Goal: Task Accomplishment & Management: Manage account settings

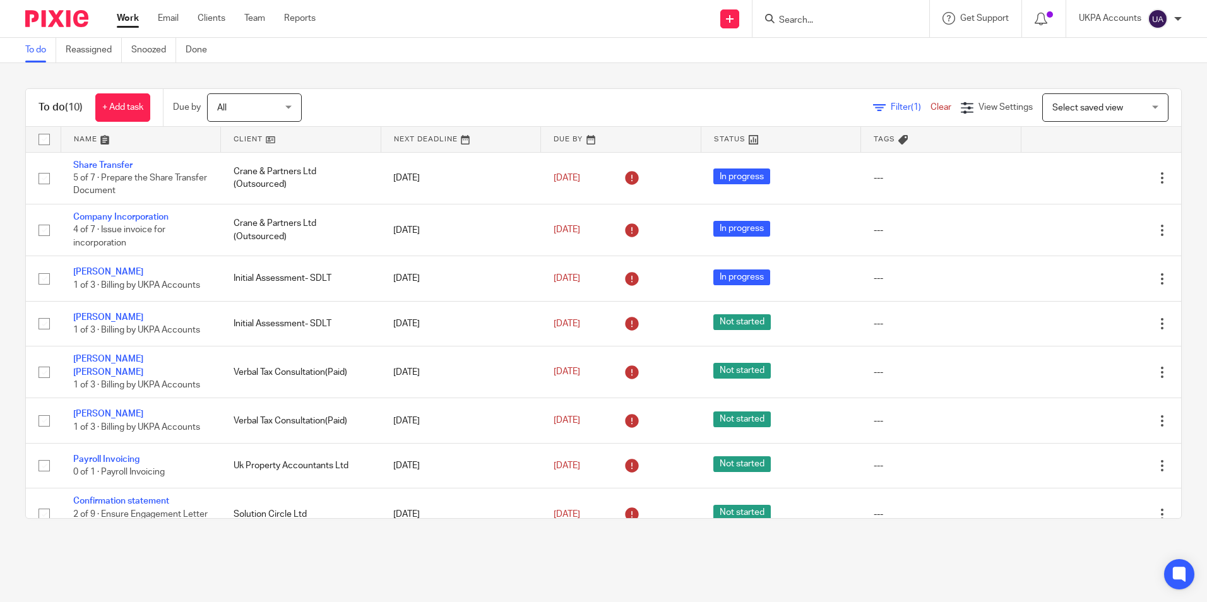
scroll to position [112, 0]
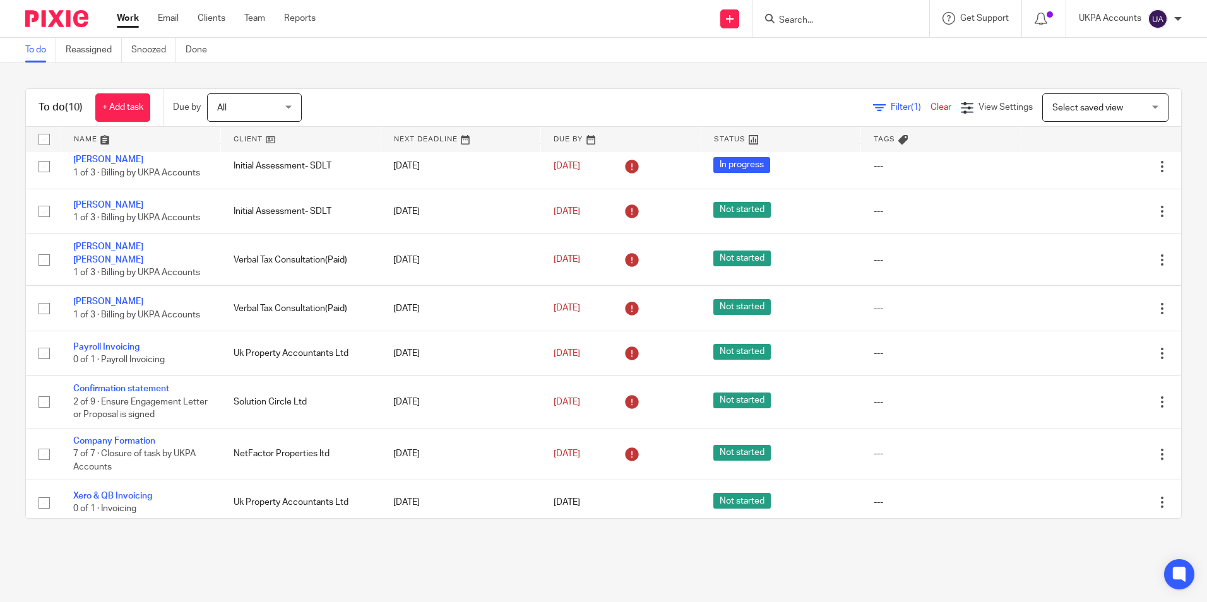
click at [494, 548] on main "To do Reassigned Snoozed Done To do (10) + Add task Due by All All Today Tomorr…" at bounding box center [603, 301] width 1207 height 602
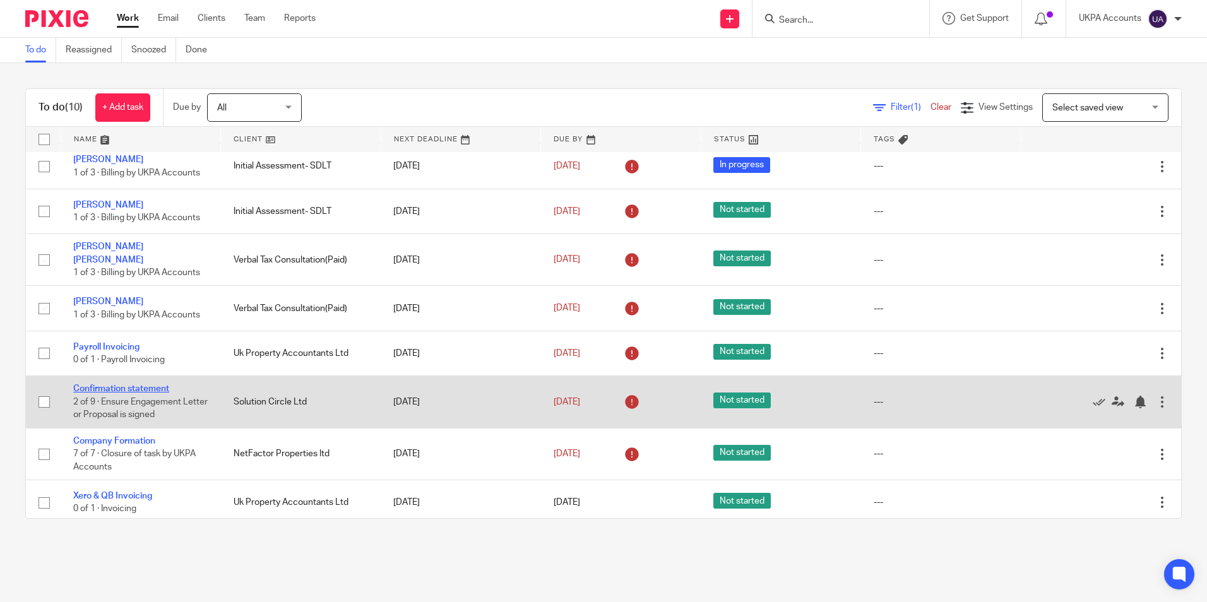
click at [155, 384] on link "Confirmation statement" at bounding box center [121, 388] width 96 height 9
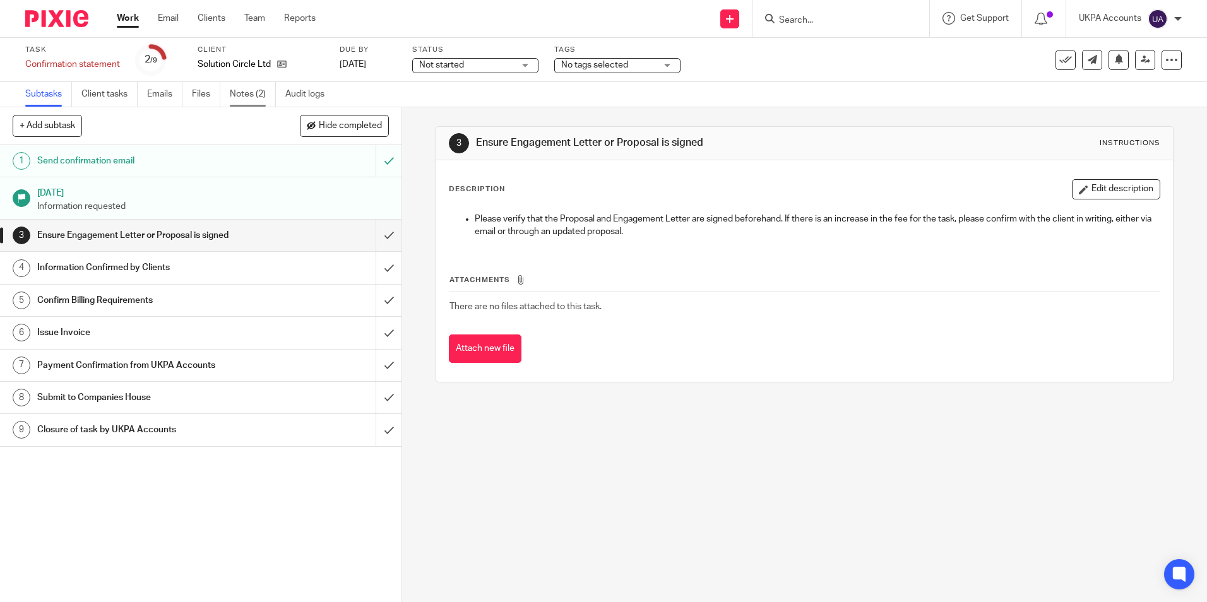
click at [248, 98] on link "Notes (2)" at bounding box center [253, 94] width 46 height 25
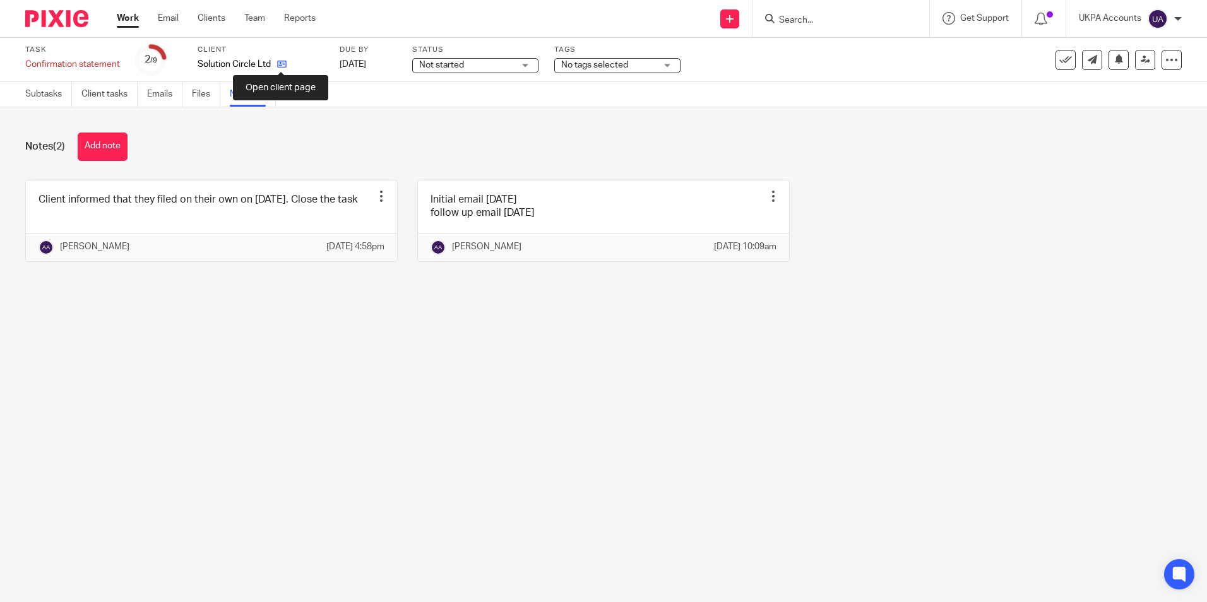
click at [278, 66] on icon at bounding box center [281, 63] width 9 height 9
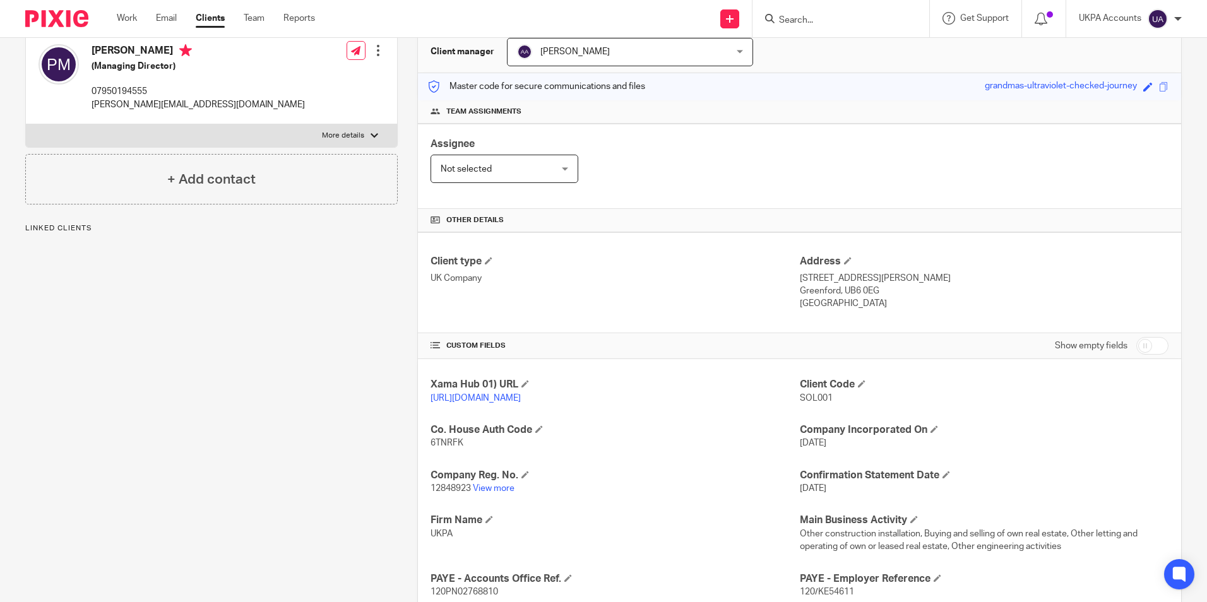
scroll to position [316, 0]
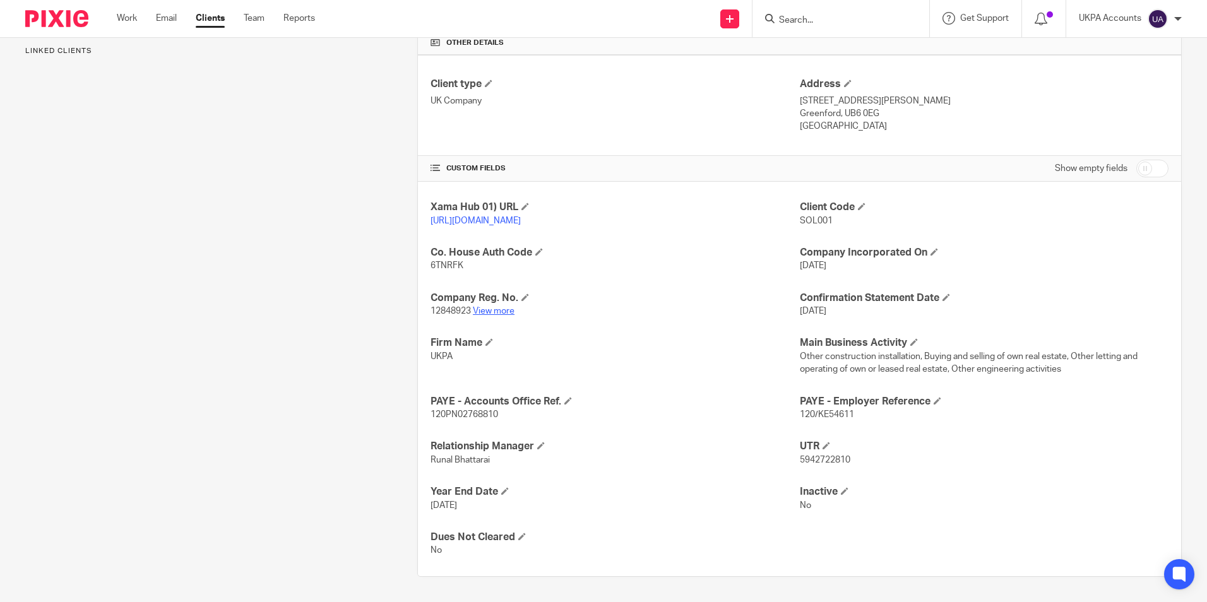
click at [490, 312] on link "View more" at bounding box center [494, 311] width 42 height 9
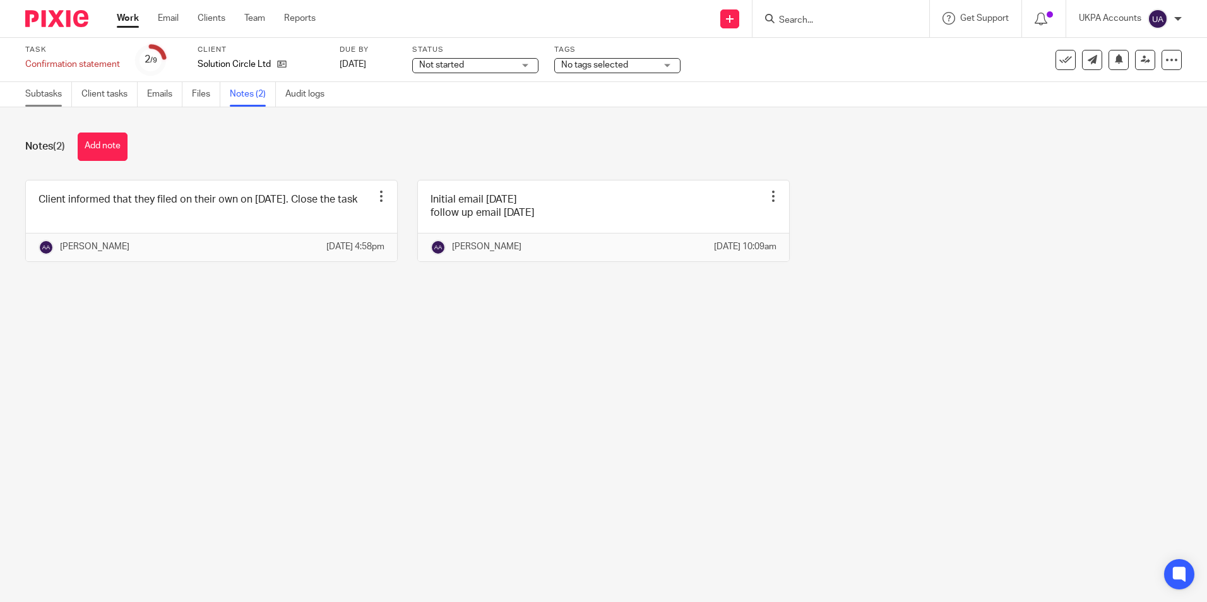
click at [55, 97] on link "Subtasks" at bounding box center [48, 94] width 47 height 25
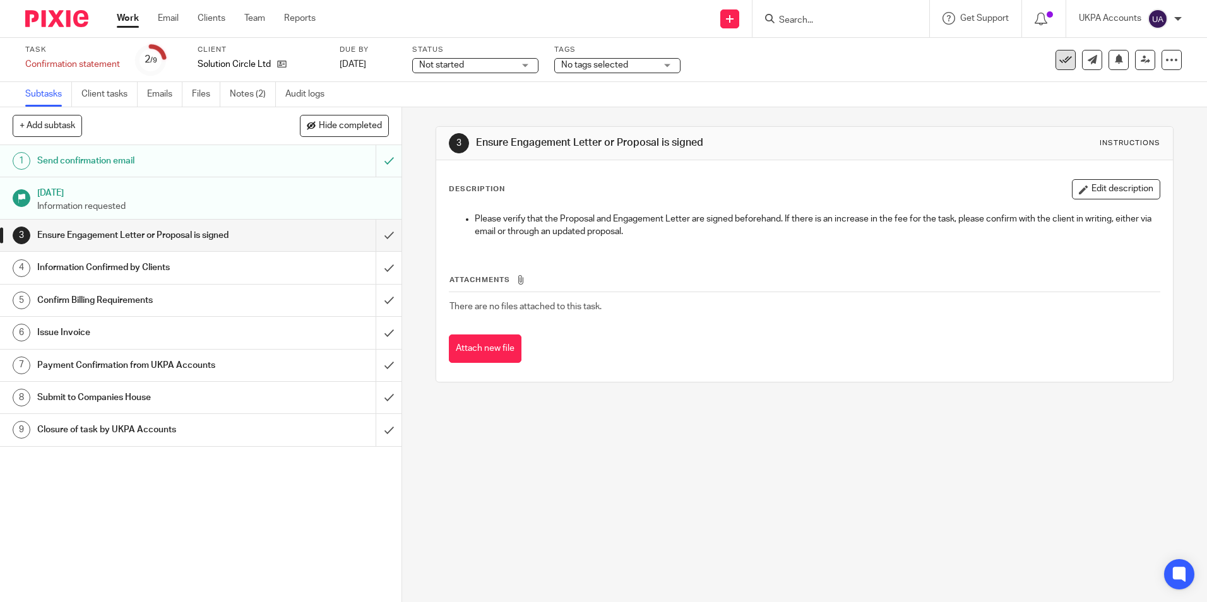
click at [1059, 61] on icon at bounding box center [1065, 60] width 13 height 13
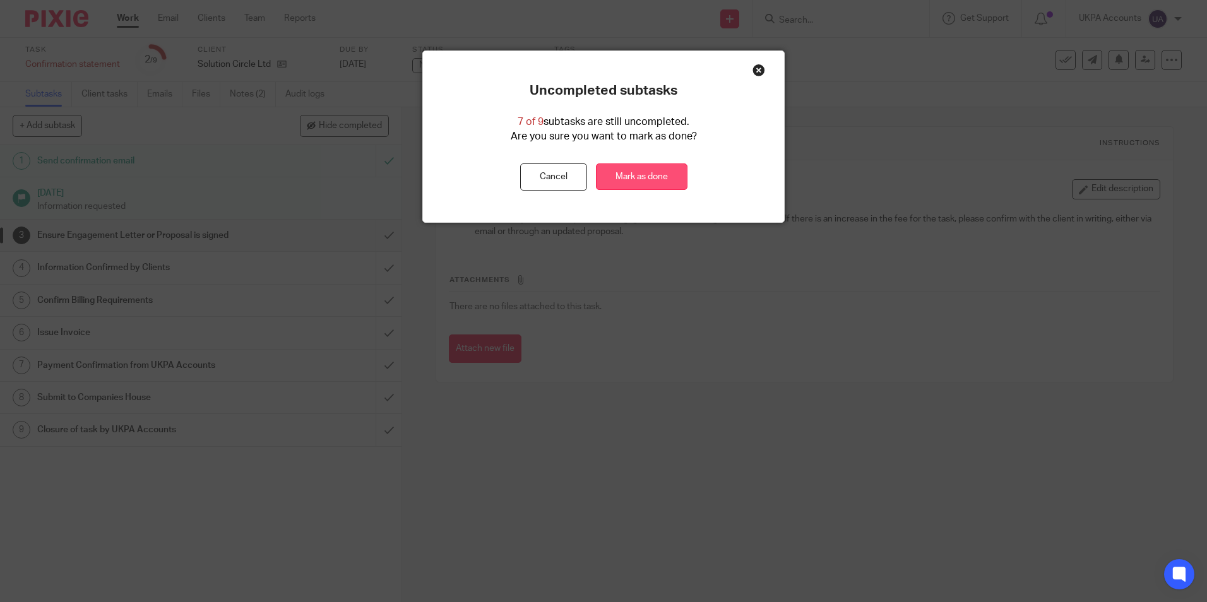
click at [625, 174] on link "Mark as done" at bounding box center [641, 176] width 91 height 27
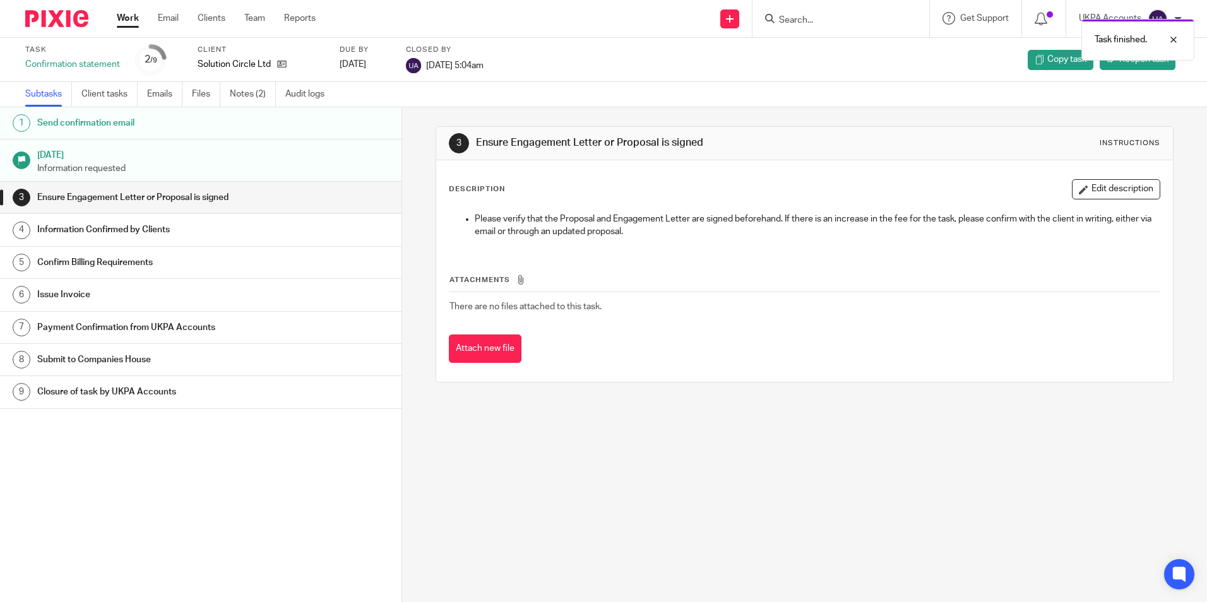
click at [136, 22] on link "Work" at bounding box center [128, 18] width 22 height 13
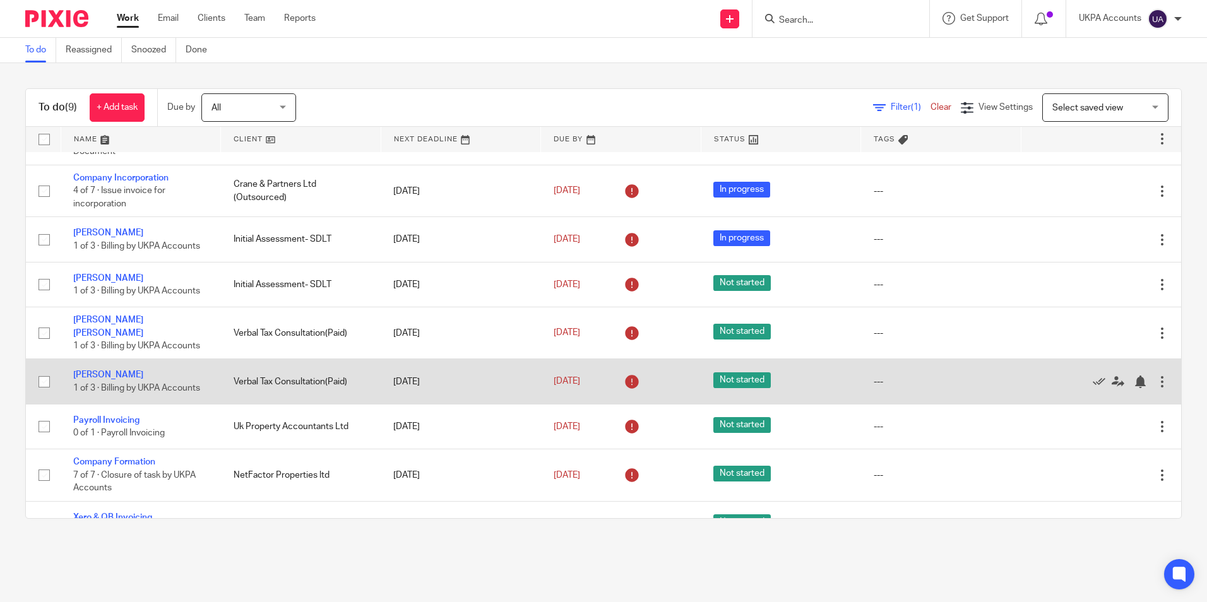
scroll to position [60, 0]
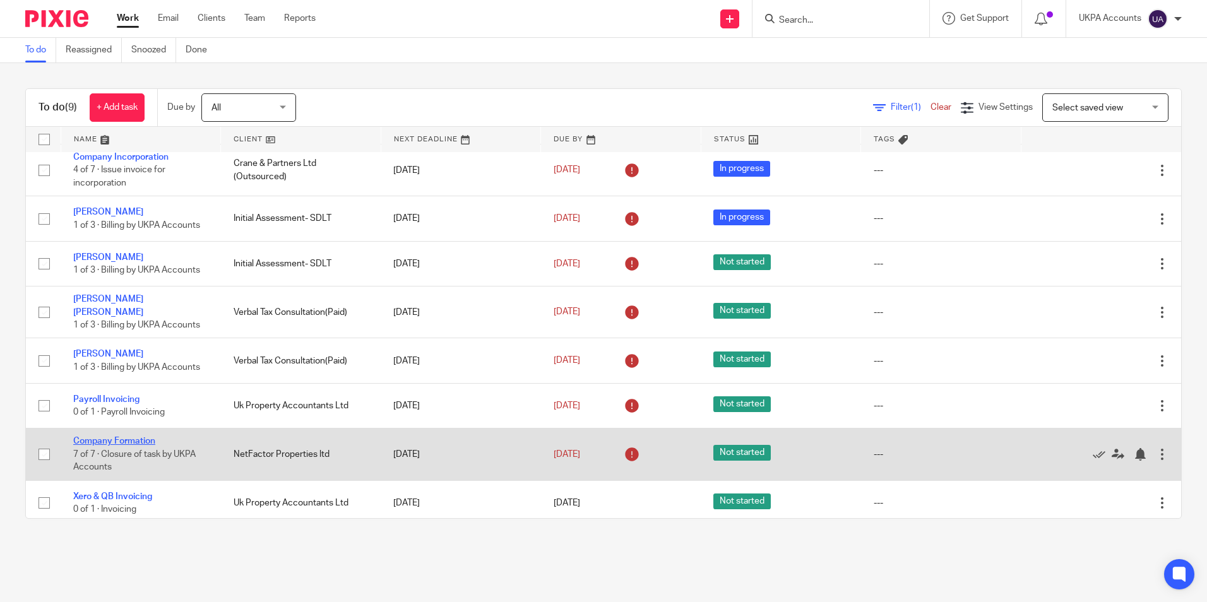
click at [151, 437] on link "Company Formation" at bounding box center [114, 441] width 82 height 9
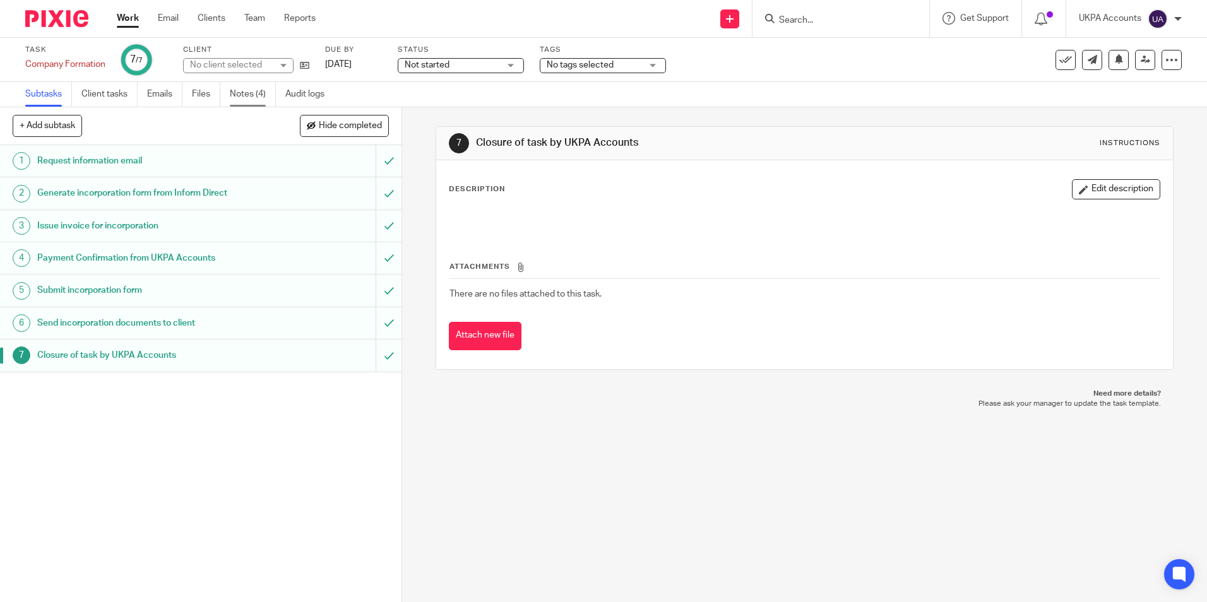
click at [264, 97] on link "Notes (4)" at bounding box center [253, 94] width 46 height 25
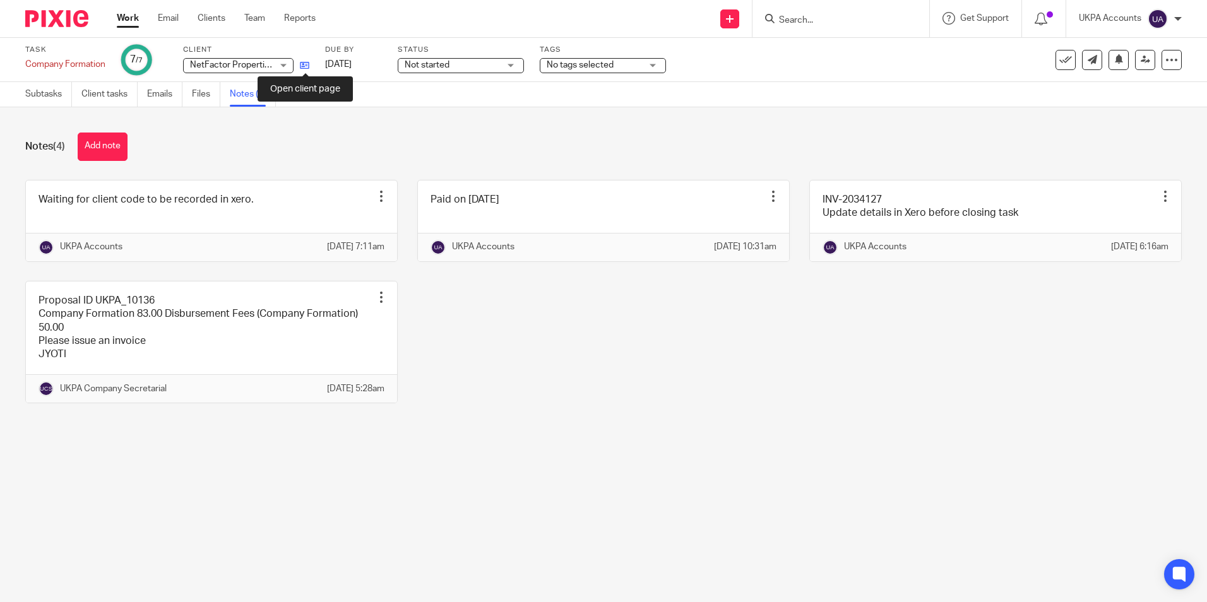
click at [304, 63] on icon at bounding box center [304, 65] width 9 height 9
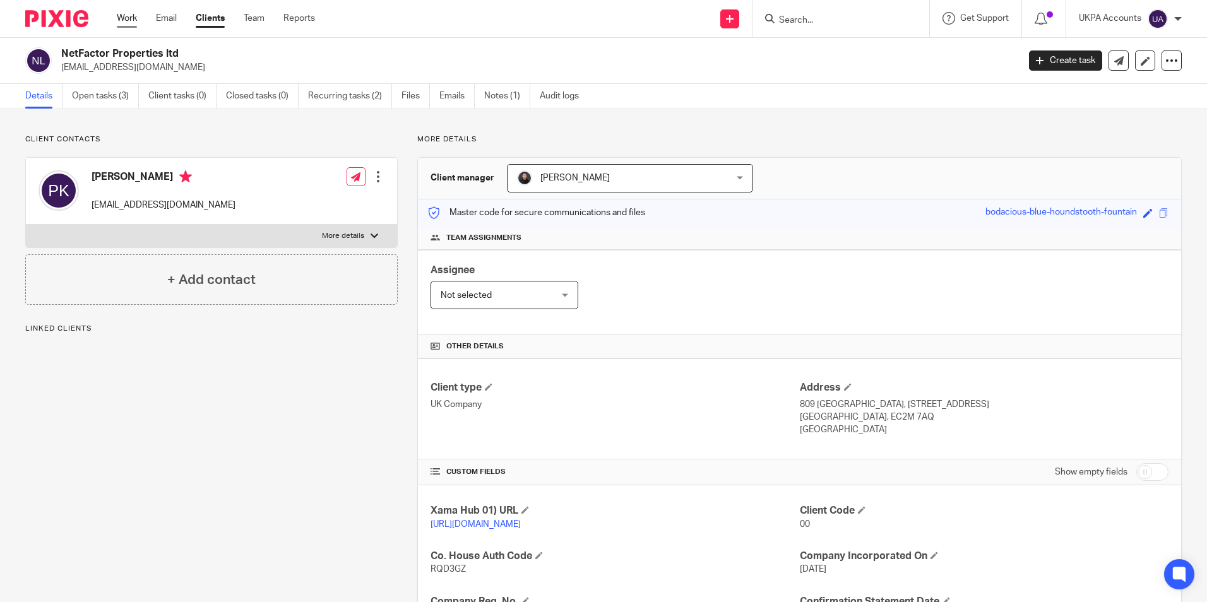
click at [127, 13] on link "Work" at bounding box center [127, 18] width 20 height 13
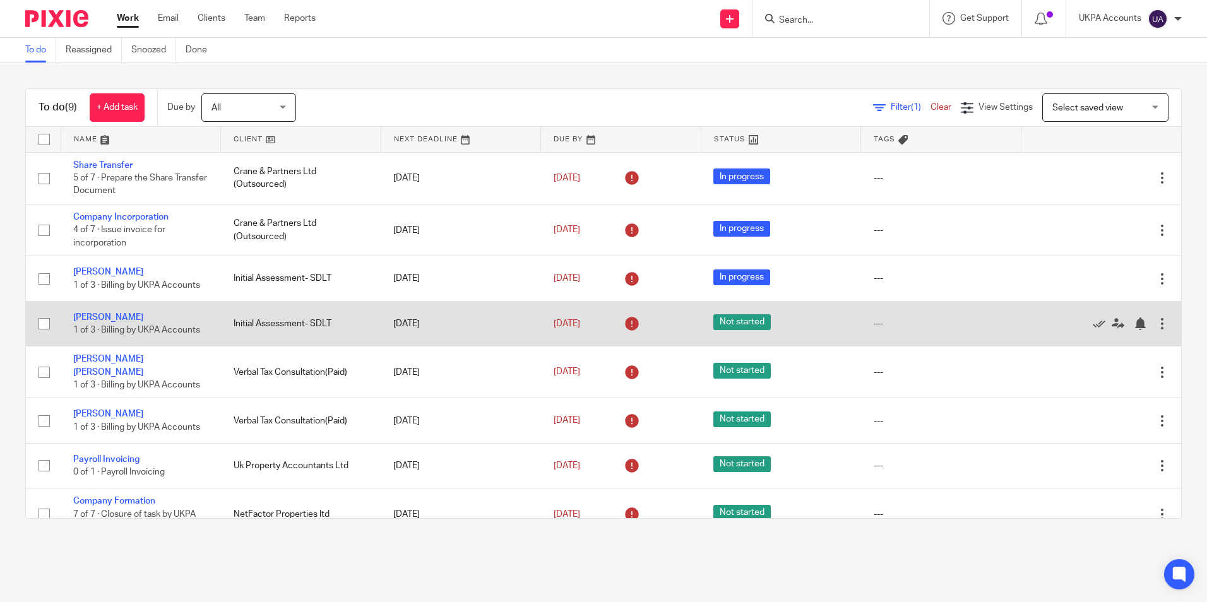
scroll to position [60, 0]
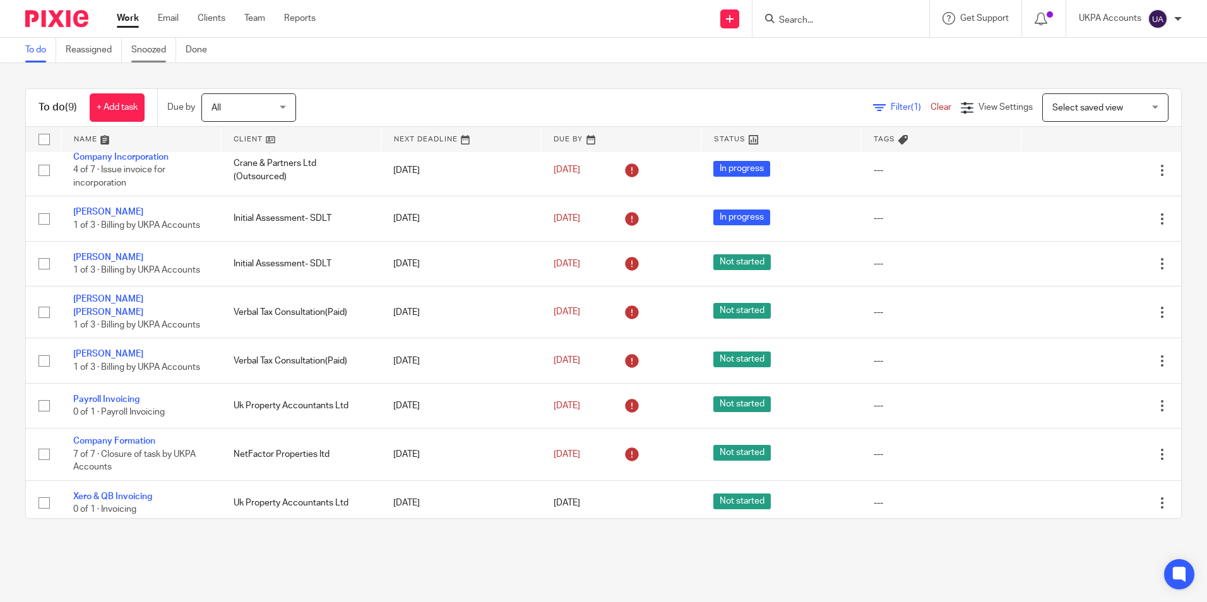
click at [154, 47] on link "Snoozed" at bounding box center [153, 50] width 45 height 25
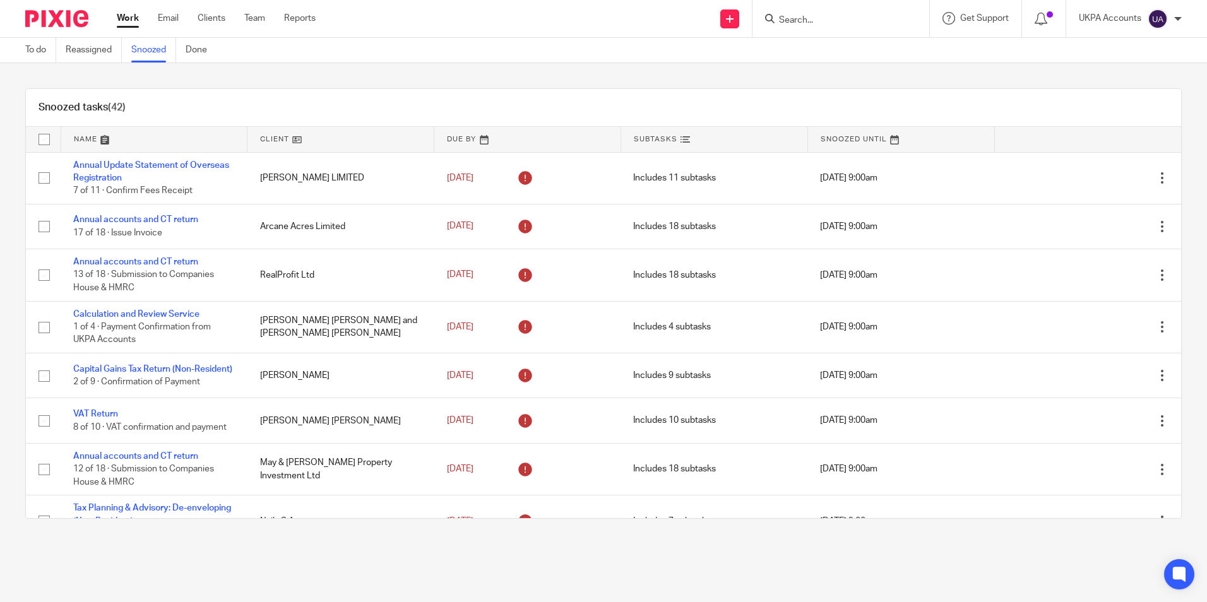
click at [861, 105] on div "Snoozed tasks (42)" at bounding box center [603, 108] width 1155 height 38
click at [700, 109] on div "Snoozed tasks (42)" at bounding box center [603, 108] width 1155 height 38
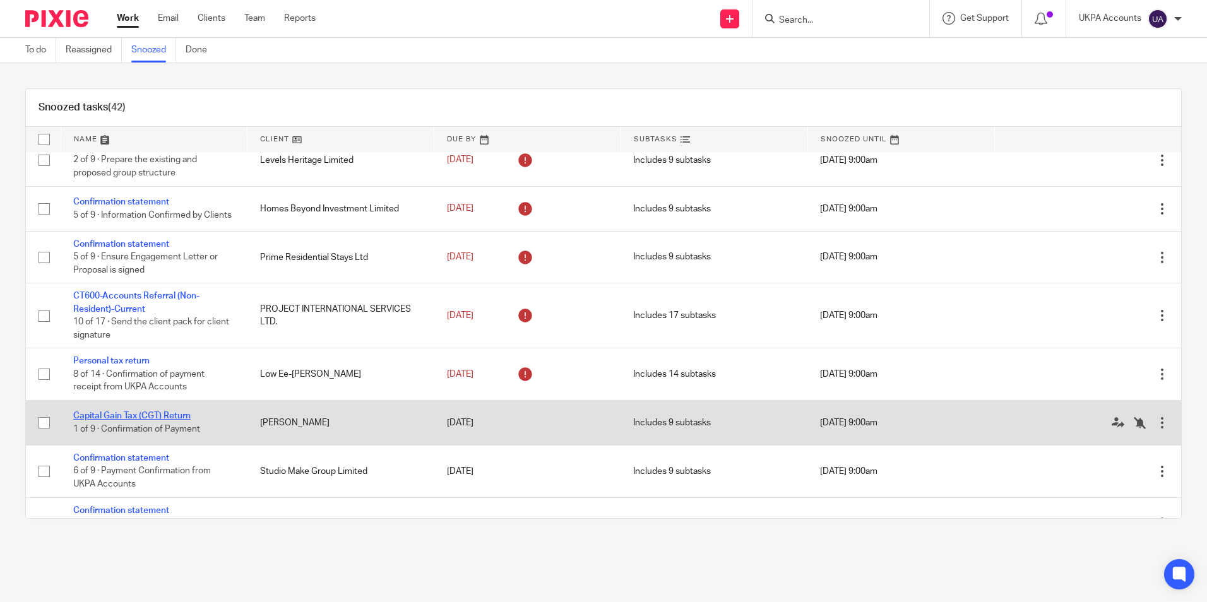
click at [184, 420] on link "Capital Gain Tax (CGT) Return" at bounding box center [131, 415] width 117 height 9
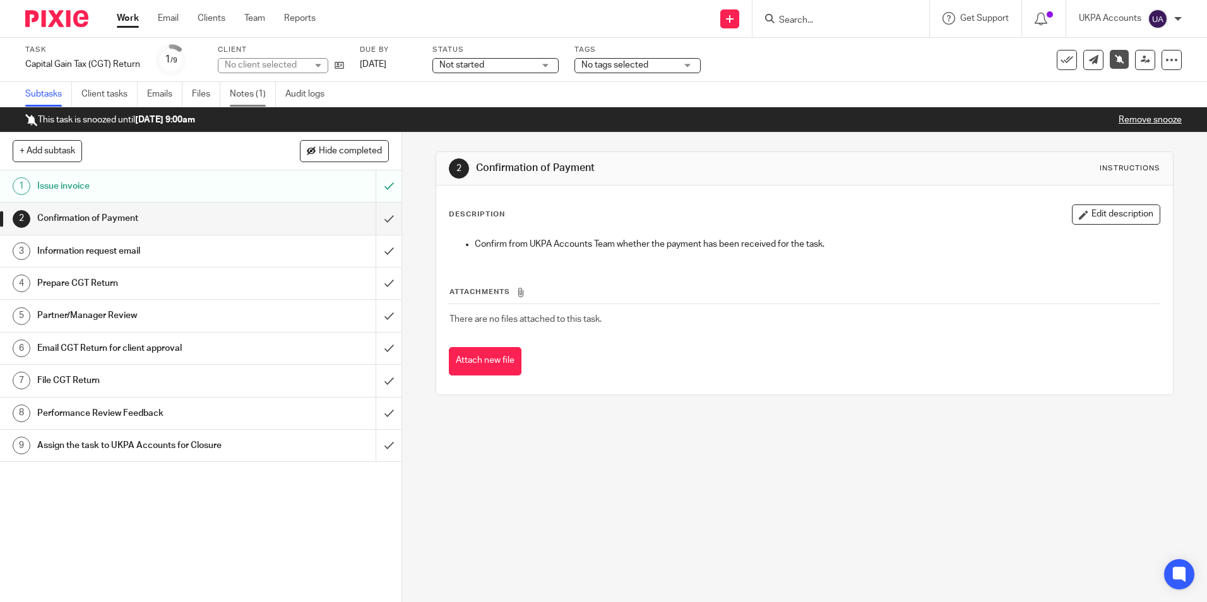
click at [251, 95] on link "Notes (1)" at bounding box center [253, 94] width 46 height 25
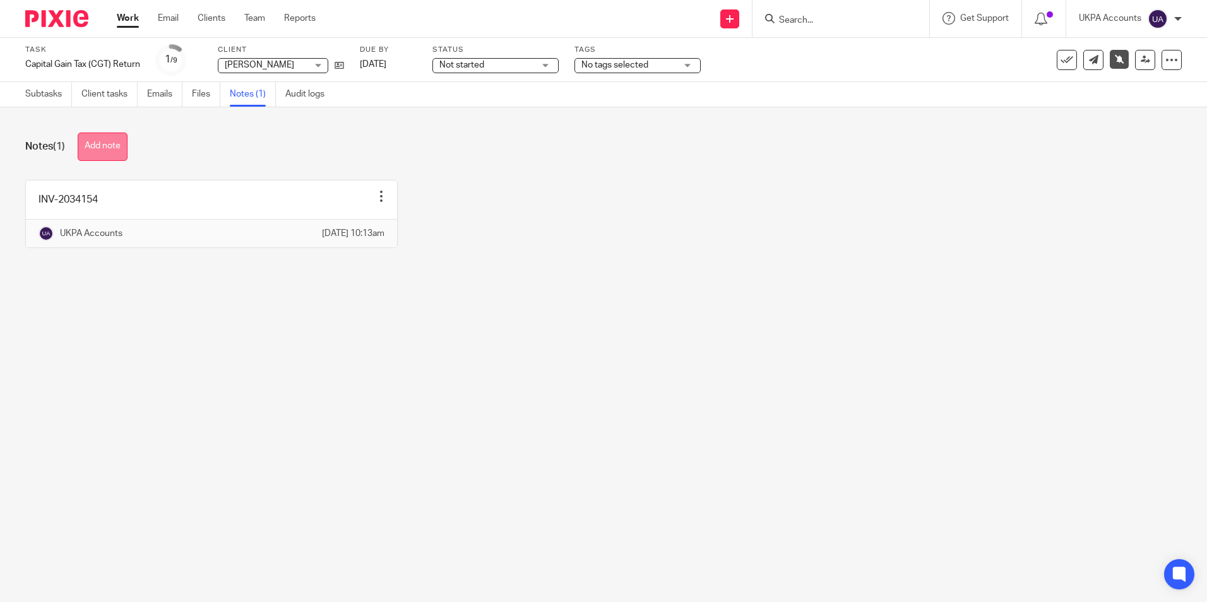
click at [114, 145] on button "Add note" at bounding box center [103, 147] width 50 height 28
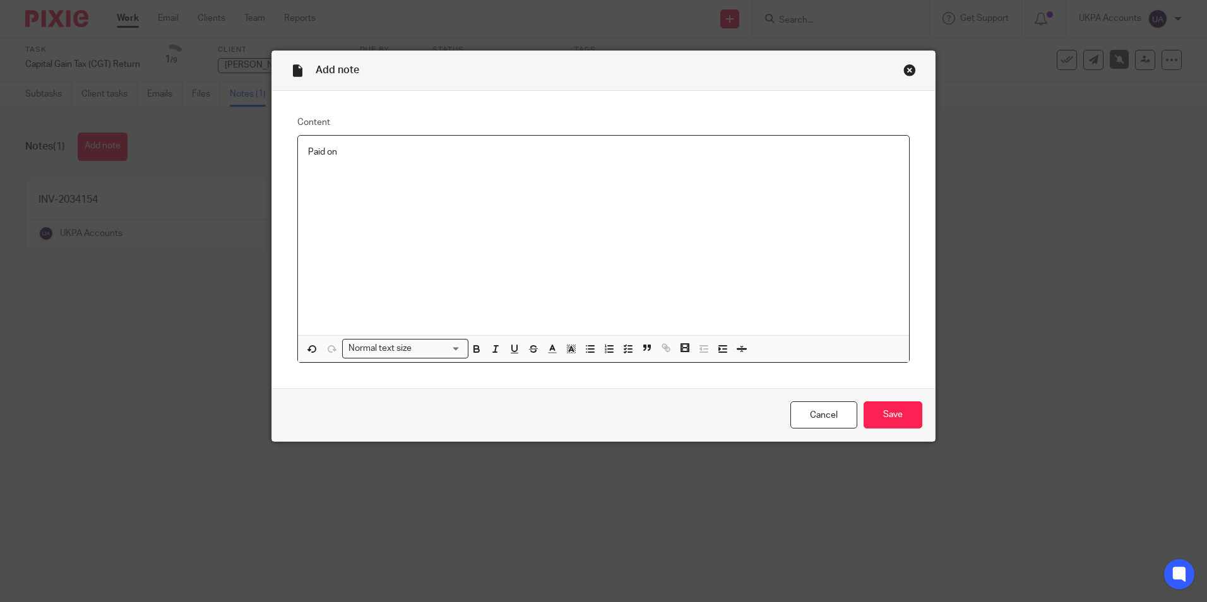
click at [406, 154] on p "Paid on" at bounding box center [603, 152] width 591 height 13
click at [902, 419] on input "Save" at bounding box center [892, 414] width 59 height 27
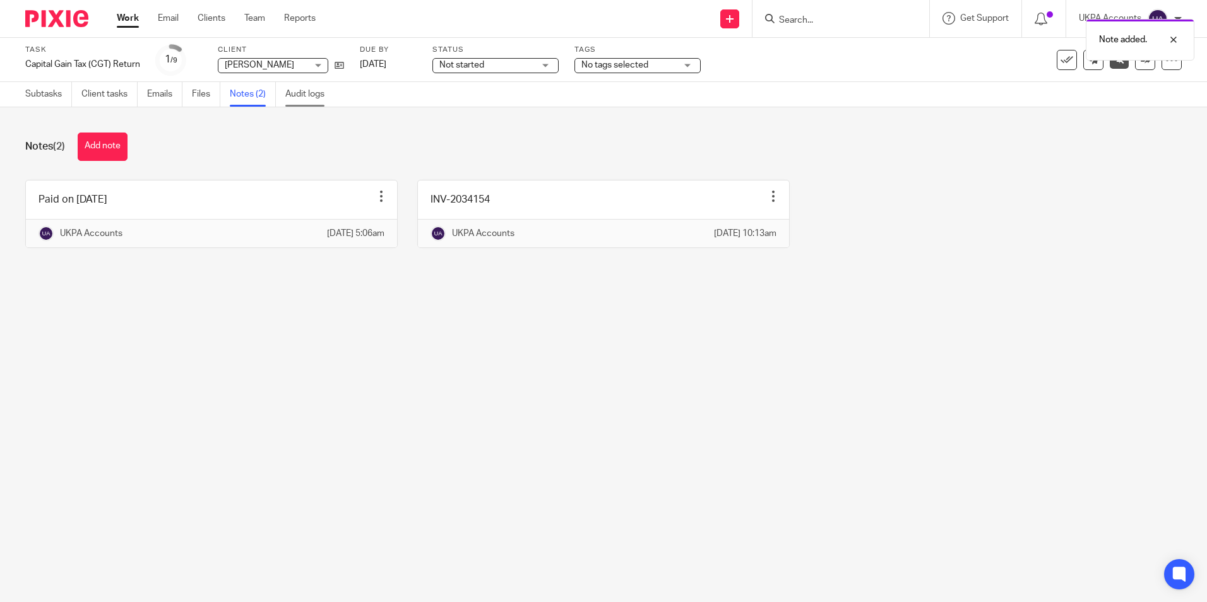
click at [314, 96] on link "Audit logs" at bounding box center [309, 94] width 49 height 25
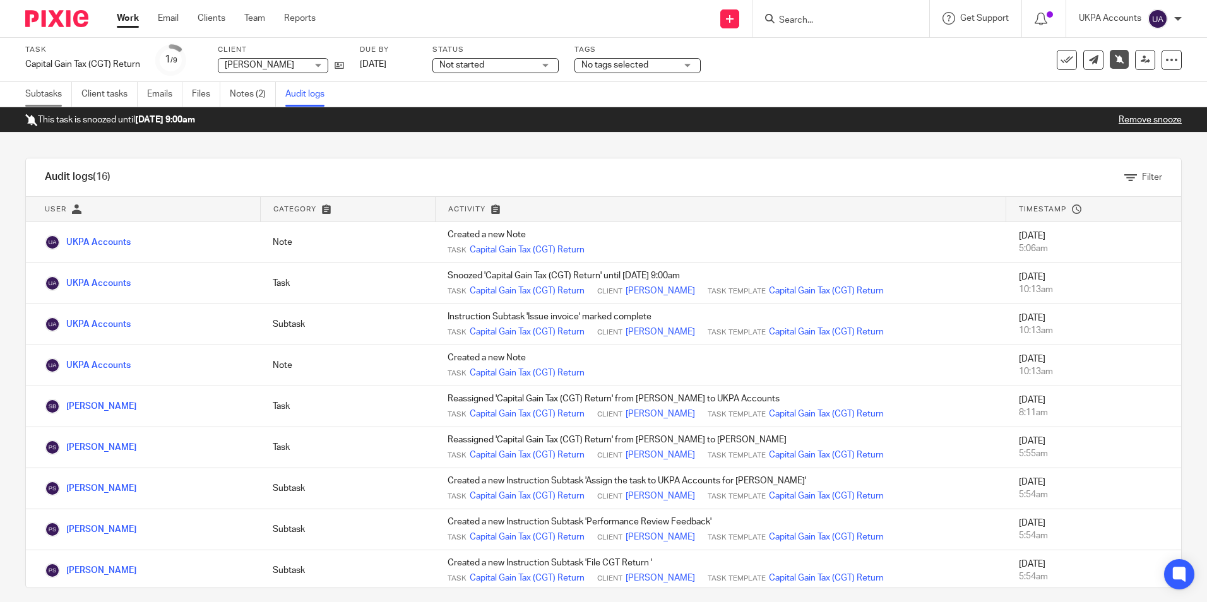
click at [59, 97] on link "Subtasks" at bounding box center [48, 94] width 47 height 25
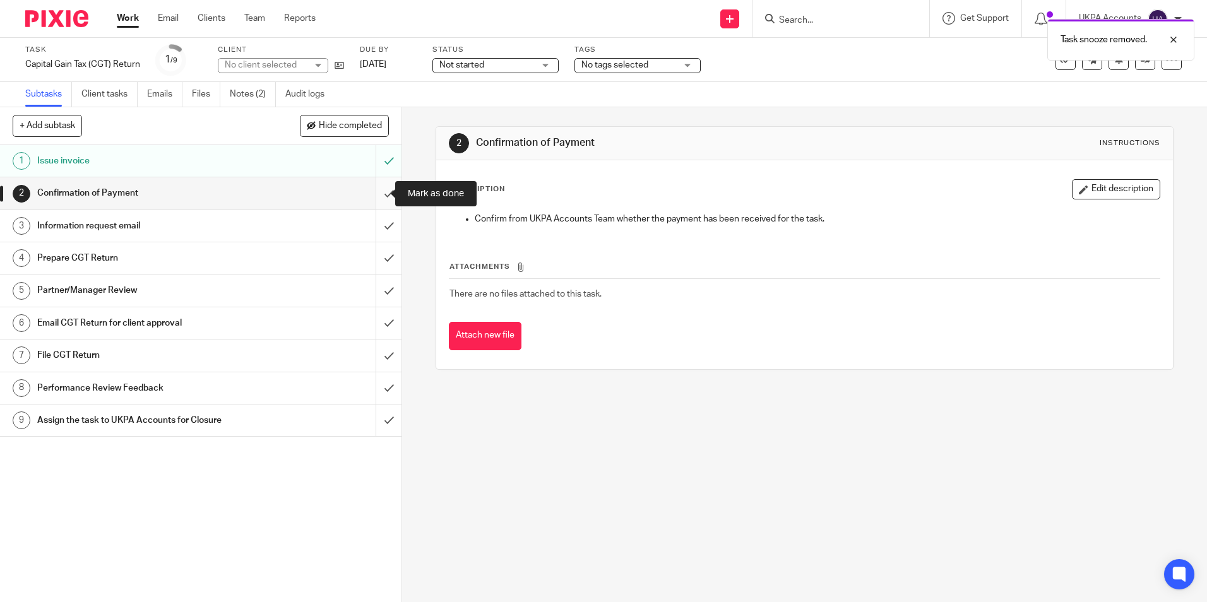
click at [378, 193] on input "submit" at bounding box center [200, 193] width 401 height 32
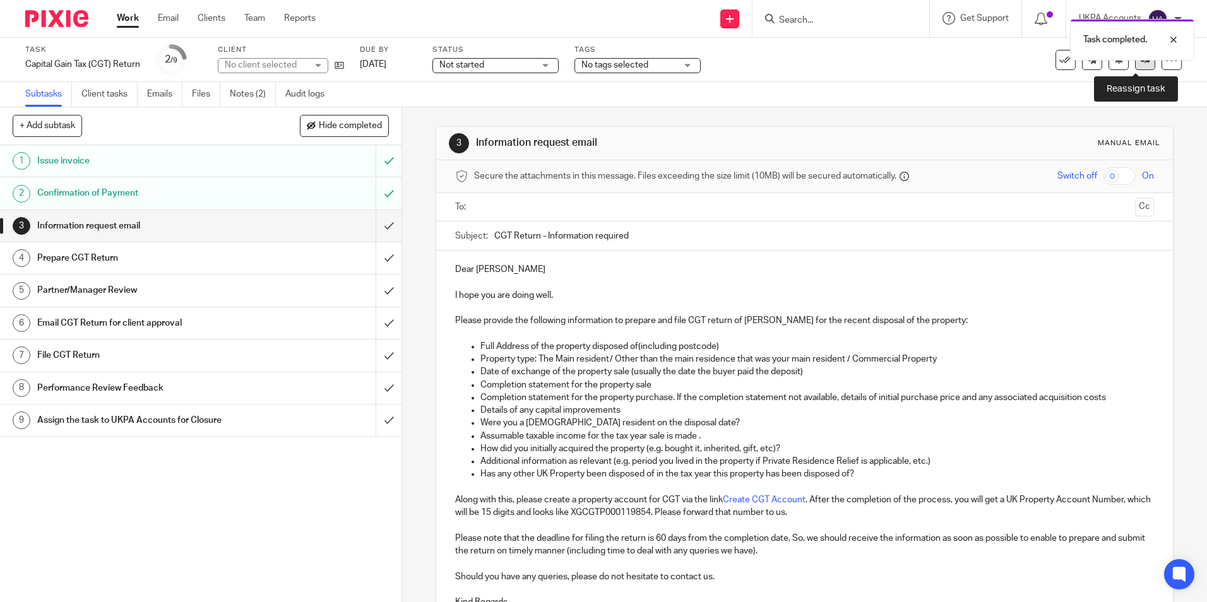
click at [1135, 64] on link at bounding box center [1145, 60] width 20 height 20
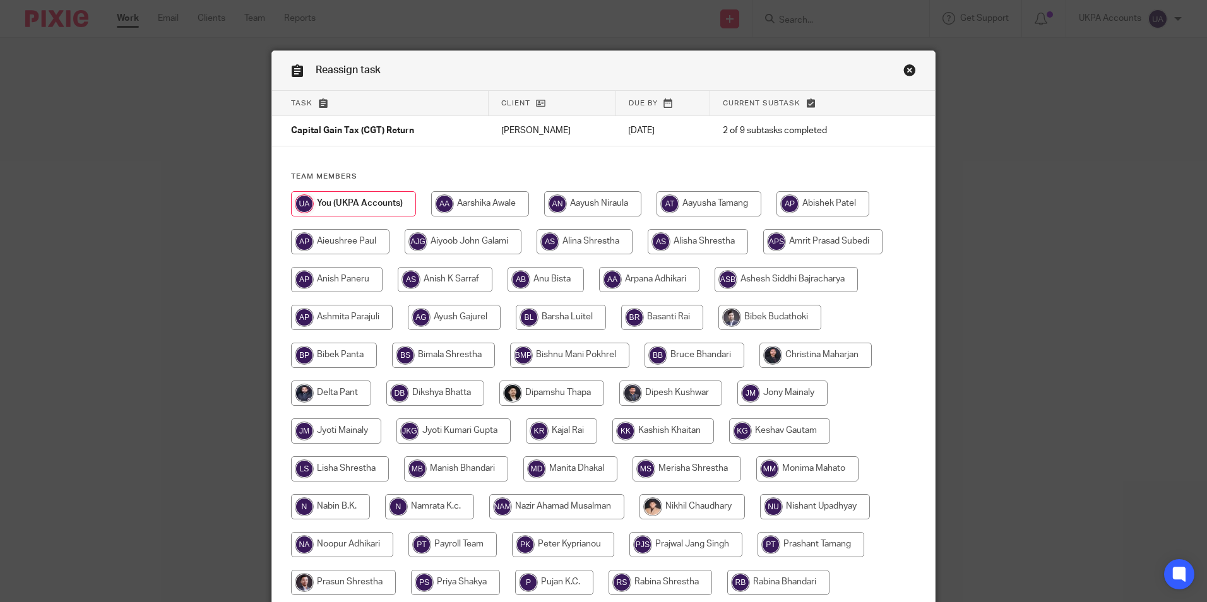
scroll to position [337, 0]
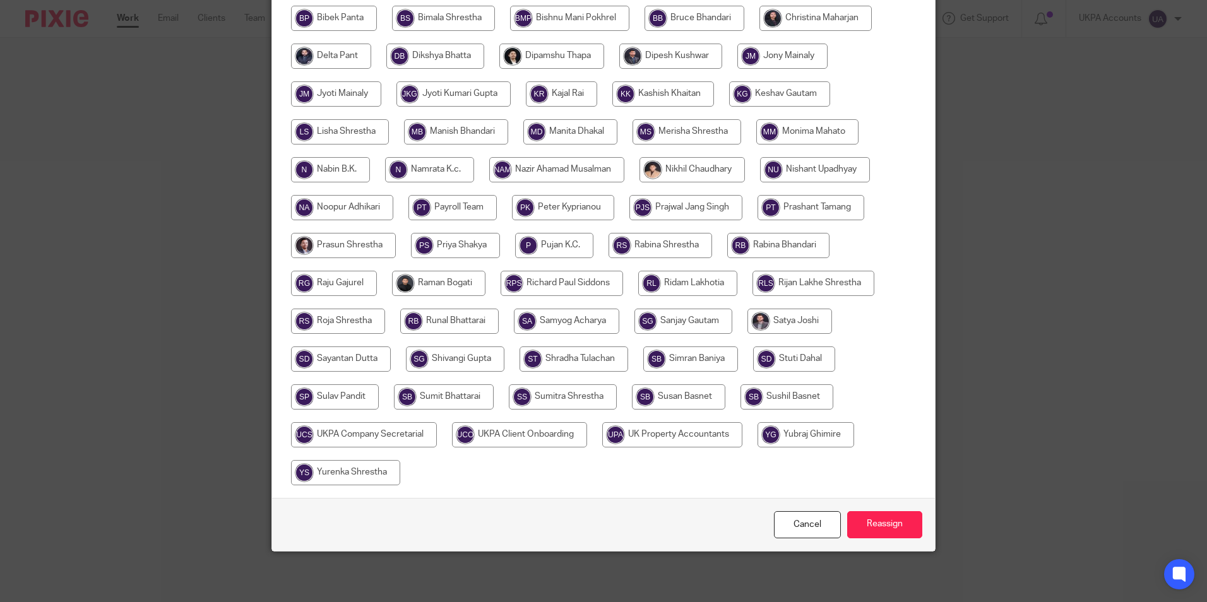
click at [665, 396] on input "radio" at bounding box center [678, 396] width 93 height 25
radio input "true"
click at [875, 524] on input "Reassign" at bounding box center [884, 524] width 75 height 27
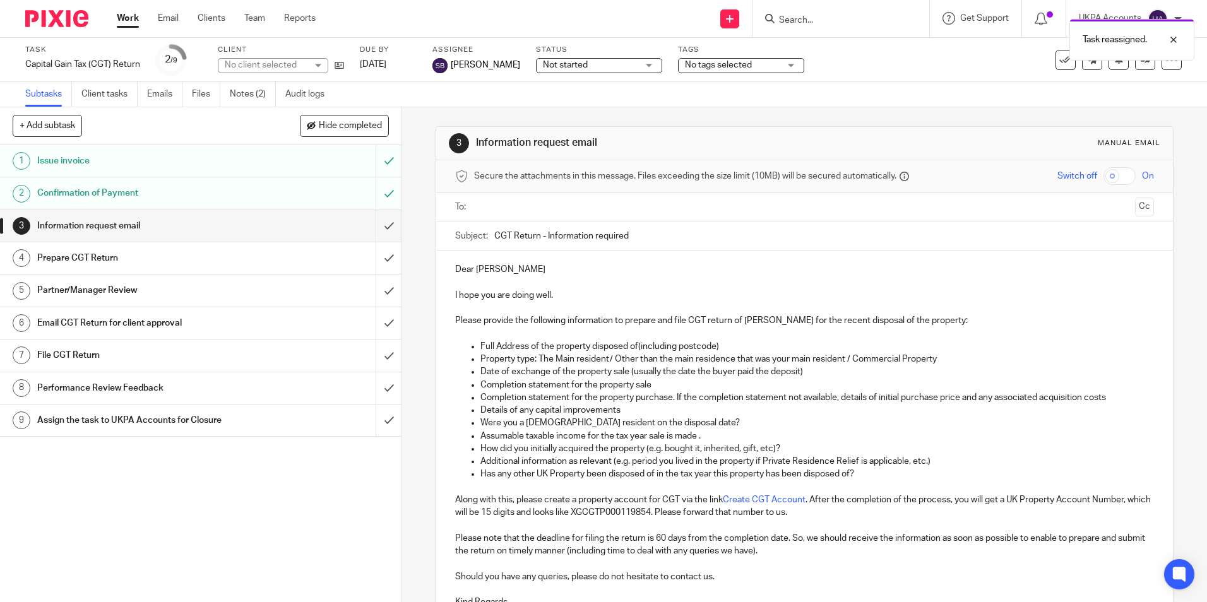
click at [127, 20] on link "Work" at bounding box center [128, 18] width 22 height 13
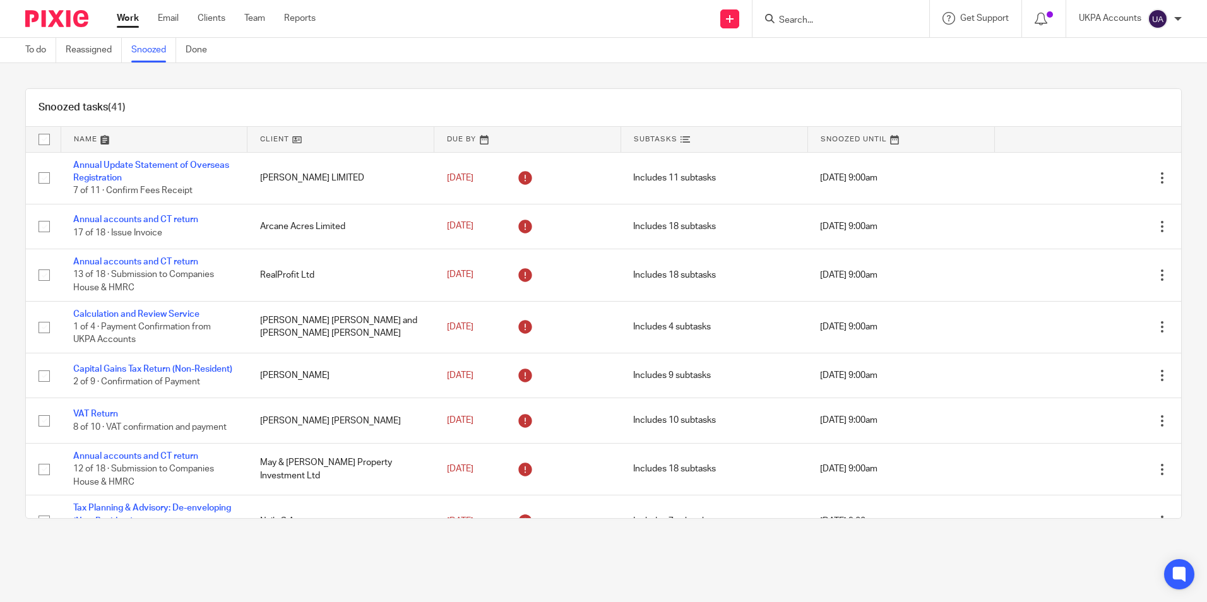
click at [567, 103] on div "Snoozed tasks (41)" at bounding box center [603, 108] width 1155 height 38
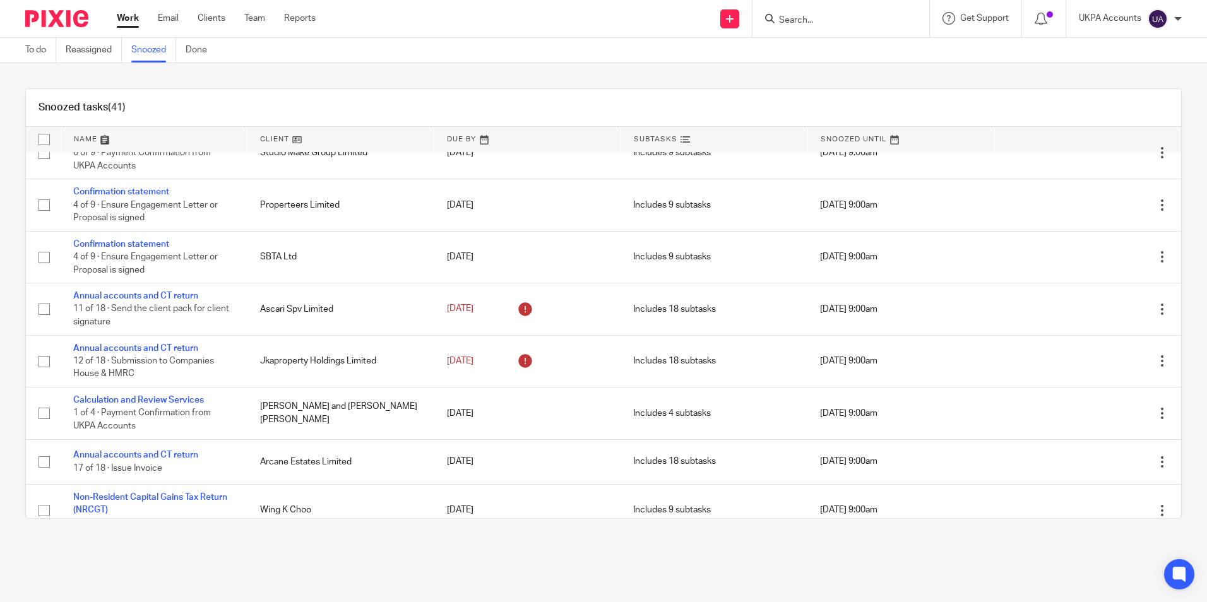
scroll to position [1716, 0]
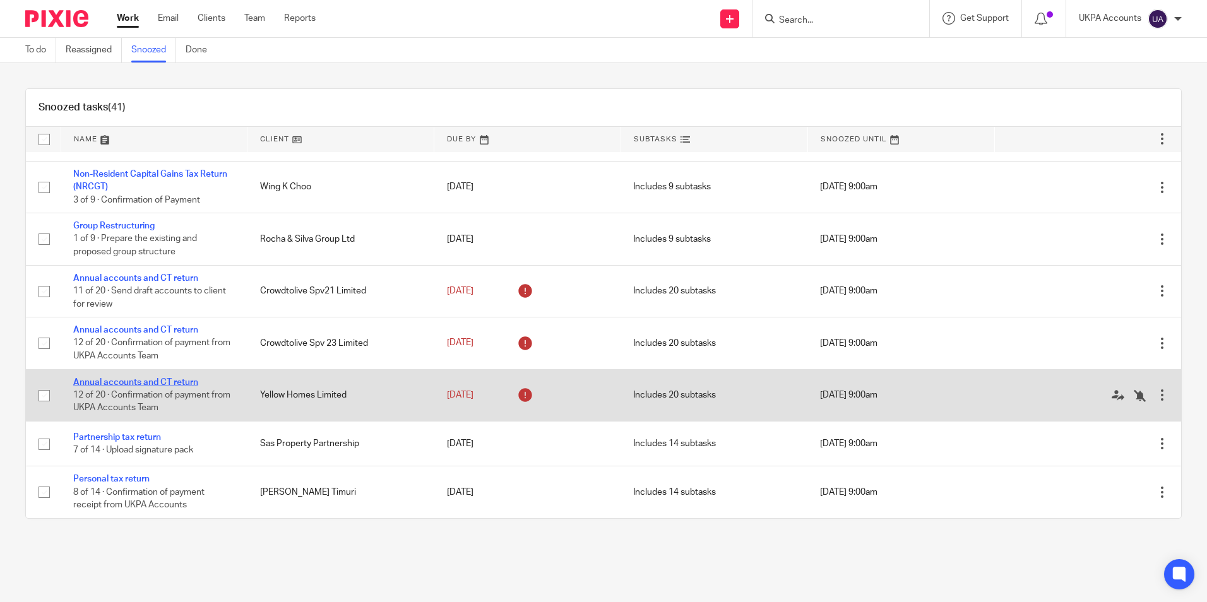
click at [178, 385] on link "Annual accounts and CT return" at bounding box center [135, 382] width 125 height 9
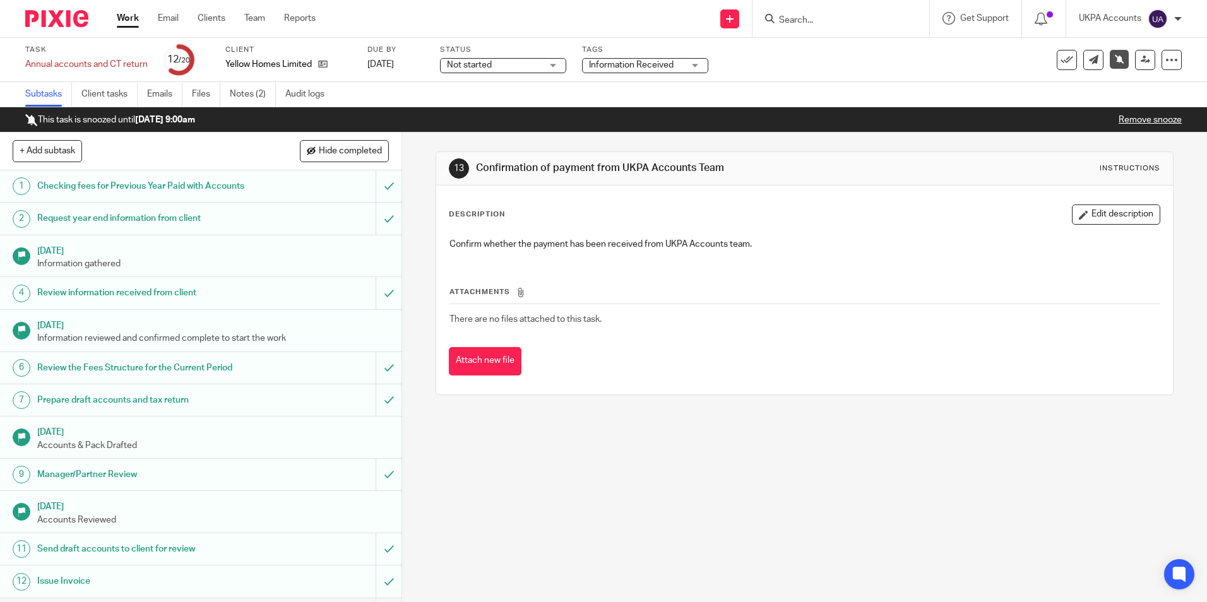
click at [252, 97] on link "Notes (2)" at bounding box center [253, 94] width 46 height 25
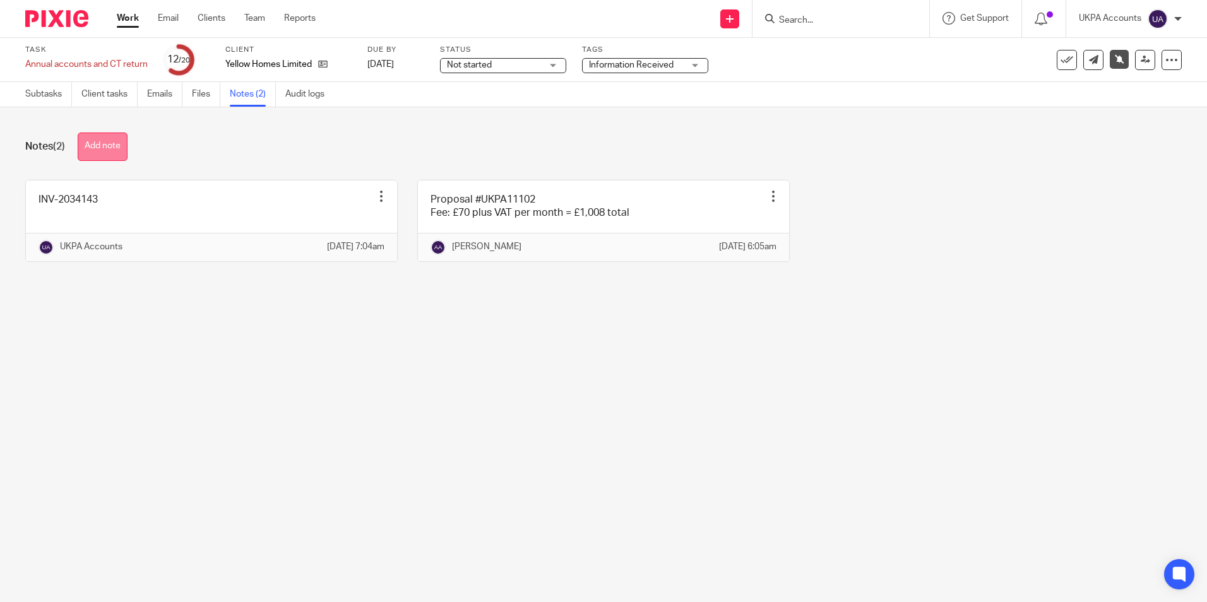
click at [114, 145] on button "Add note" at bounding box center [103, 147] width 50 height 28
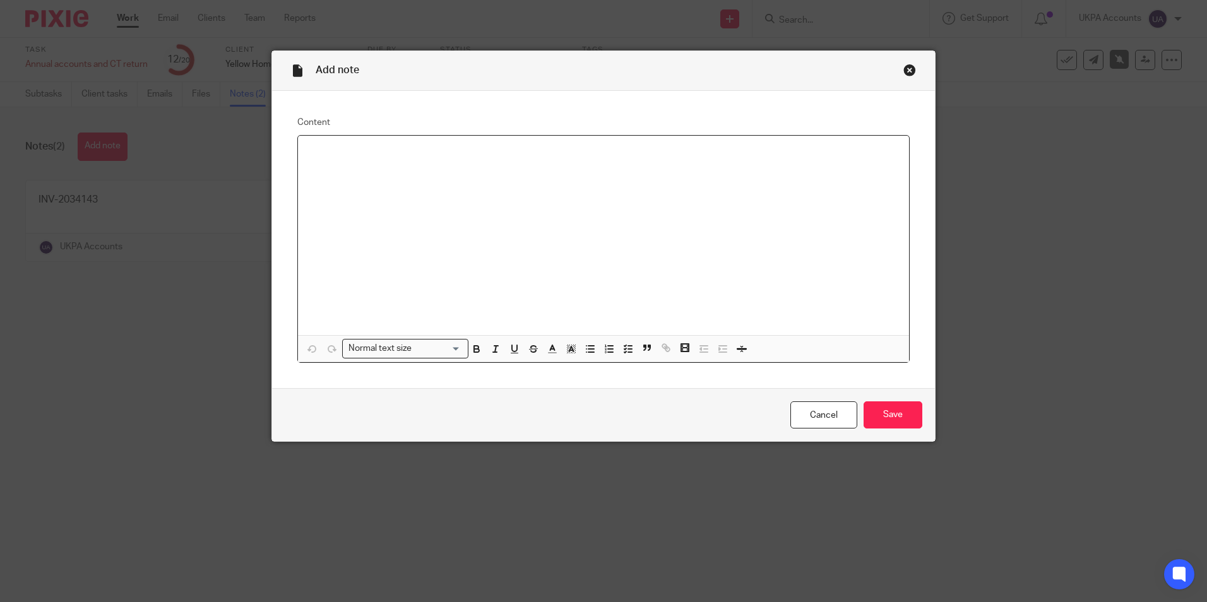
click at [416, 178] on div at bounding box center [603, 235] width 611 height 199
click at [887, 418] on input "Save" at bounding box center [892, 414] width 59 height 27
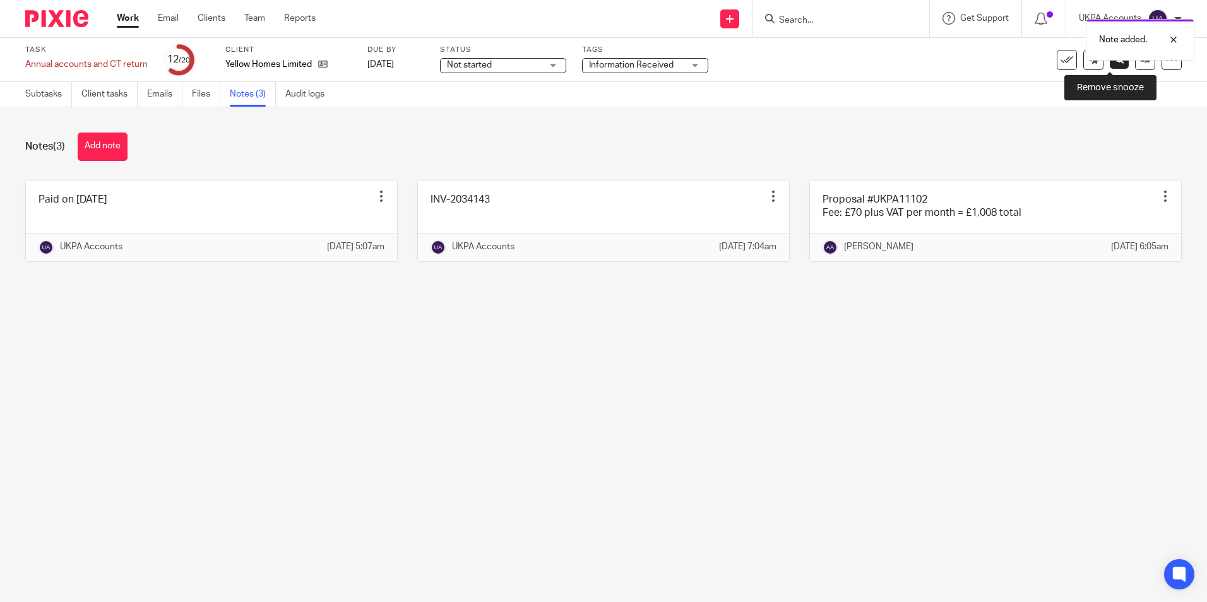
click at [1114, 61] on icon at bounding box center [1118, 58] width 9 height 9
click at [57, 98] on link "Subtasks" at bounding box center [48, 94] width 47 height 25
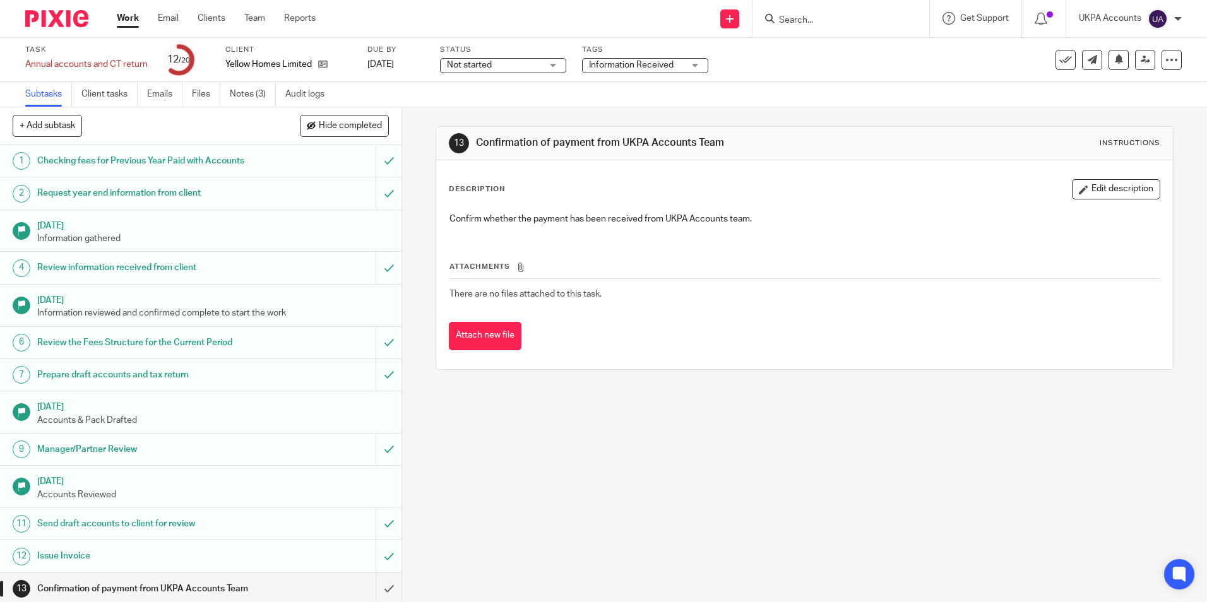
scroll to position [252, 0]
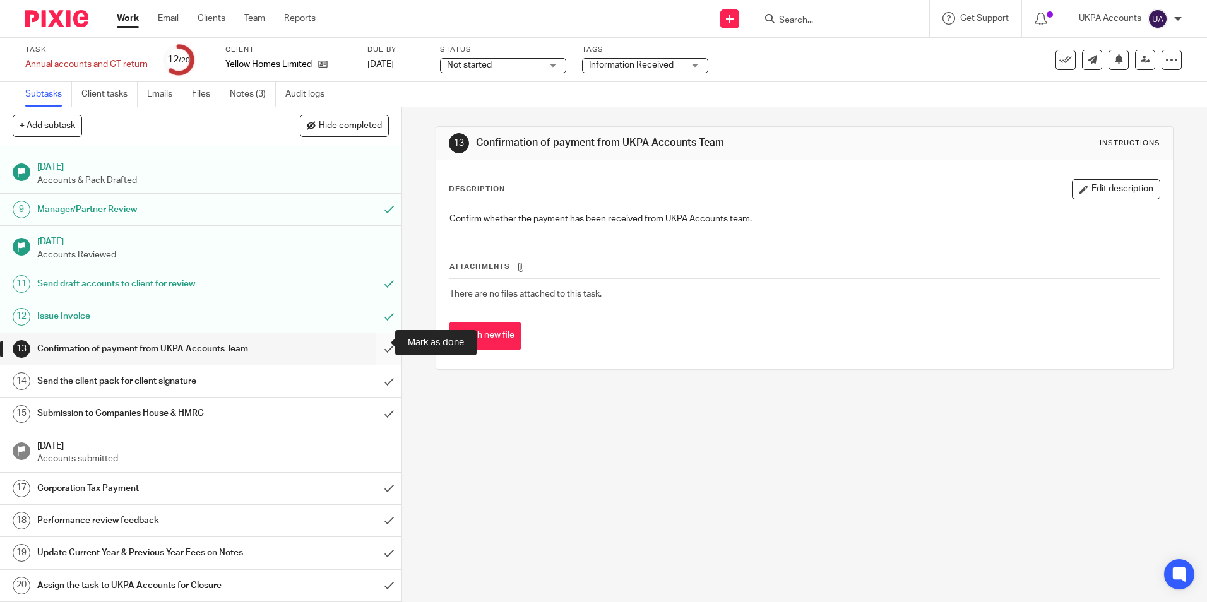
click at [375, 341] on input "submit" at bounding box center [200, 349] width 401 height 32
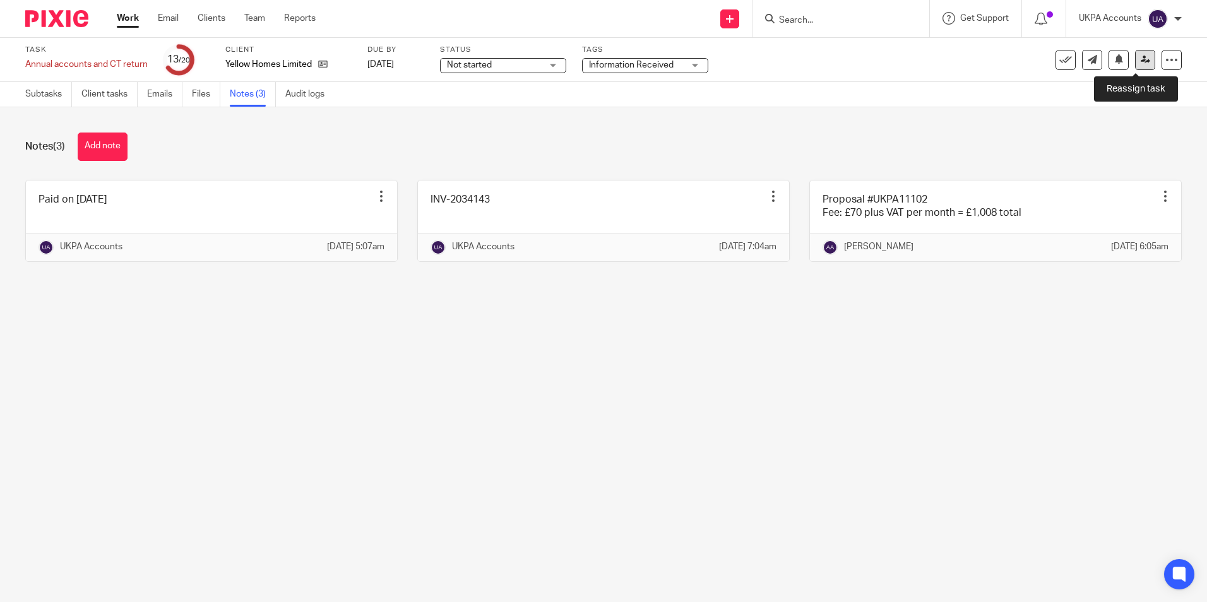
click at [1140, 59] on icon at bounding box center [1144, 59] width 9 height 9
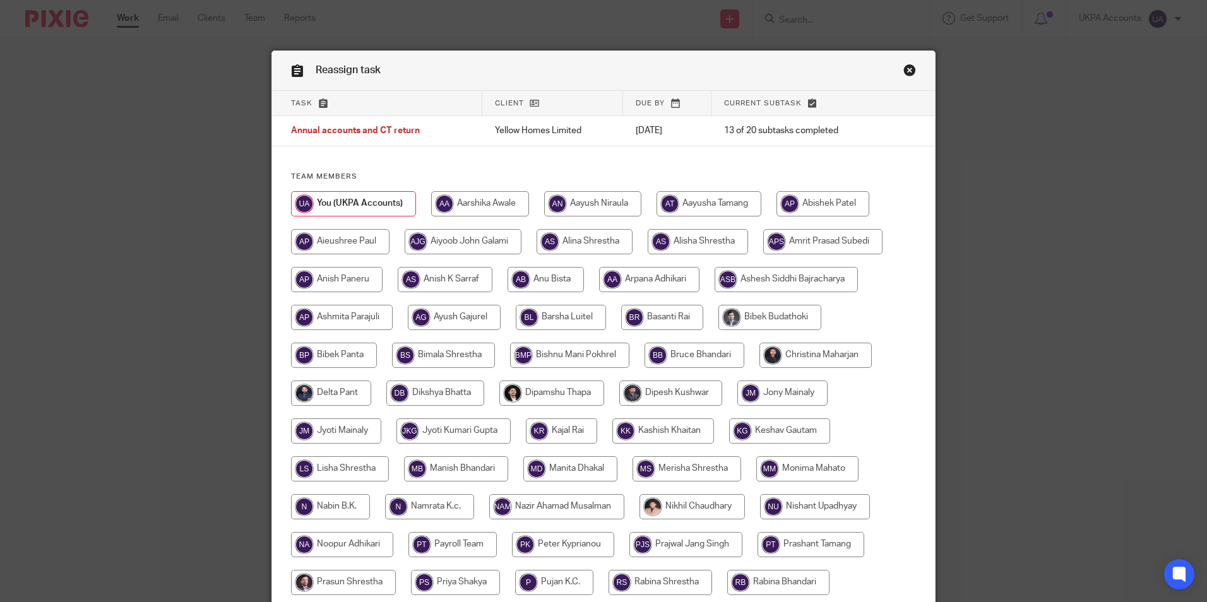
click at [664, 281] on input "radio" at bounding box center [649, 279] width 100 height 25
radio input "true"
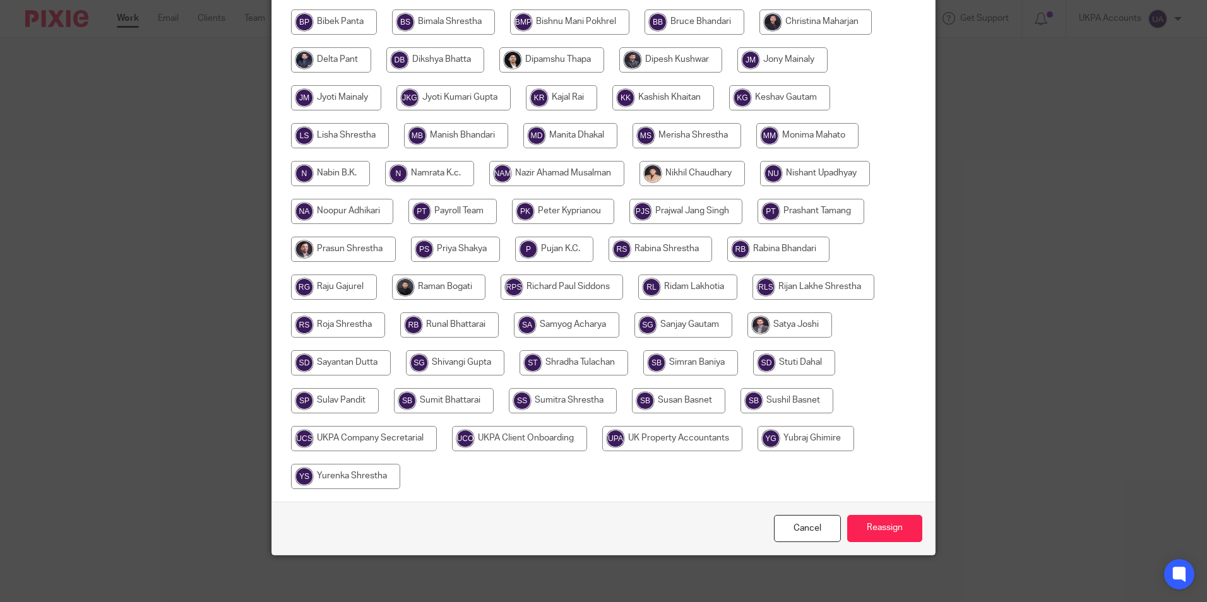
scroll to position [337, 0]
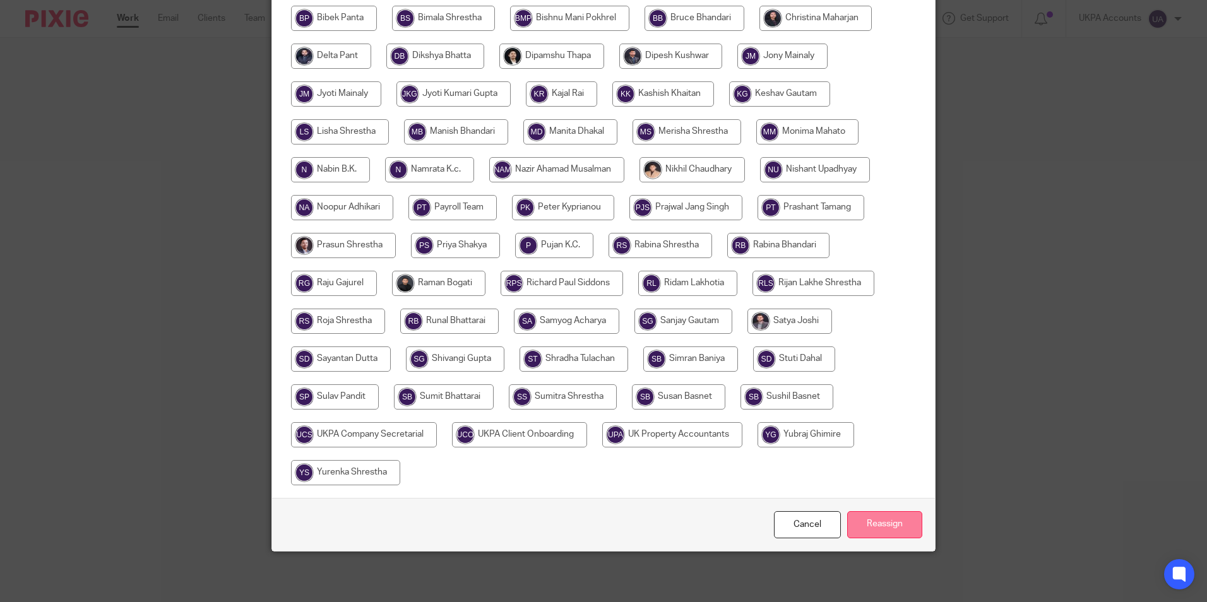
click at [892, 526] on input "Reassign" at bounding box center [884, 524] width 75 height 27
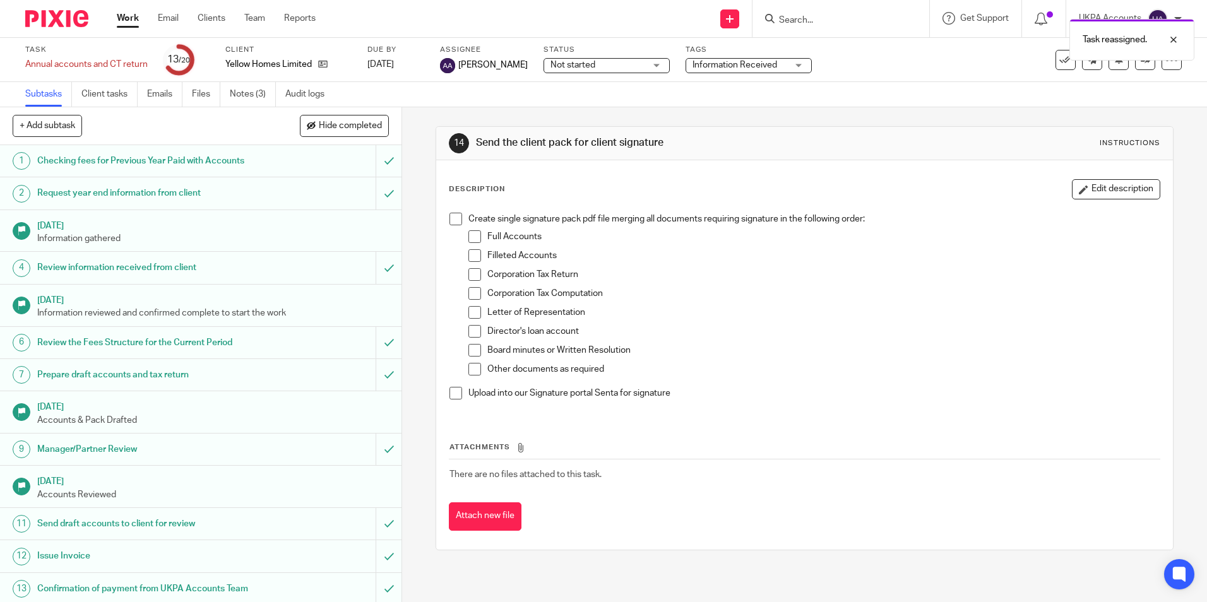
click at [133, 20] on link "Work" at bounding box center [128, 18] width 22 height 13
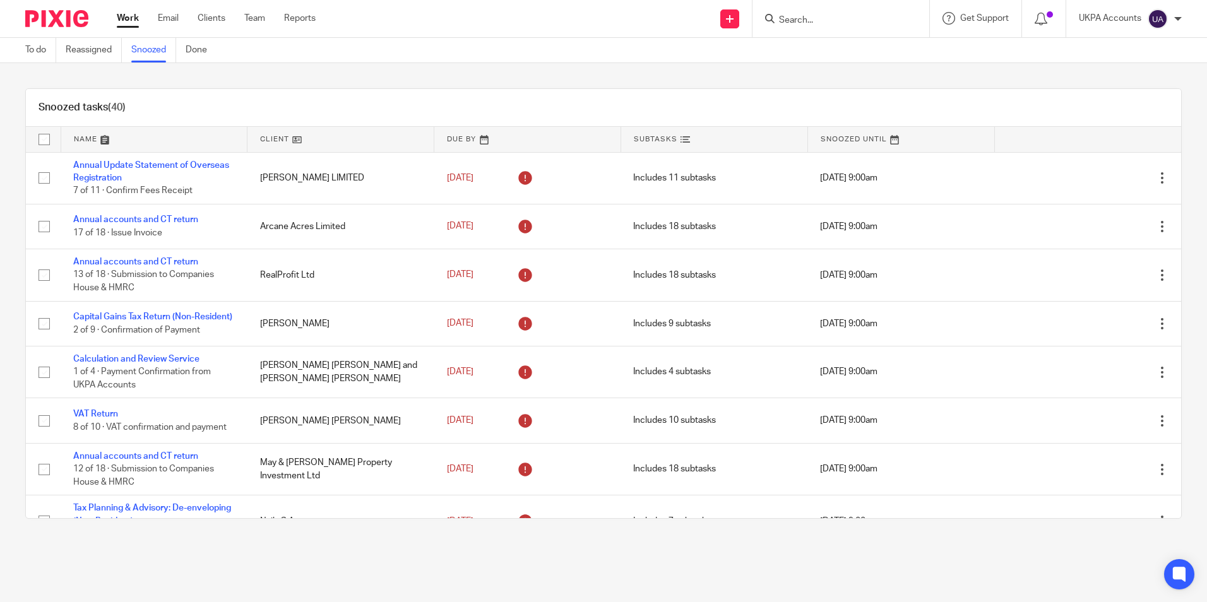
scroll to position [902, 0]
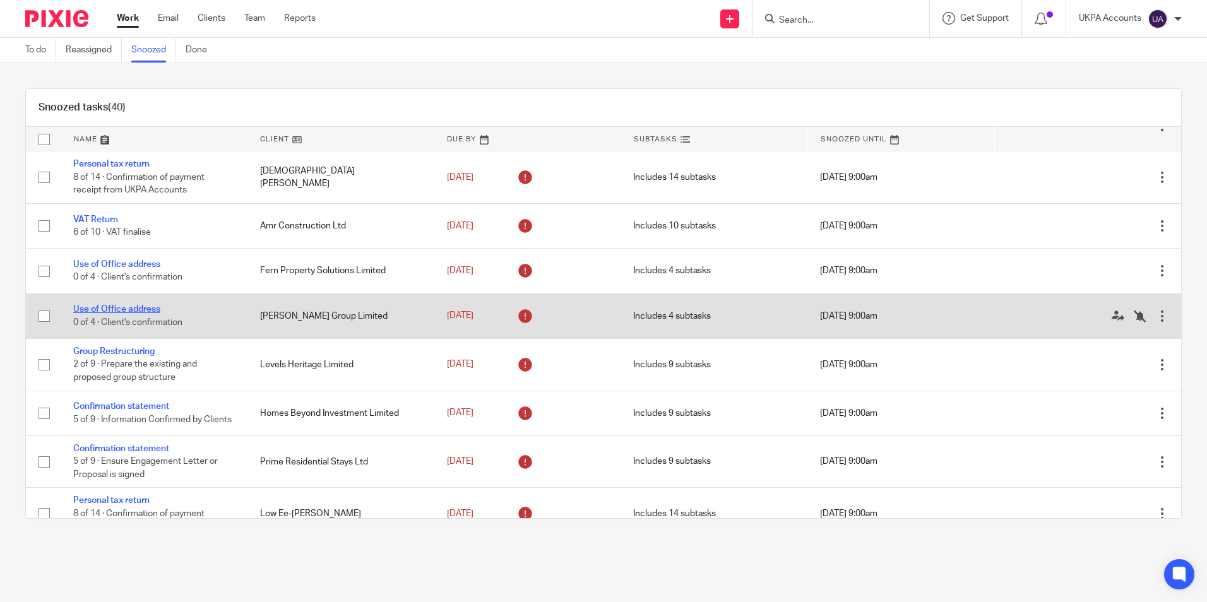
click at [150, 314] on link "Use of Office address" at bounding box center [116, 309] width 87 height 9
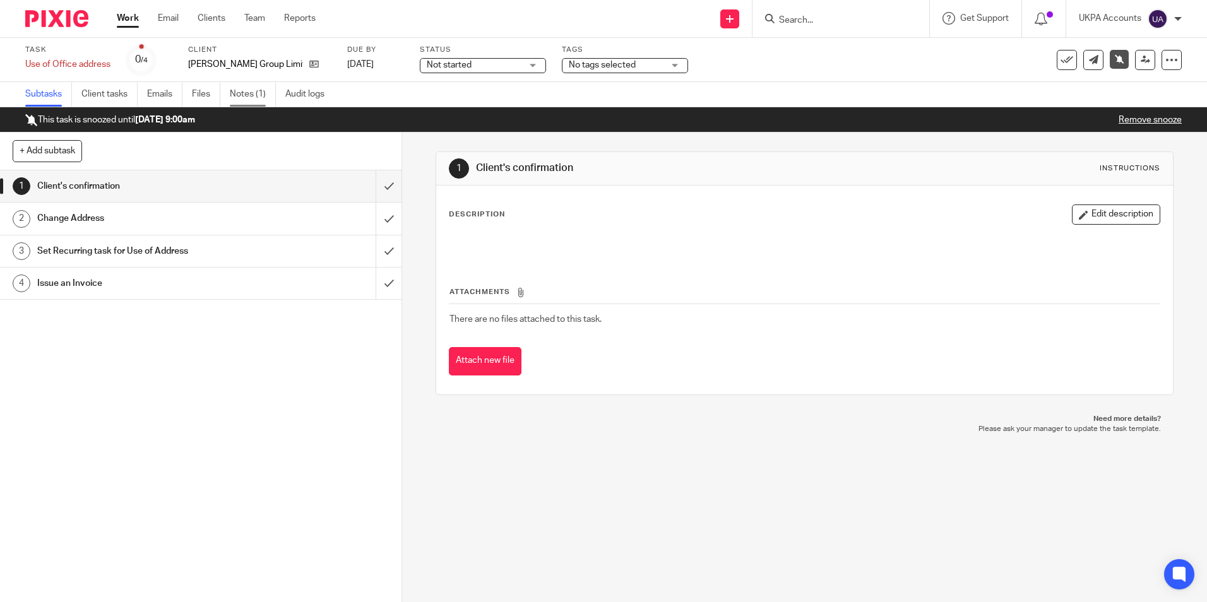
click at [252, 93] on link "Notes (1)" at bounding box center [253, 94] width 46 height 25
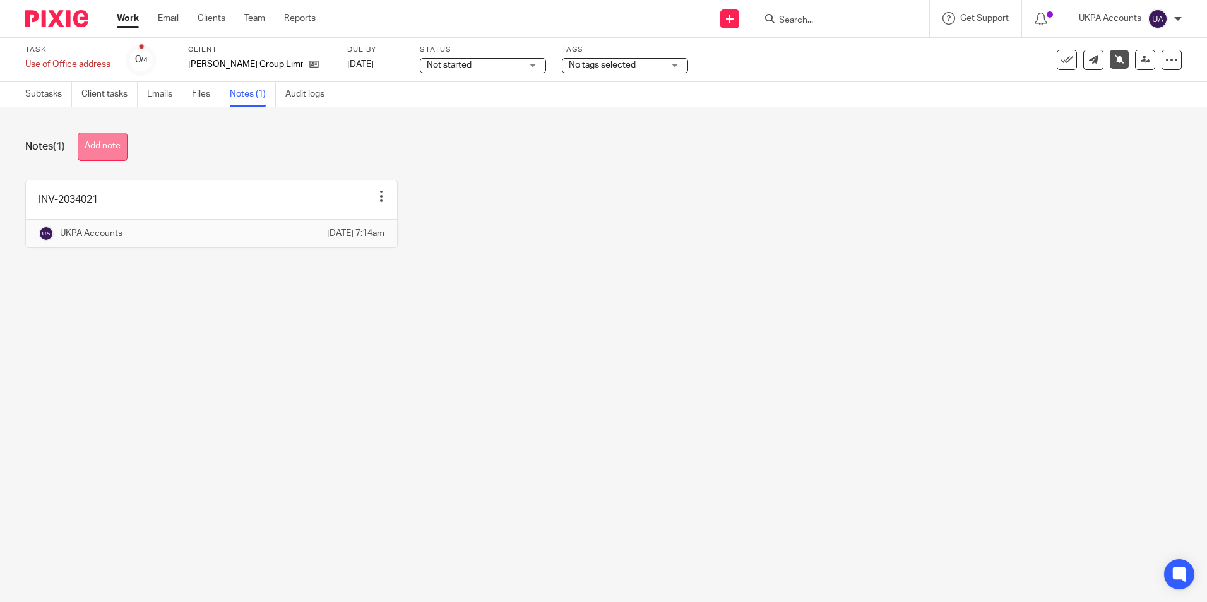
click at [114, 143] on button "Add note" at bounding box center [103, 147] width 50 height 28
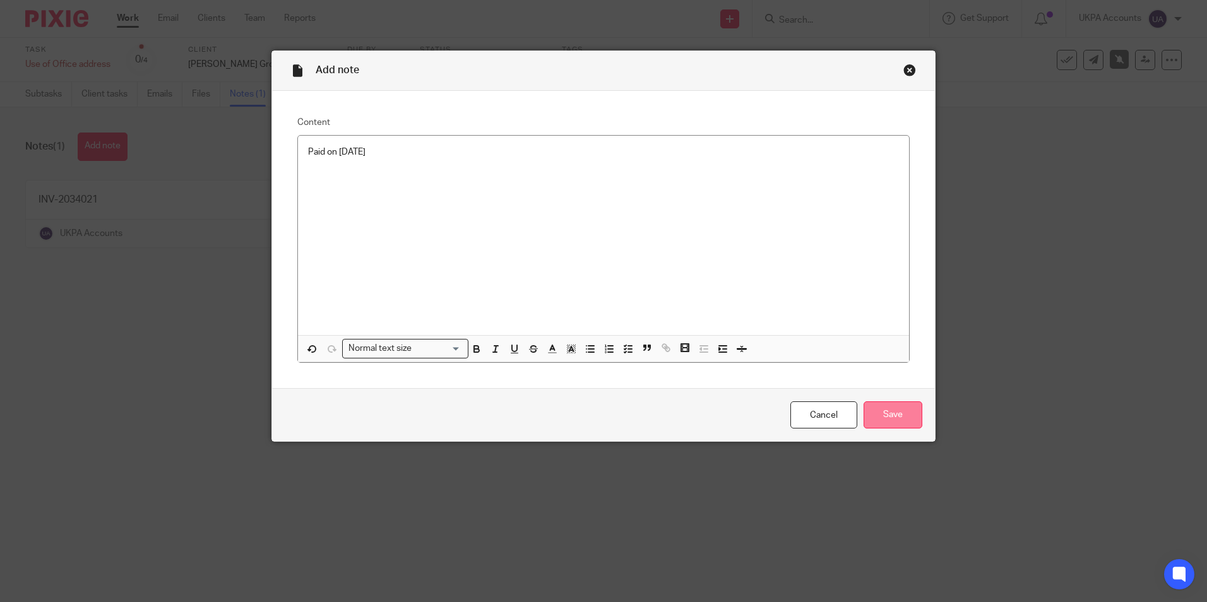
click at [890, 412] on input "Save" at bounding box center [892, 414] width 59 height 27
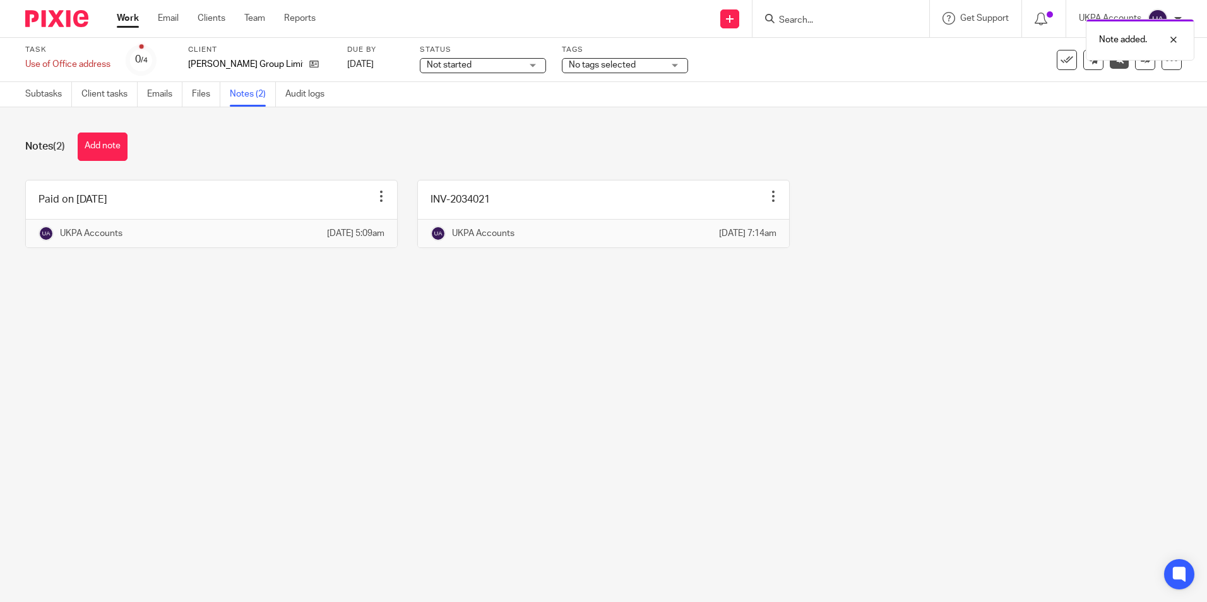
click at [130, 18] on link "Work" at bounding box center [128, 18] width 22 height 13
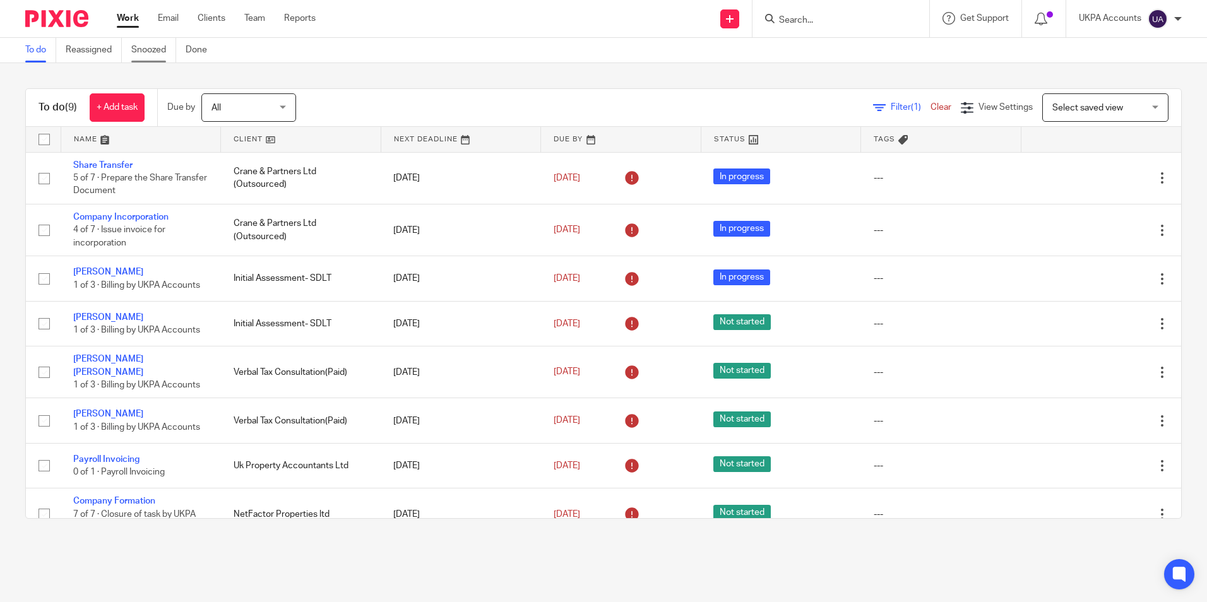
click at [165, 55] on link "Snoozed" at bounding box center [153, 50] width 45 height 25
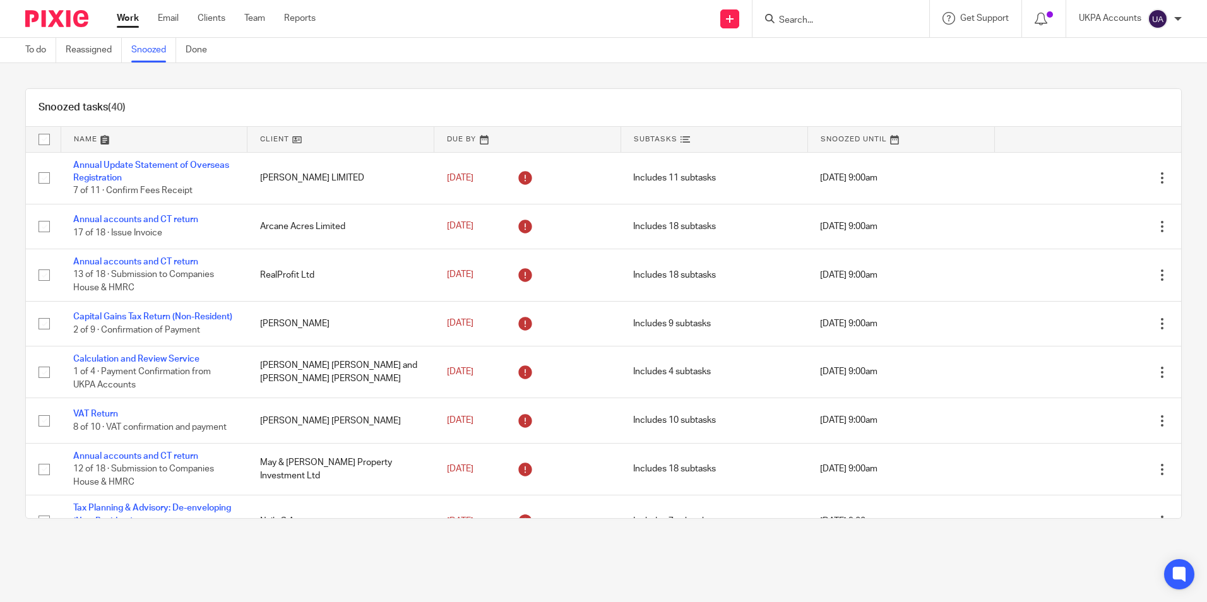
scroll to position [902, 0]
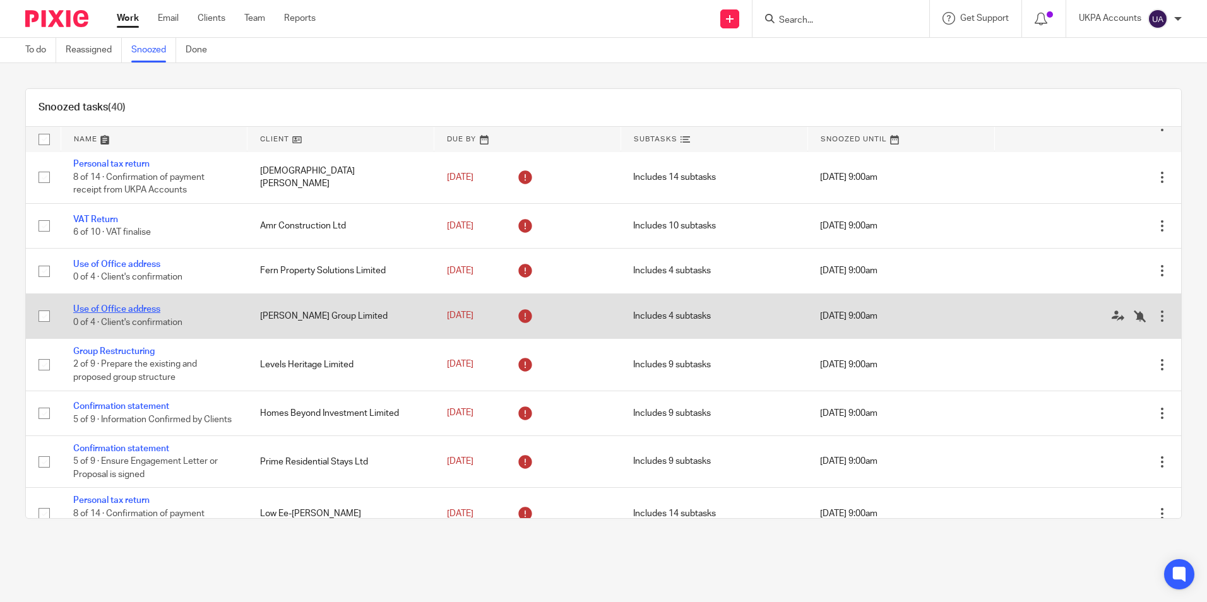
click at [141, 314] on link "Use of Office address" at bounding box center [116, 309] width 87 height 9
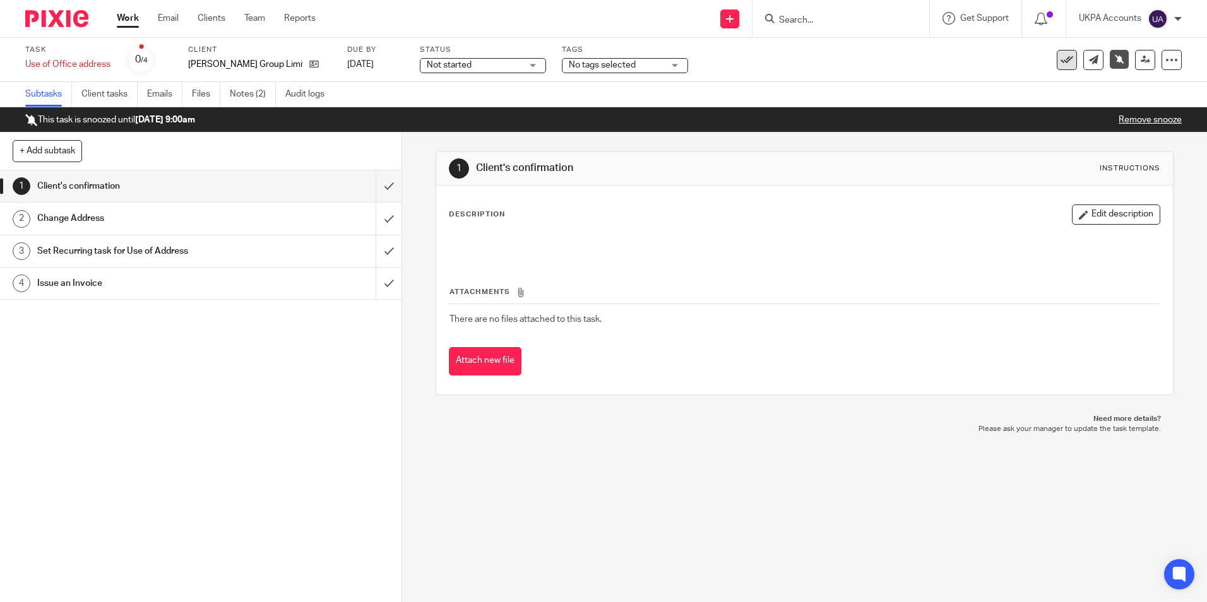
click at [1060, 61] on icon at bounding box center [1066, 60] width 13 height 13
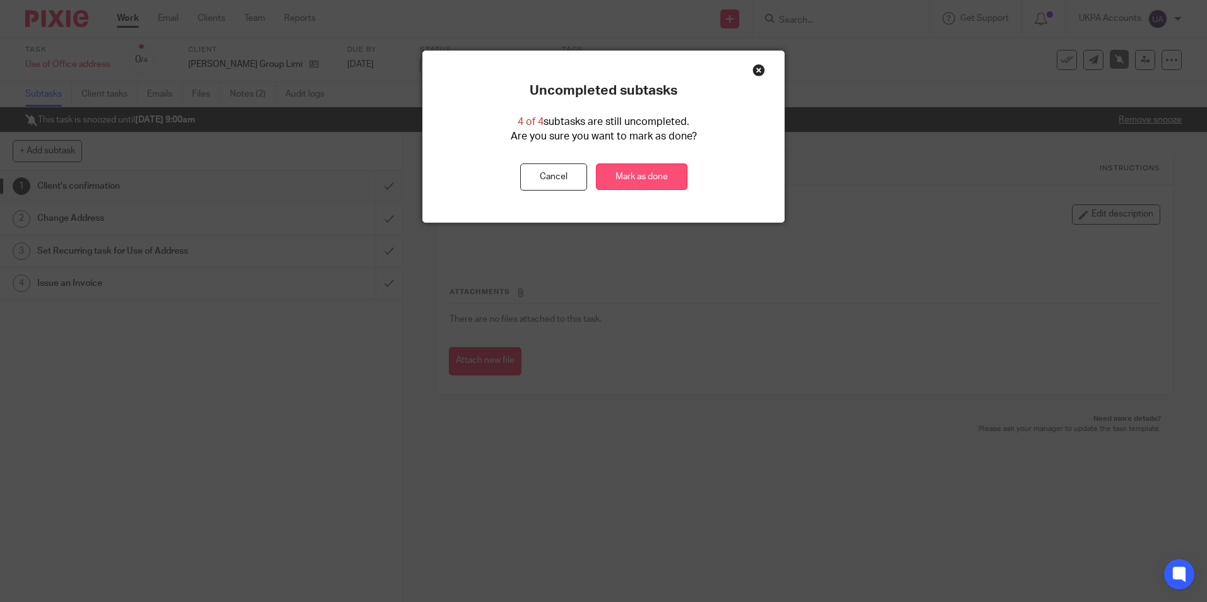
click at [622, 179] on link "Mark as done" at bounding box center [641, 176] width 91 height 27
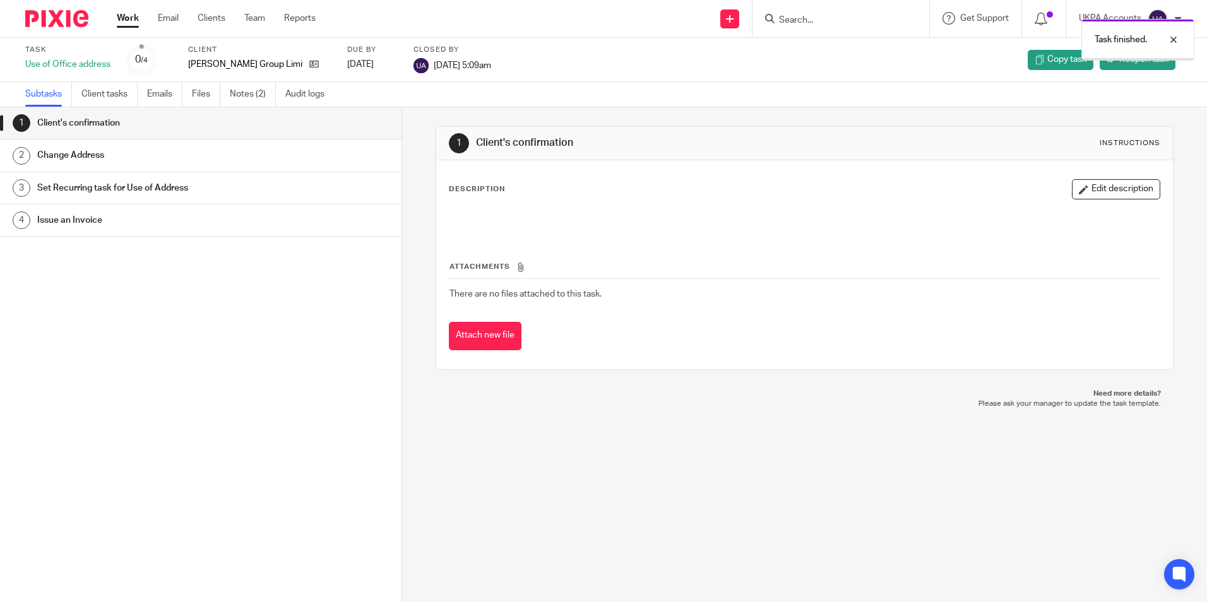
click at [134, 20] on link "Work" at bounding box center [128, 18] width 22 height 13
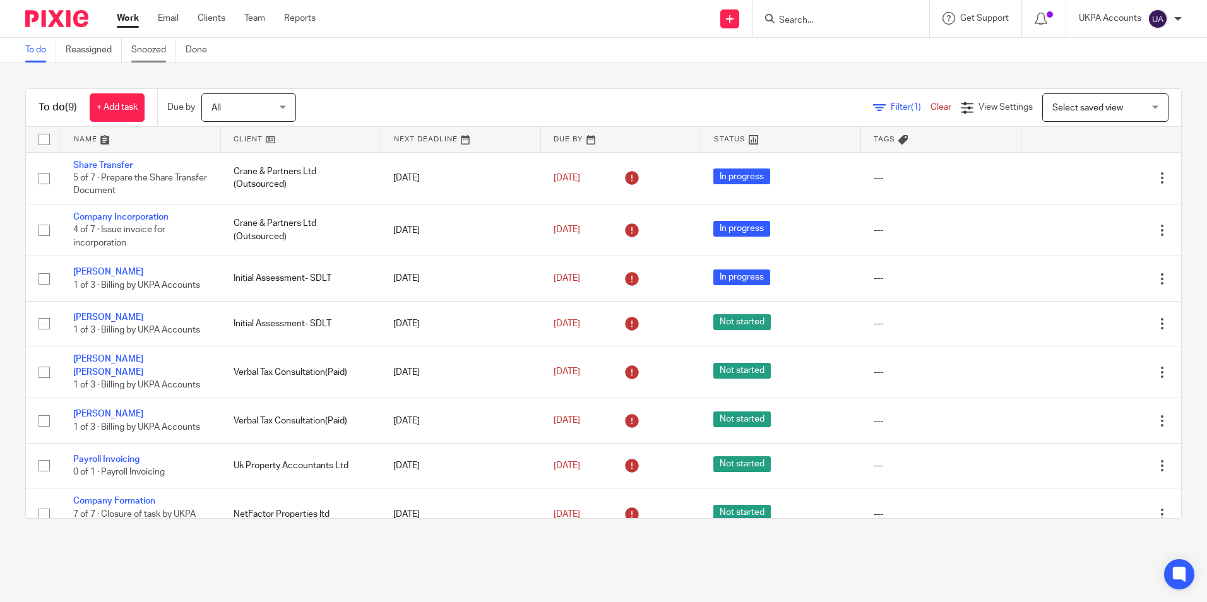
click at [165, 49] on link "Snoozed" at bounding box center [153, 50] width 45 height 25
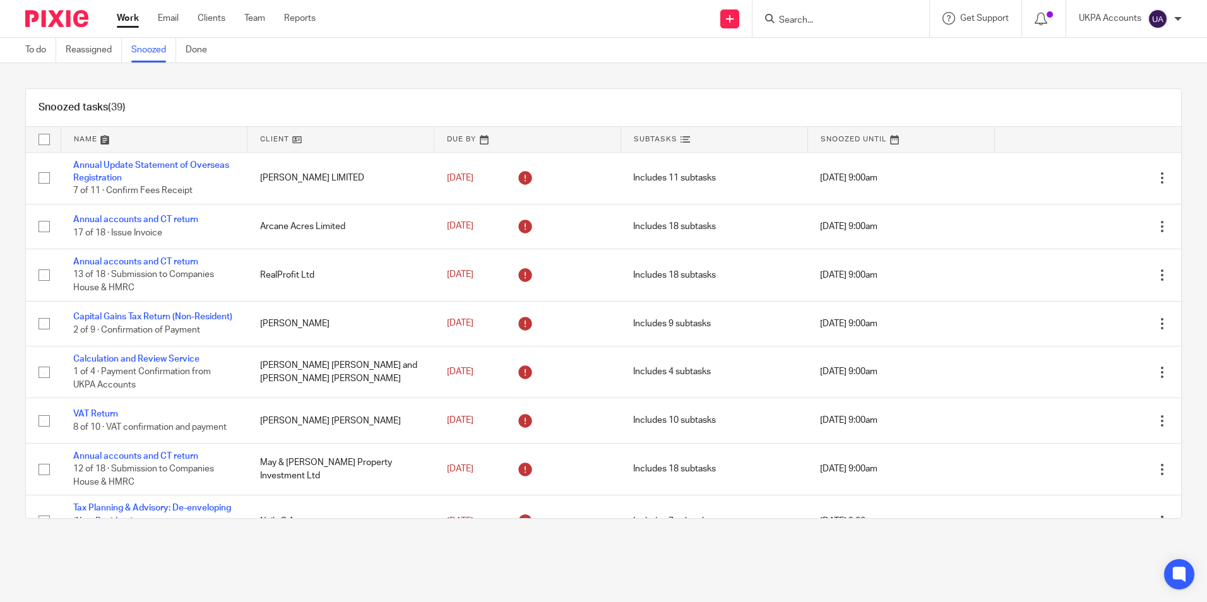
click at [644, 98] on div "Snoozed tasks (39)" at bounding box center [603, 108] width 1155 height 38
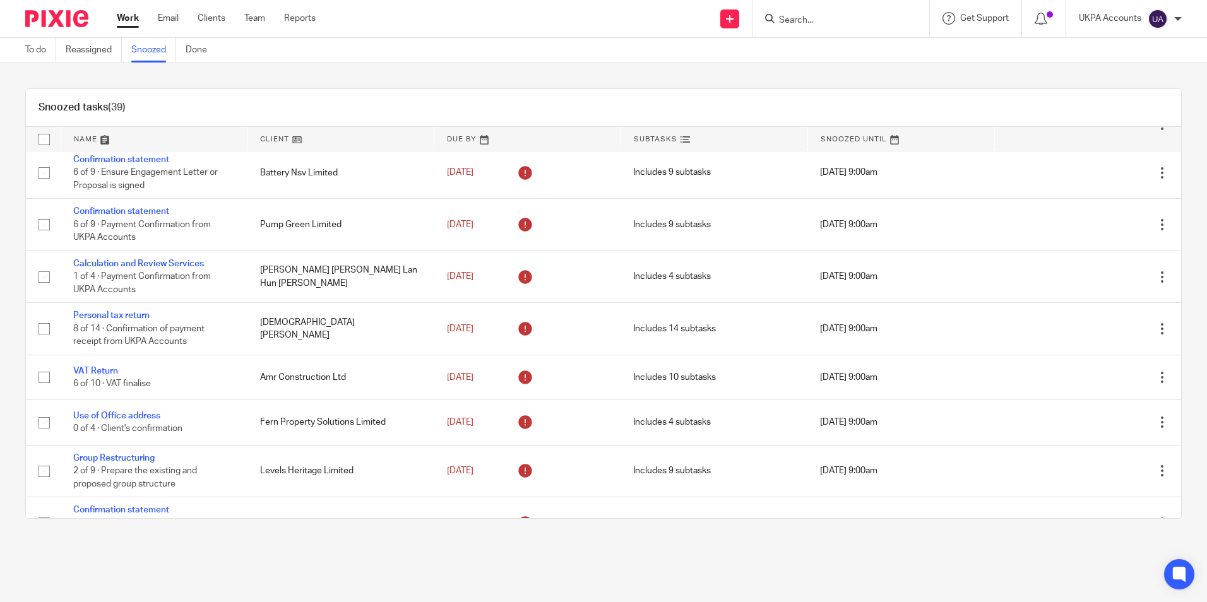
click at [714, 91] on div "Snoozed tasks (39)" at bounding box center [603, 108] width 1155 height 38
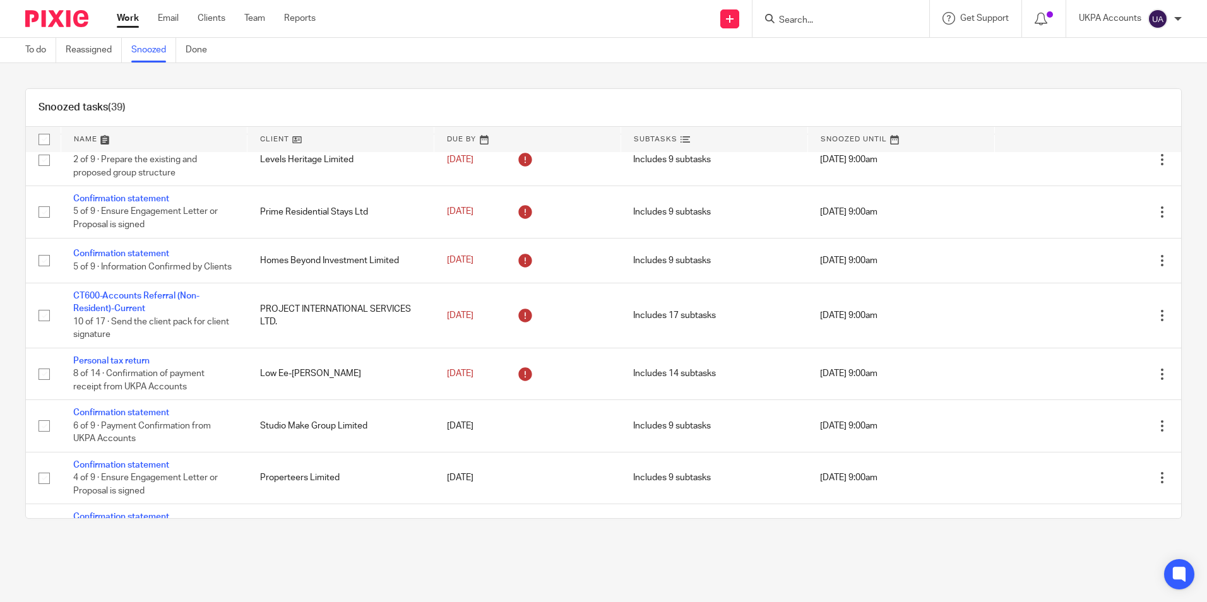
scroll to position [192, 0]
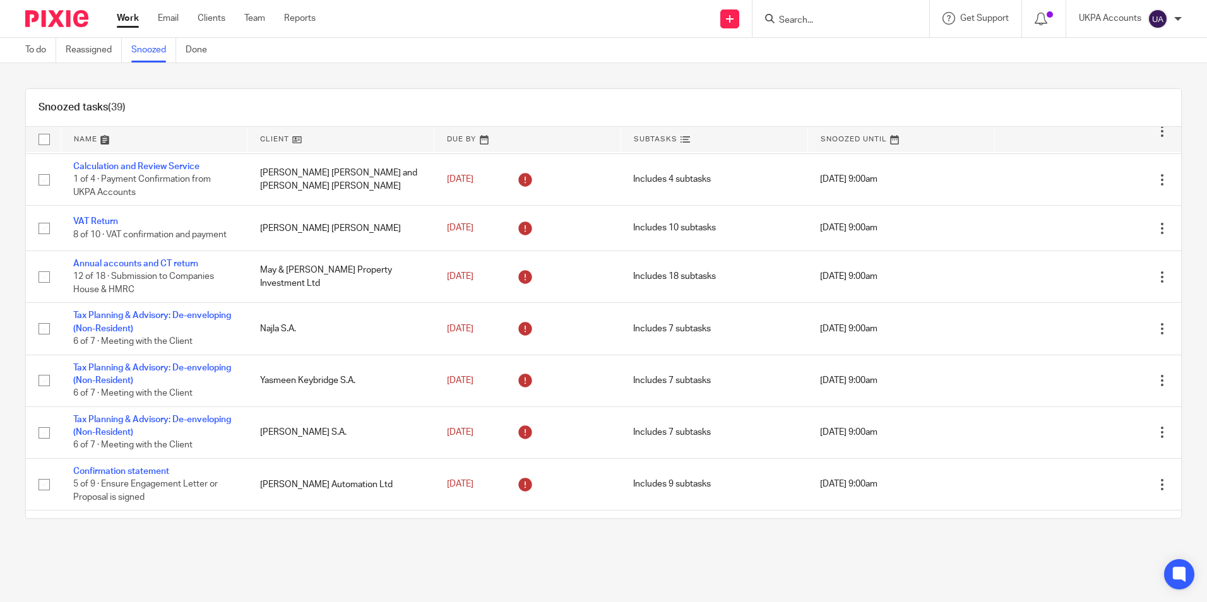
click at [318, 93] on div "Snoozed tasks (39)" at bounding box center [603, 108] width 1155 height 38
click at [834, 105] on div "Snoozed tasks (39)" at bounding box center [603, 108] width 1155 height 38
click at [813, 19] on input "Search" at bounding box center [834, 20] width 114 height 11
click at [796, 15] on input "Search" at bounding box center [834, 20] width 114 height 11
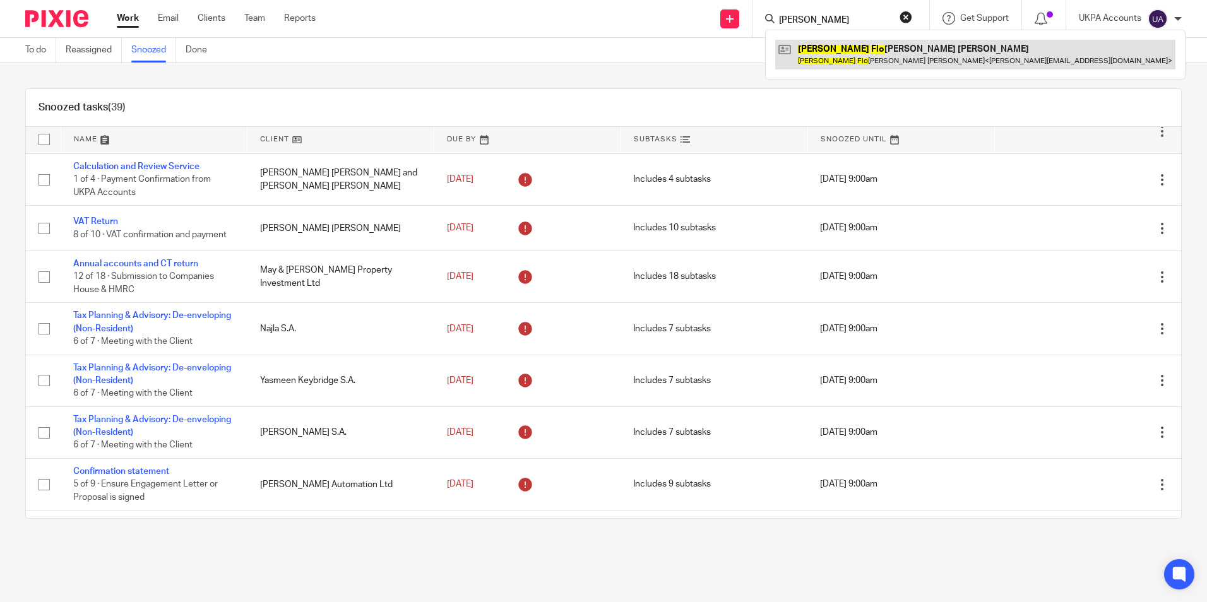
type input "[PERSON_NAME]"
click at [818, 52] on link at bounding box center [975, 54] width 400 height 29
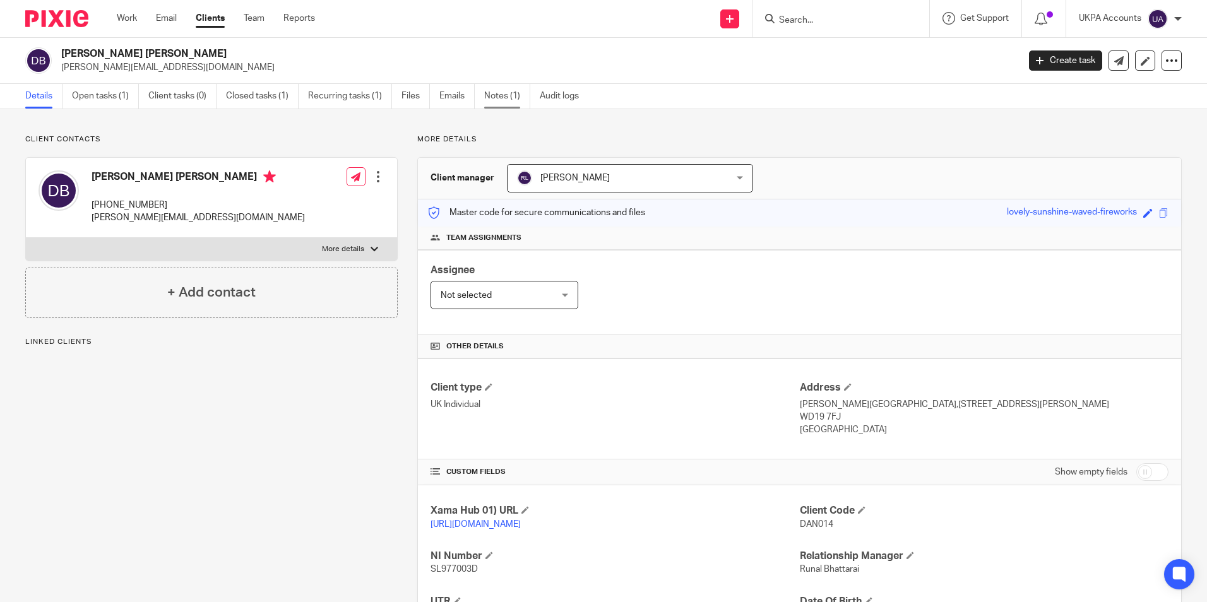
click at [495, 98] on link "Notes (1)" at bounding box center [507, 96] width 46 height 25
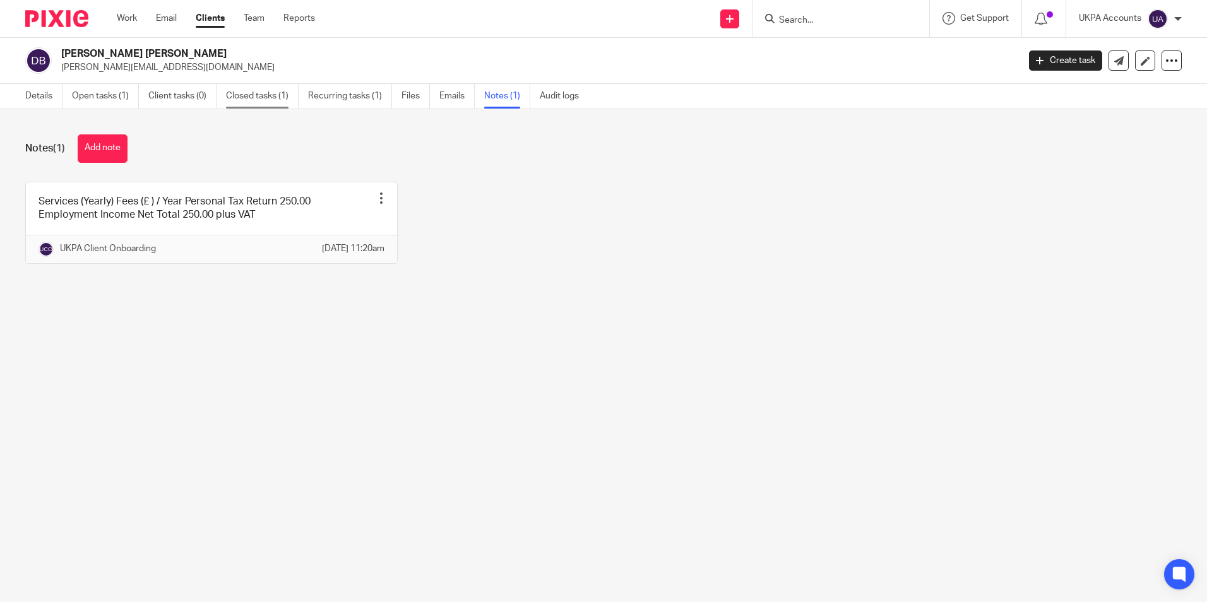
click at [274, 99] on link "Closed tasks (1)" at bounding box center [262, 96] width 73 height 25
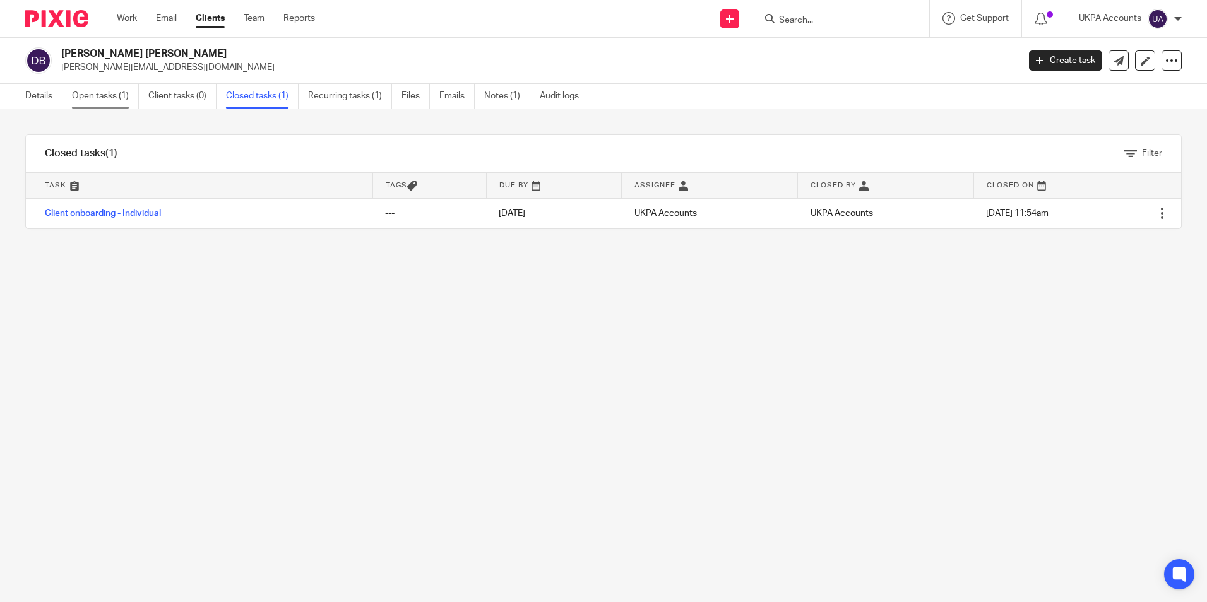
click at [117, 97] on link "Open tasks (1)" at bounding box center [105, 96] width 67 height 25
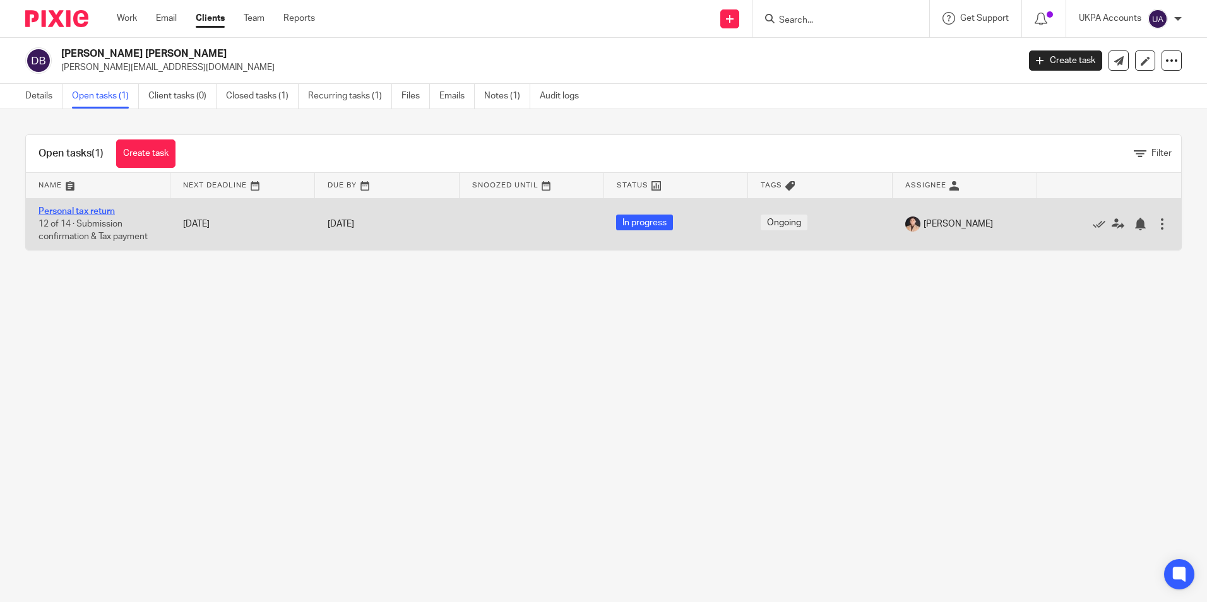
click at [102, 208] on link "Personal tax return" at bounding box center [76, 211] width 76 height 9
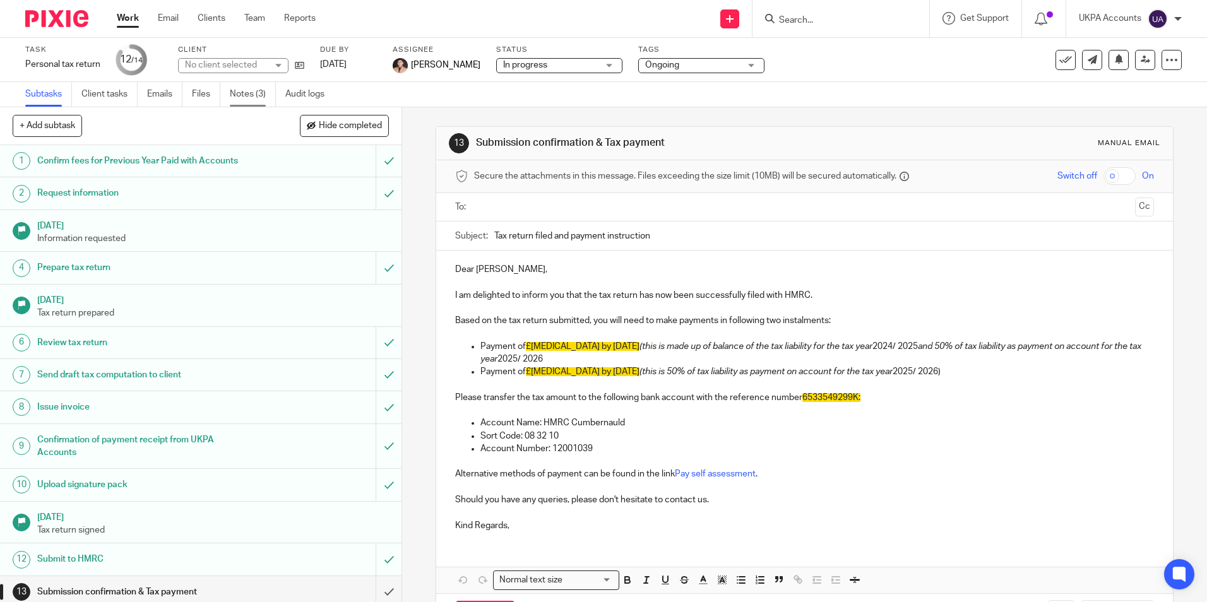
click at [257, 92] on link "Notes (3)" at bounding box center [253, 94] width 46 height 25
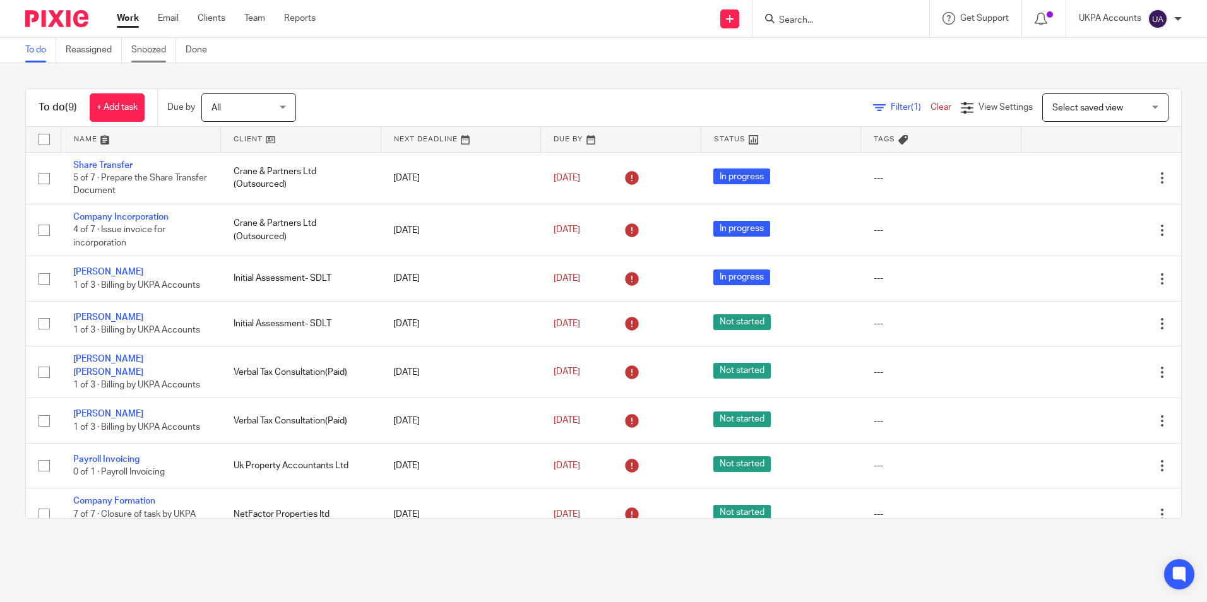
click at [155, 46] on link "Snoozed" at bounding box center [153, 50] width 45 height 25
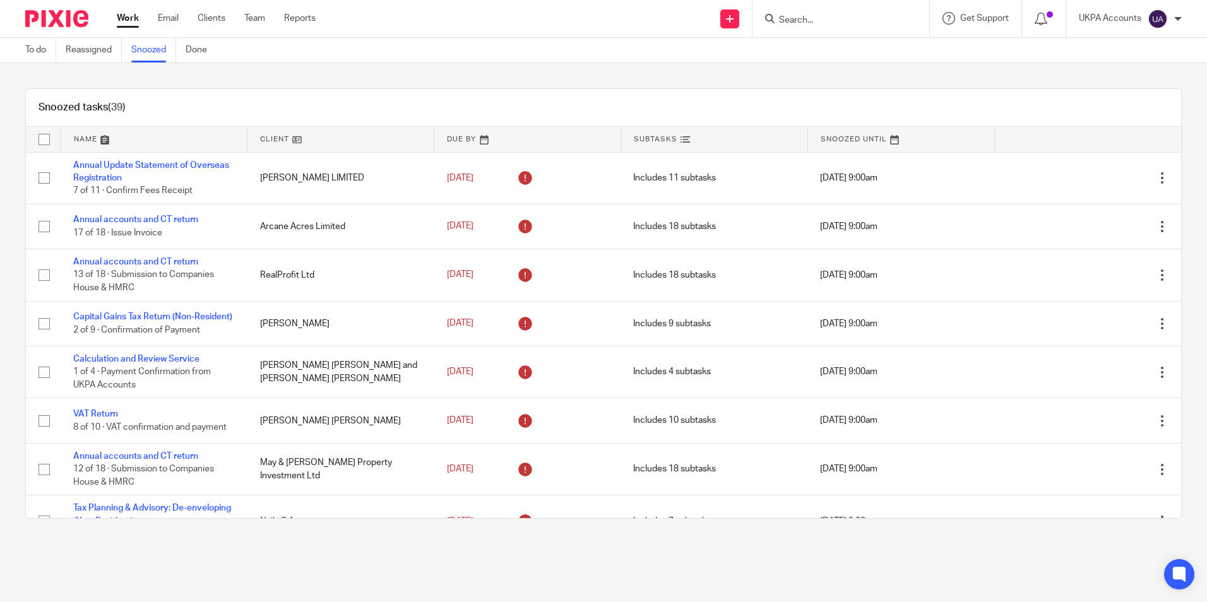
click at [342, 93] on div "Snoozed tasks (39)" at bounding box center [603, 108] width 1155 height 38
click at [285, 91] on div "Snoozed tasks (39)" at bounding box center [603, 108] width 1155 height 38
click at [46, 52] on link "To do" at bounding box center [40, 50] width 31 height 25
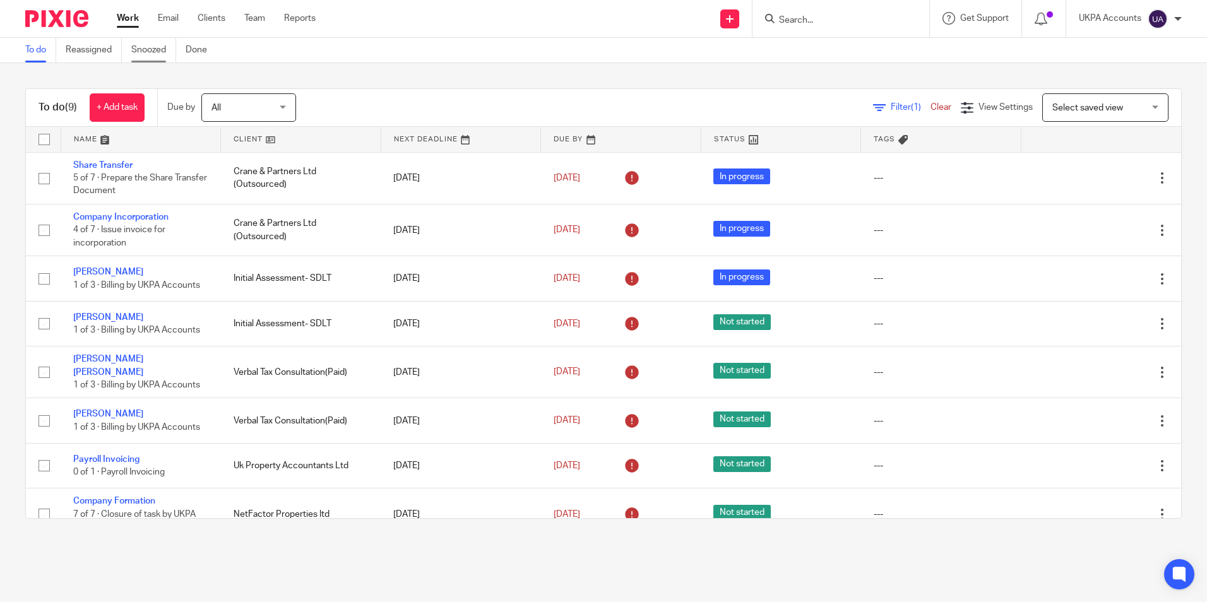
click at [151, 45] on link "Snoozed" at bounding box center [153, 50] width 45 height 25
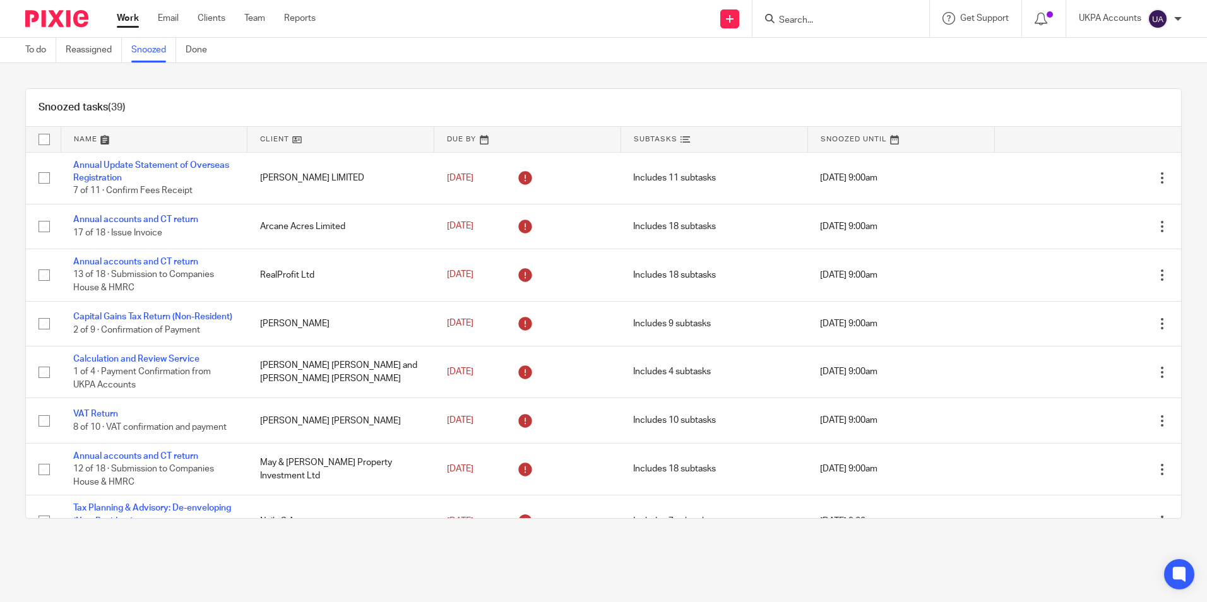
click at [273, 103] on div "Snoozed tasks (39)" at bounding box center [603, 108] width 1155 height 38
click at [343, 118] on div "Snoozed tasks (39)" at bounding box center [603, 108] width 1155 height 38
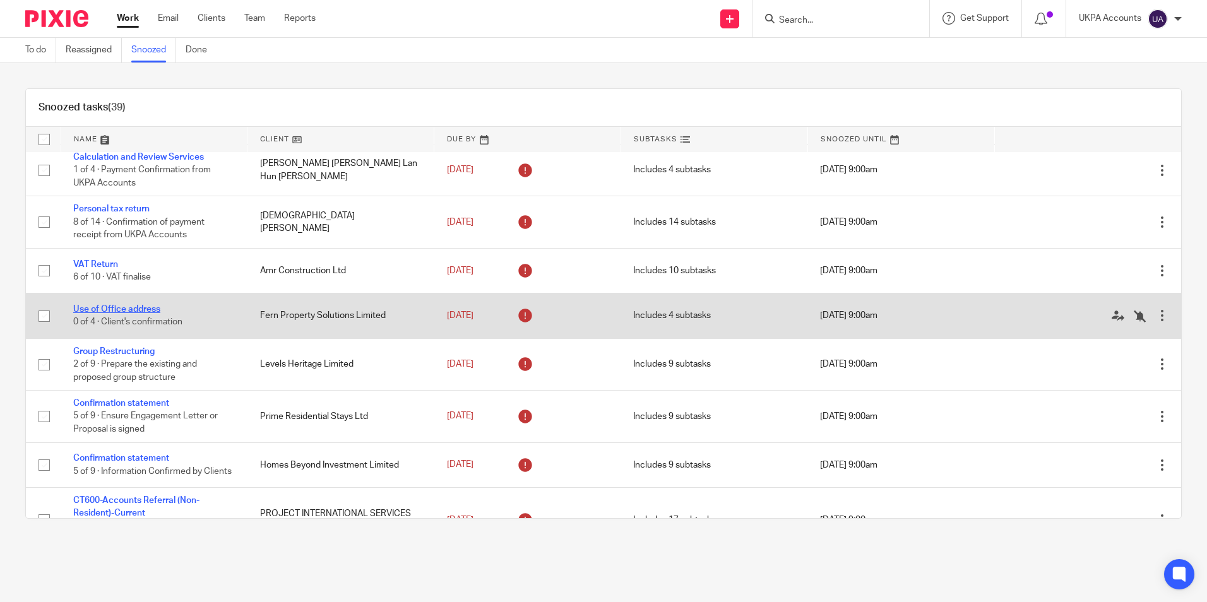
click at [109, 314] on link "Use of Office address" at bounding box center [116, 309] width 87 height 9
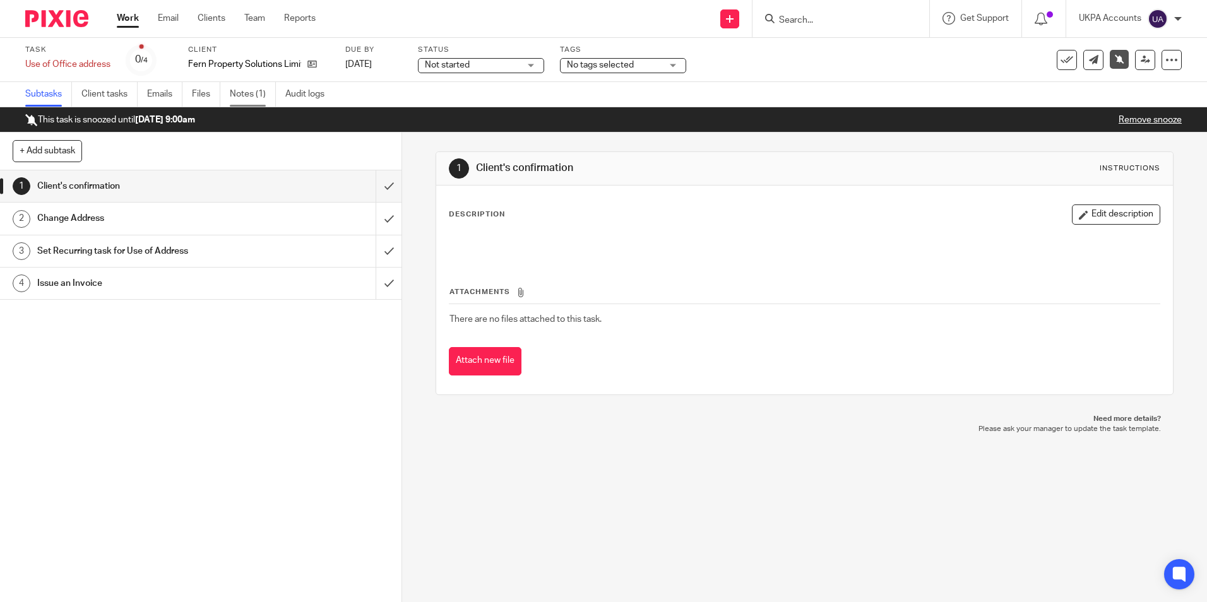
click at [259, 98] on link "Notes (1)" at bounding box center [253, 94] width 46 height 25
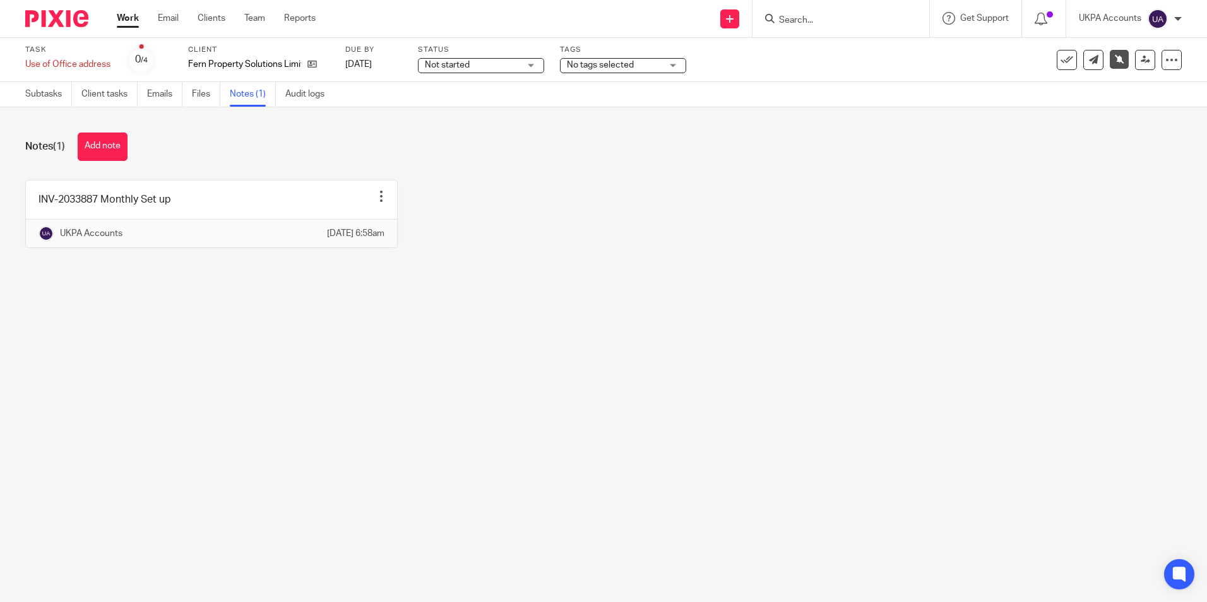
click at [129, 15] on link "Work" at bounding box center [128, 18] width 22 height 13
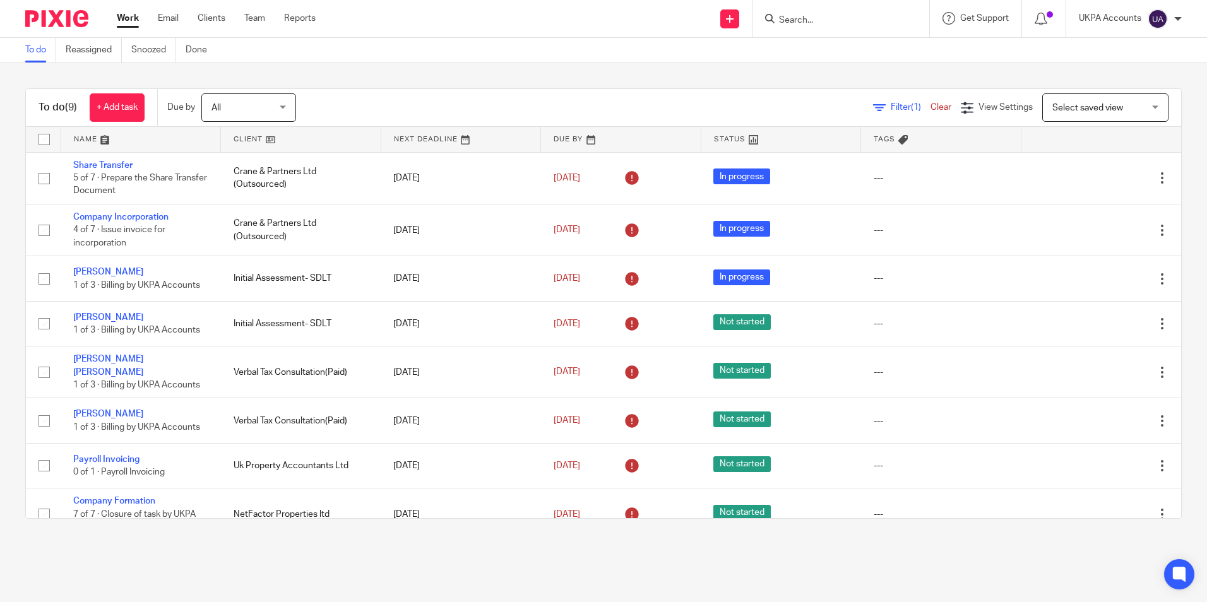
click at [149, 51] on link "Snoozed" at bounding box center [153, 50] width 45 height 25
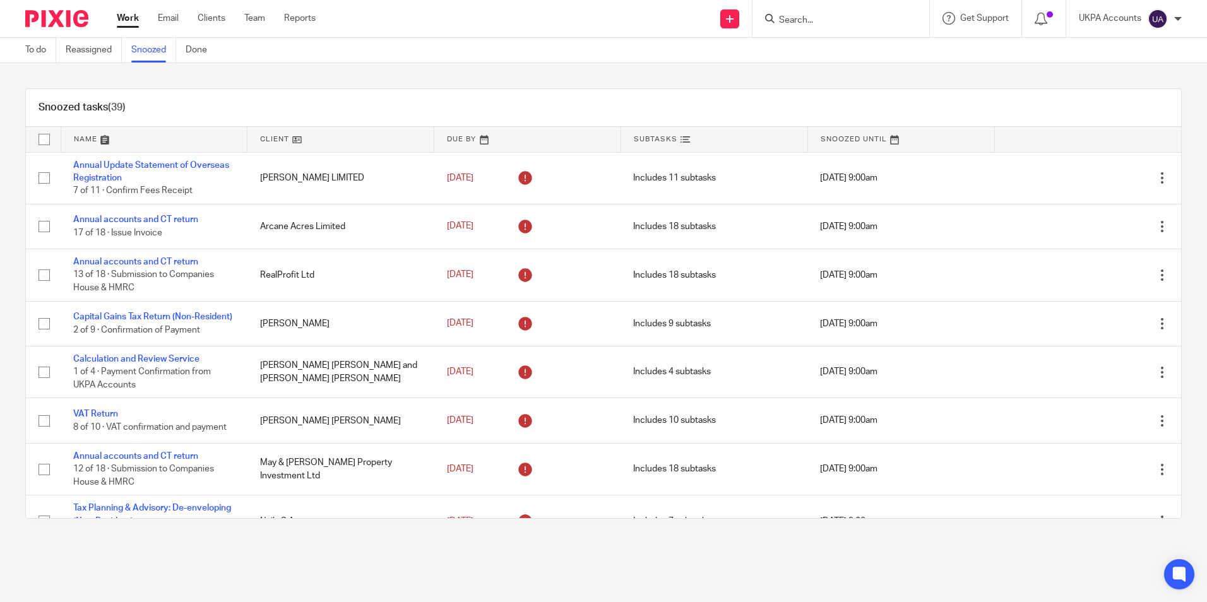
click at [536, 100] on div "Snoozed tasks (39)" at bounding box center [603, 108] width 1155 height 38
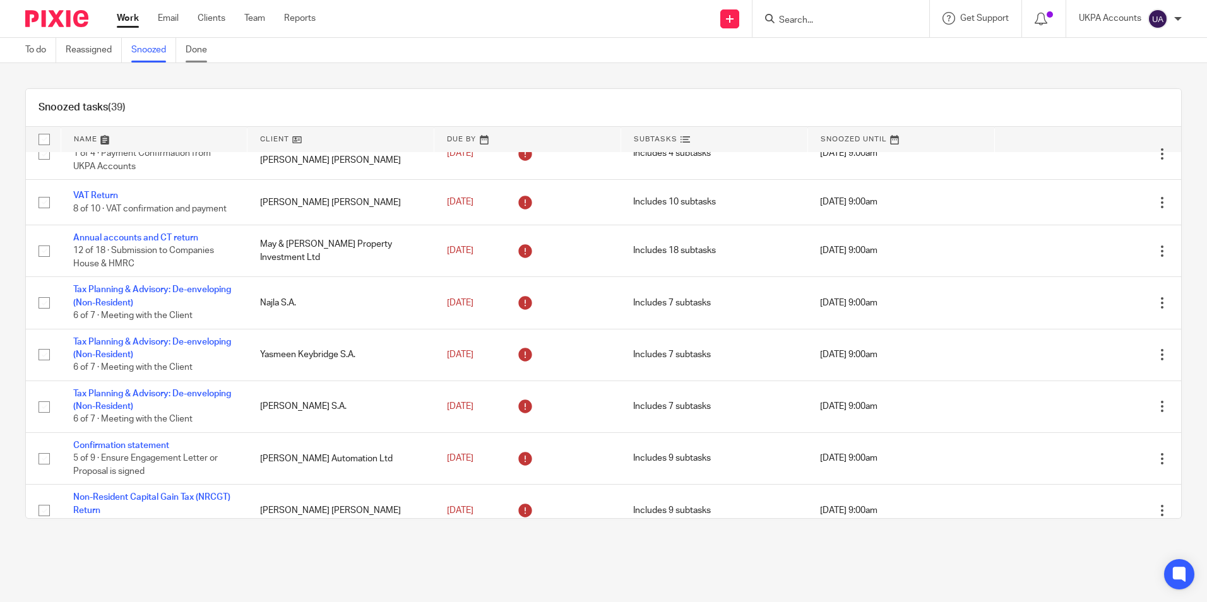
click at [205, 50] on link "Done" at bounding box center [201, 50] width 31 height 25
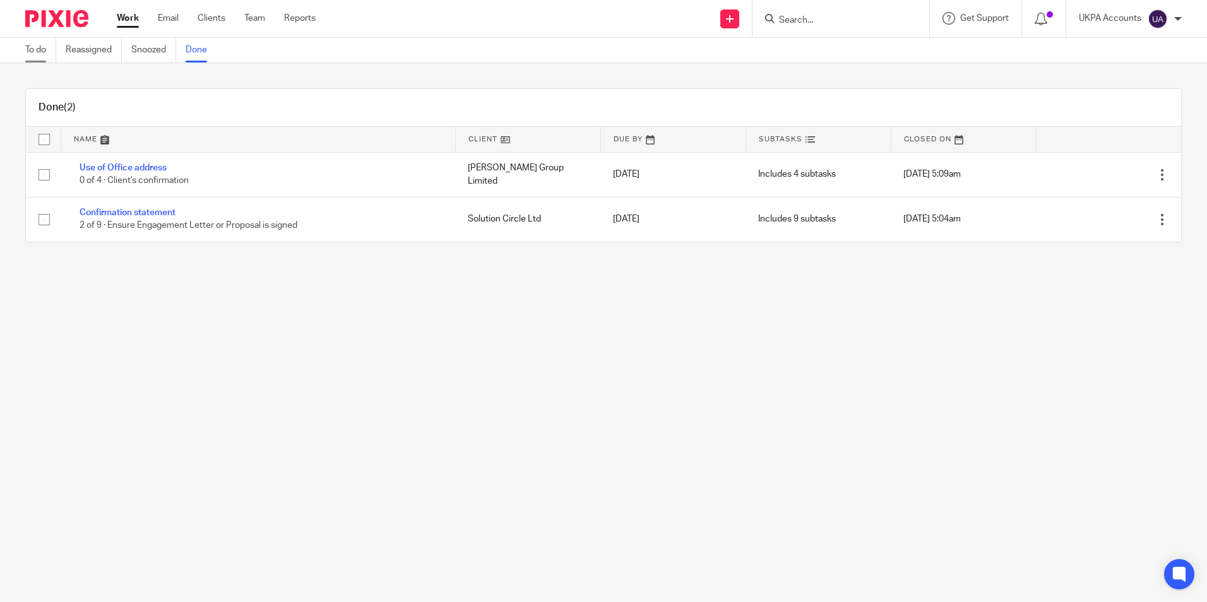
click at [30, 47] on link "To do" at bounding box center [40, 50] width 31 height 25
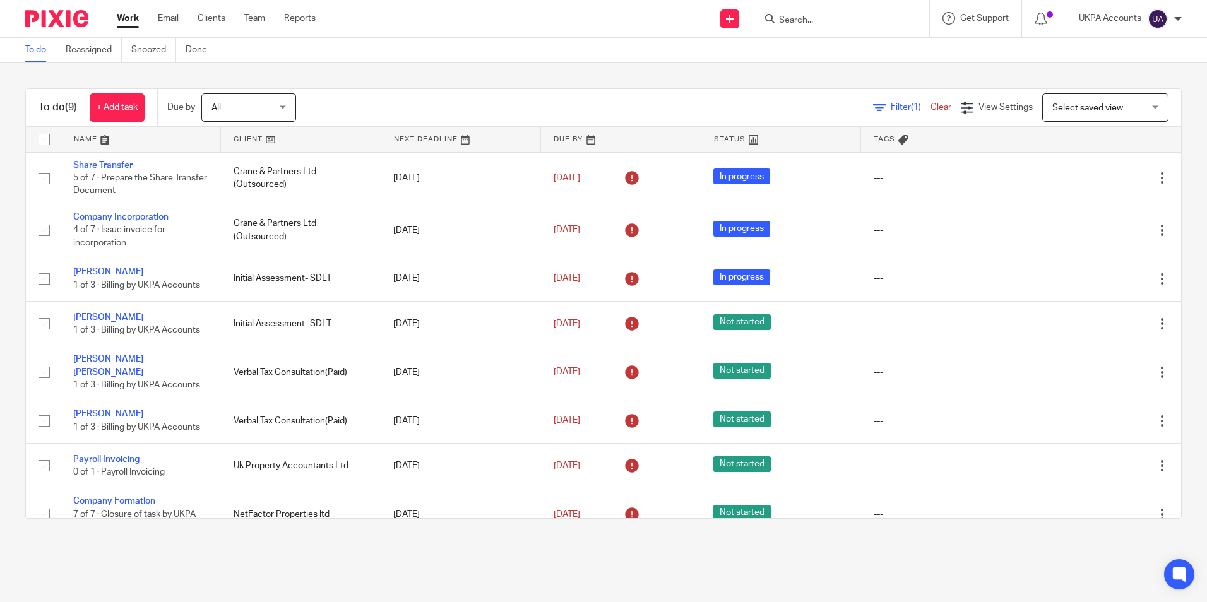
click at [391, 62] on div "To do Reassigned Snoozed Done" at bounding box center [603, 50] width 1207 height 25
click at [163, 50] on link "Snoozed" at bounding box center [153, 50] width 45 height 25
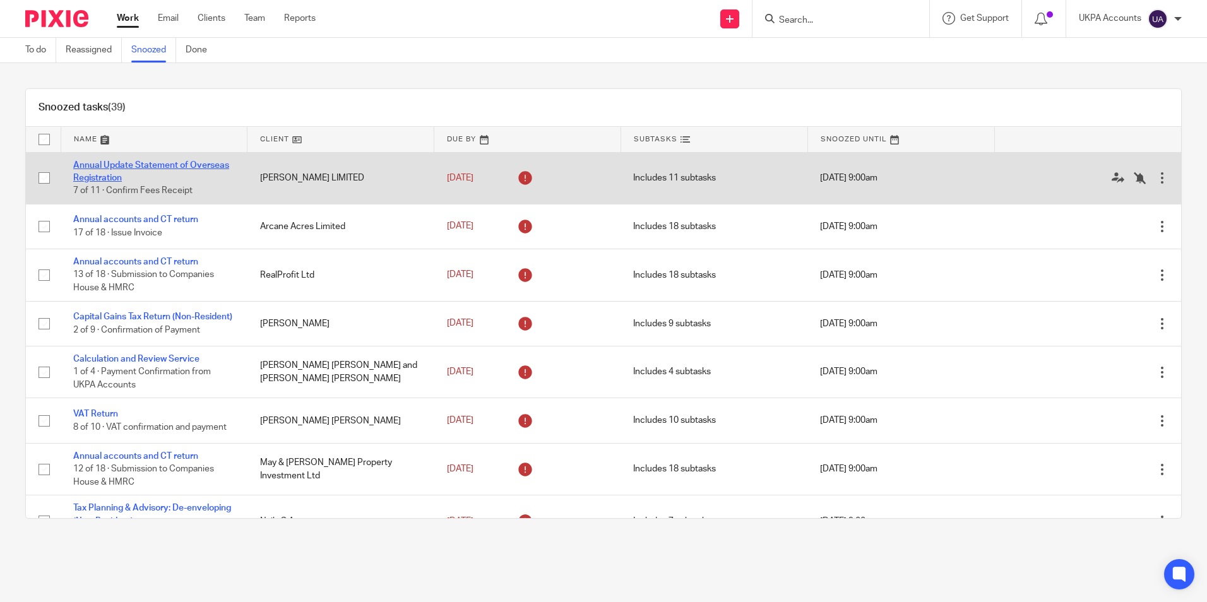
click at [133, 165] on link "Annual Update Statement of Overseas Registration" at bounding box center [151, 171] width 156 height 21
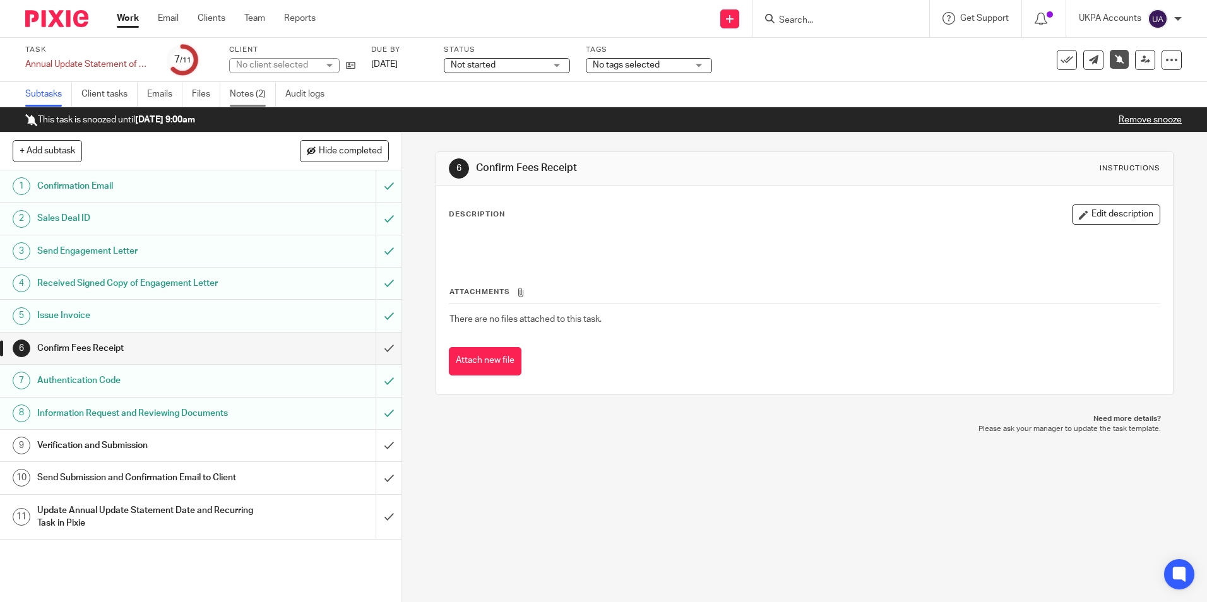
click at [264, 91] on link "Notes (2)" at bounding box center [253, 94] width 46 height 25
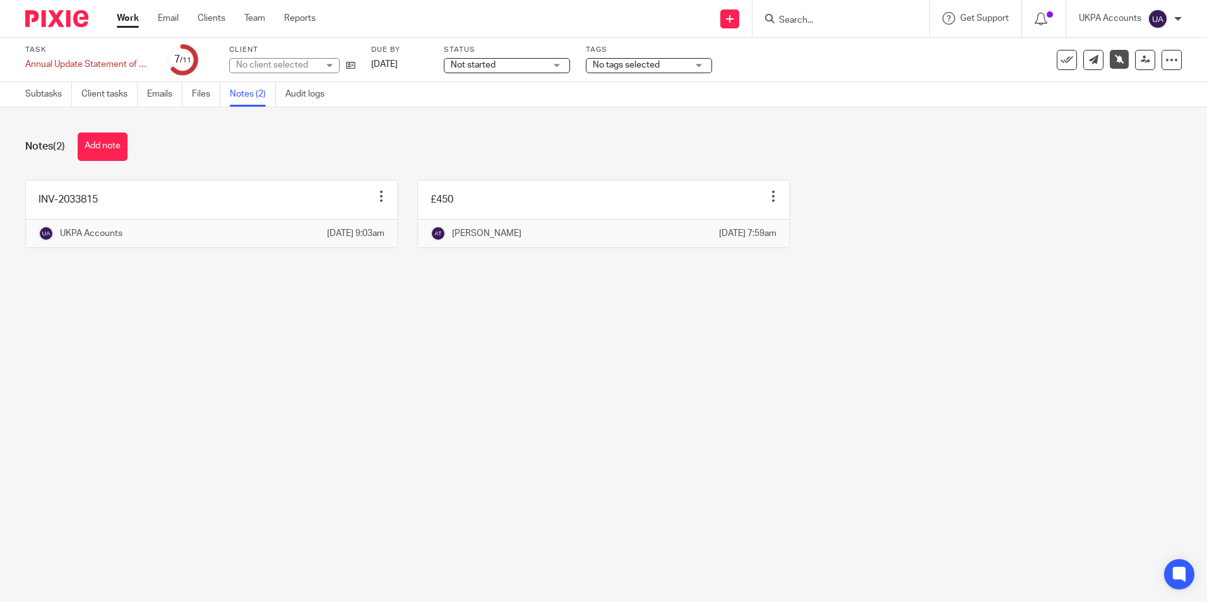
click at [130, 23] on link "Work" at bounding box center [128, 18] width 22 height 13
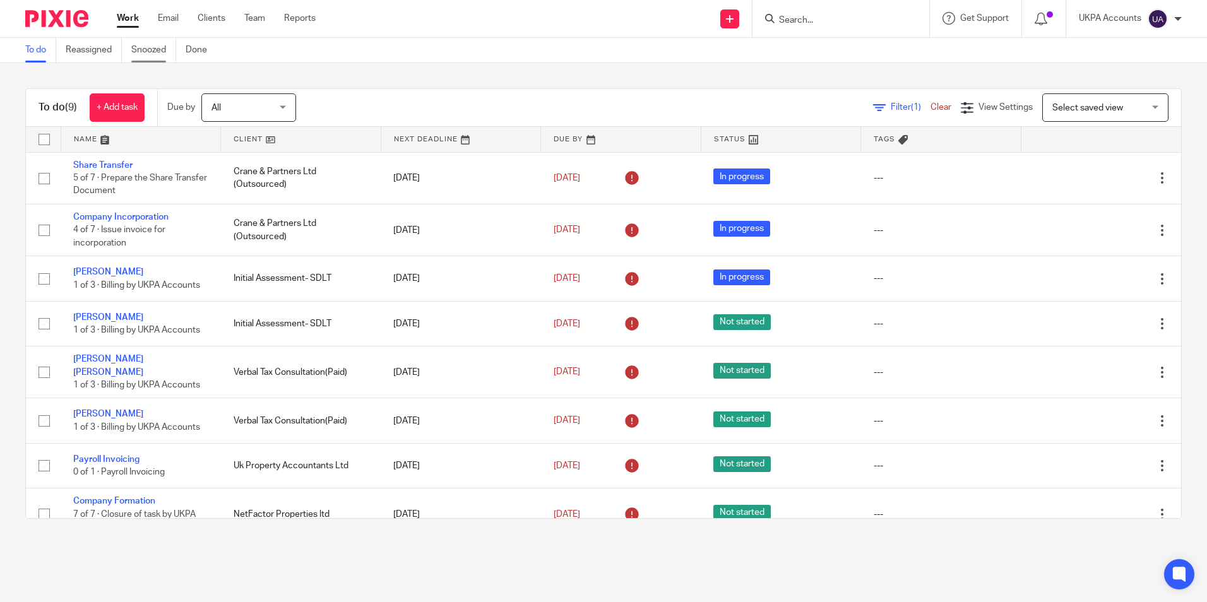
click at [163, 55] on link "Snoozed" at bounding box center [153, 50] width 45 height 25
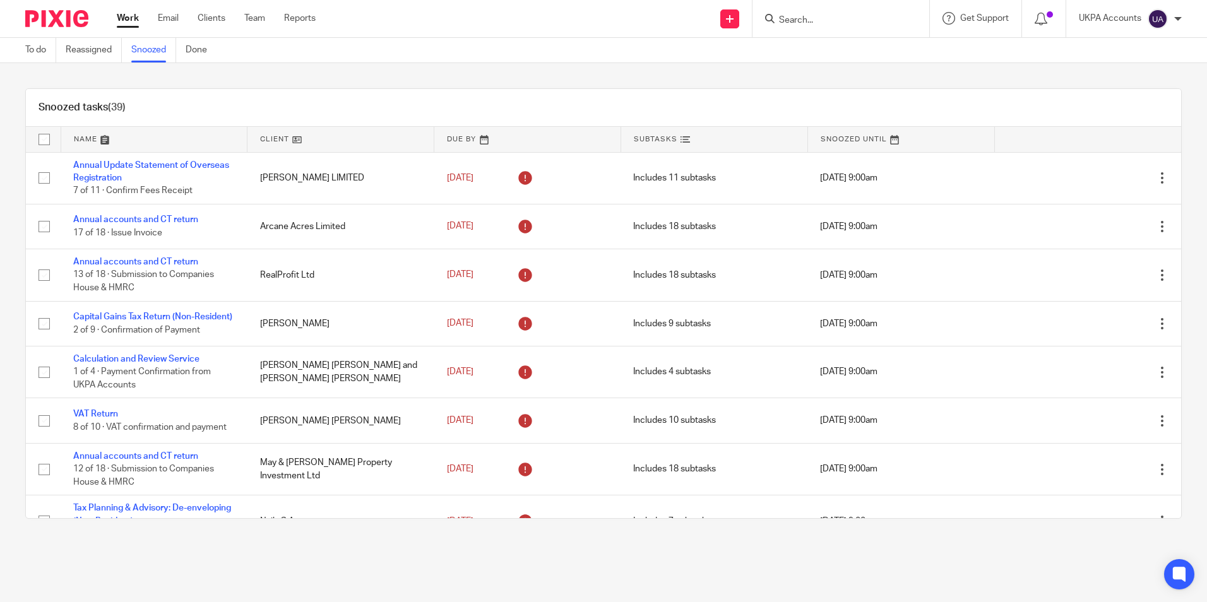
drag, startPoint x: 316, startPoint y: 109, endPoint x: 324, endPoint y: 105, distance: 9.0
click at [317, 109] on div "Snoozed tasks (39)" at bounding box center [603, 108] width 1155 height 38
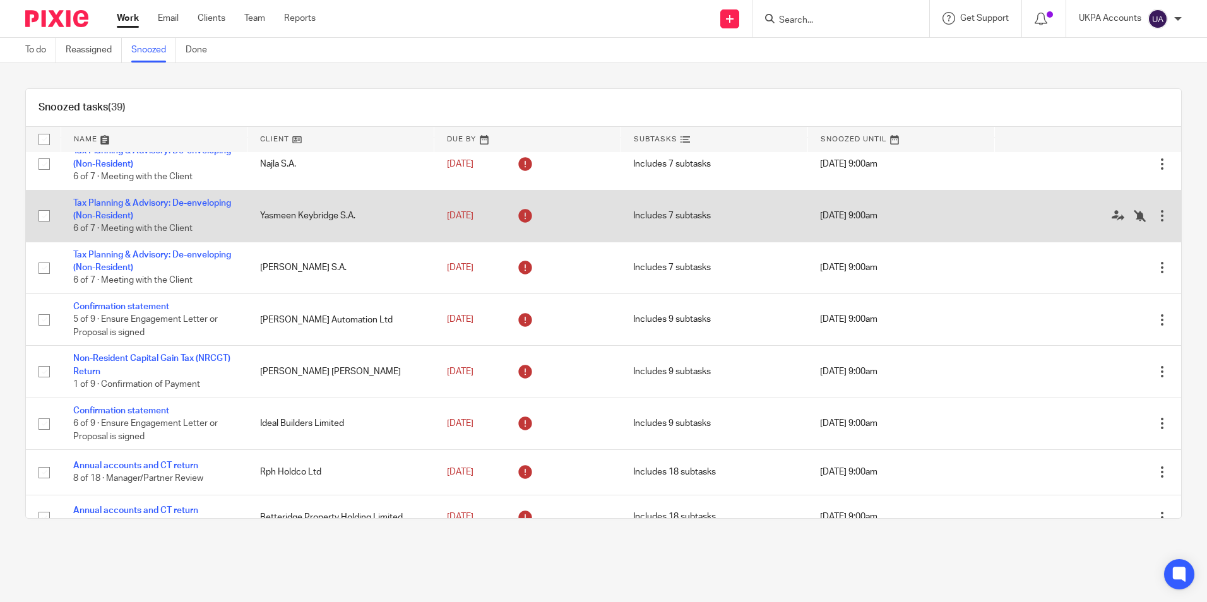
scroll to position [379, 0]
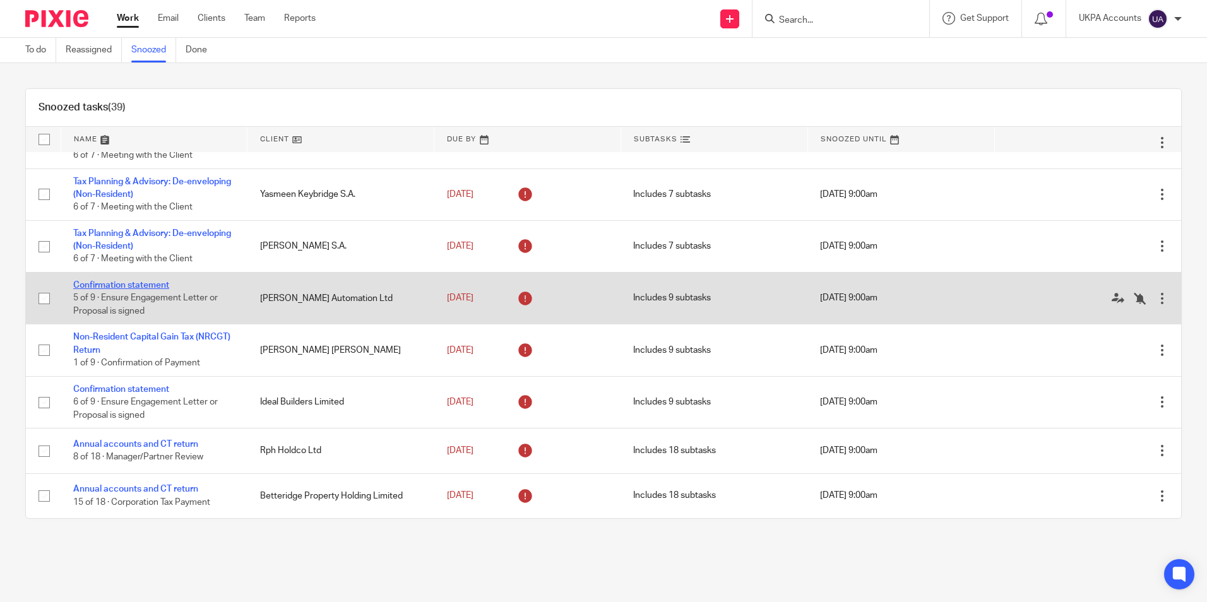
click at [158, 290] on link "Confirmation statement" at bounding box center [121, 285] width 96 height 9
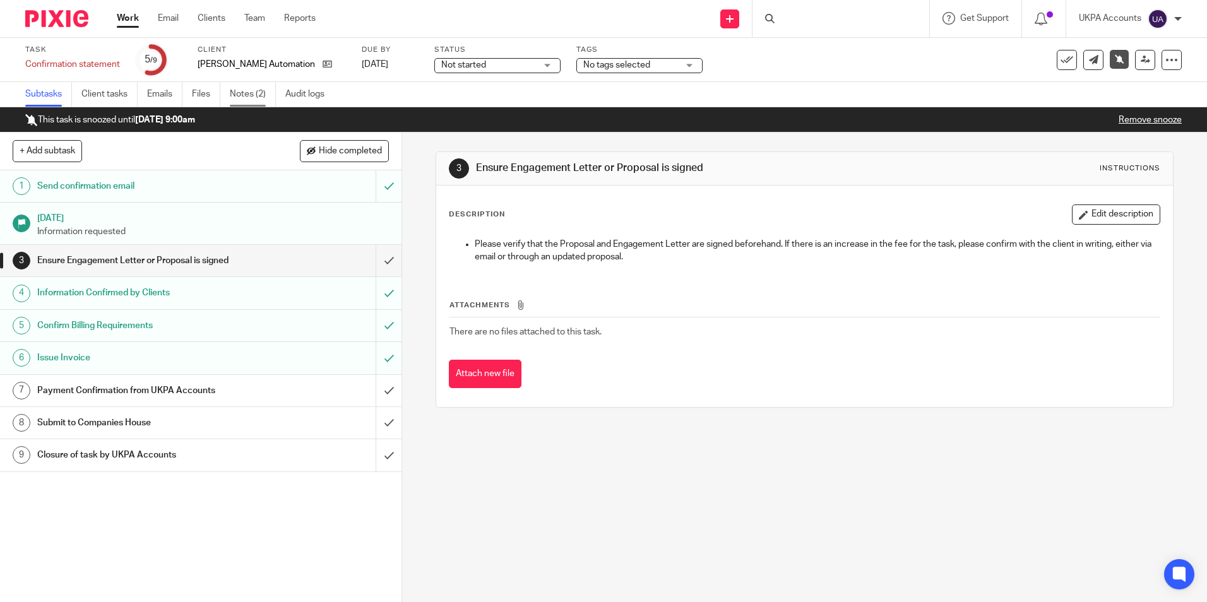
click at [251, 103] on link "Notes (2)" at bounding box center [253, 94] width 46 height 25
click at [250, 98] on link "Notes (2)" at bounding box center [253, 94] width 46 height 25
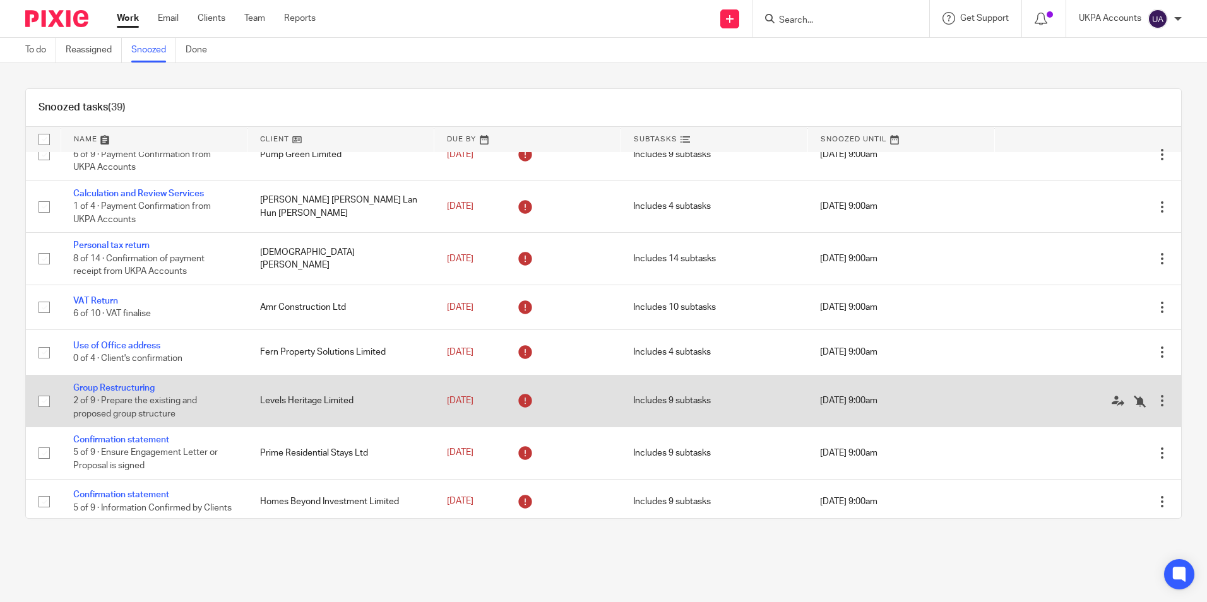
scroll to position [883, 0]
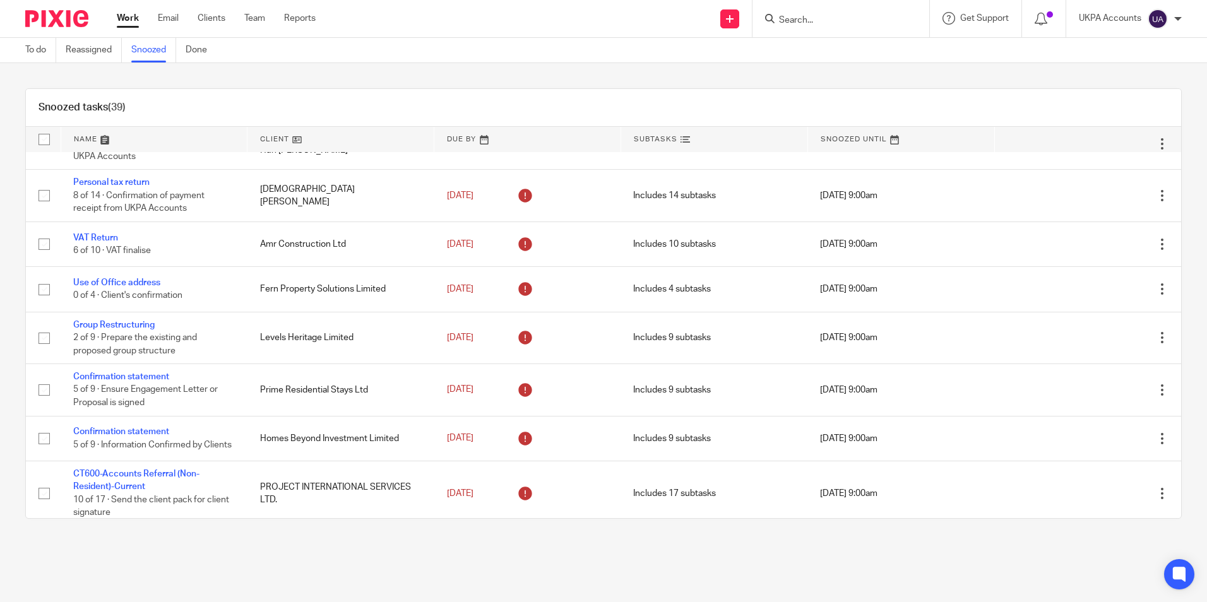
click at [459, 81] on div "Snoozed tasks (39) Name Client Due By Subtasks Snoozed Until Annual Update Stat…" at bounding box center [603, 303] width 1207 height 481
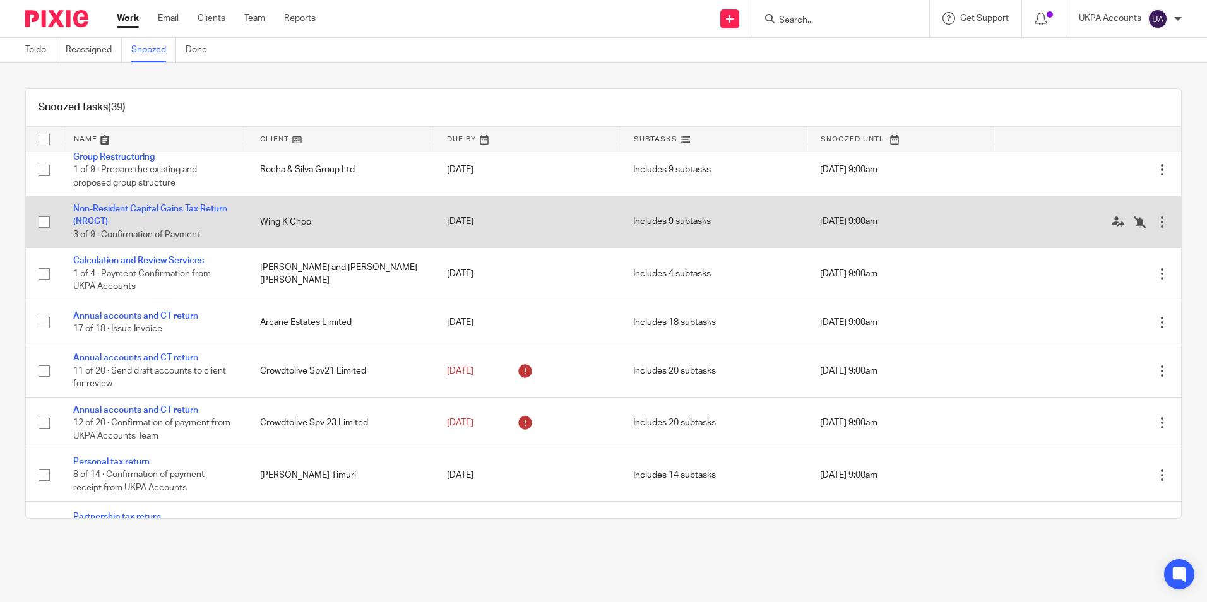
scroll to position [1619, 0]
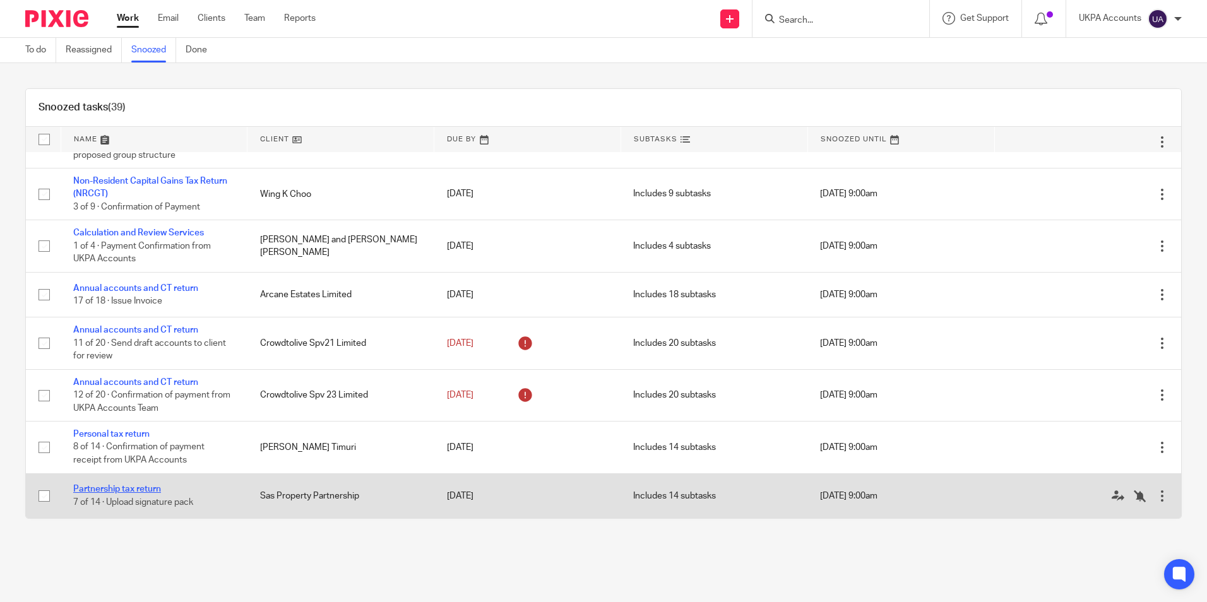
click at [127, 488] on link "Partnership tax return" at bounding box center [117, 489] width 88 height 9
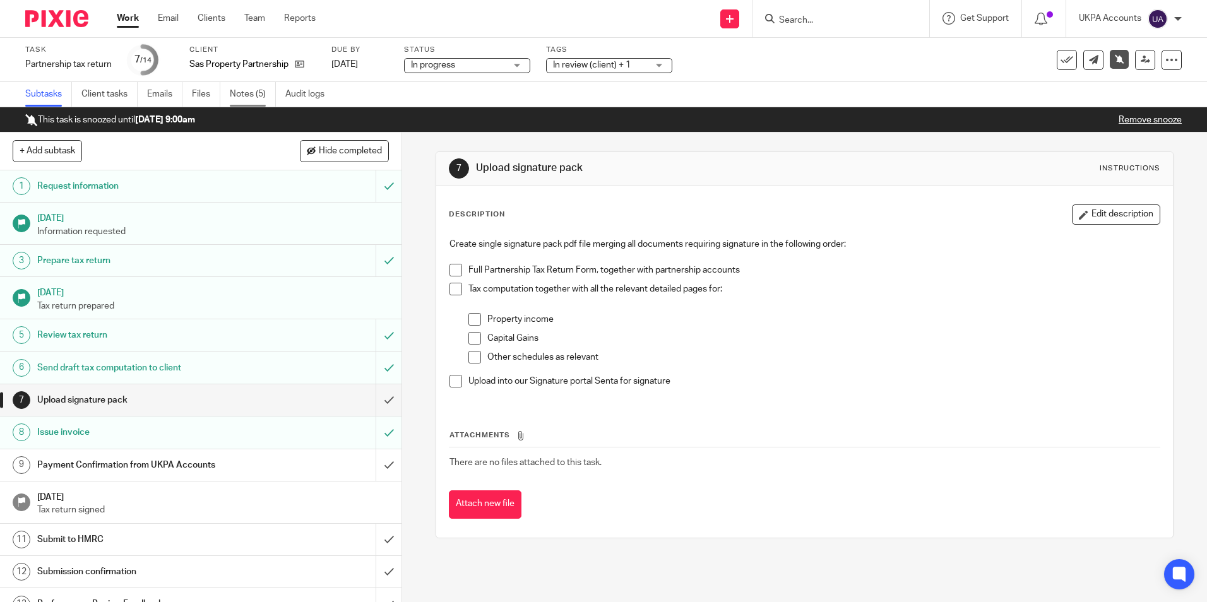
click at [248, 92] on link "Notes (5)" at bounding box center [253, 94] width 46 height 25
click at [131, 21] on link "Work" at bounding box center [128, 18] width 22 height 13
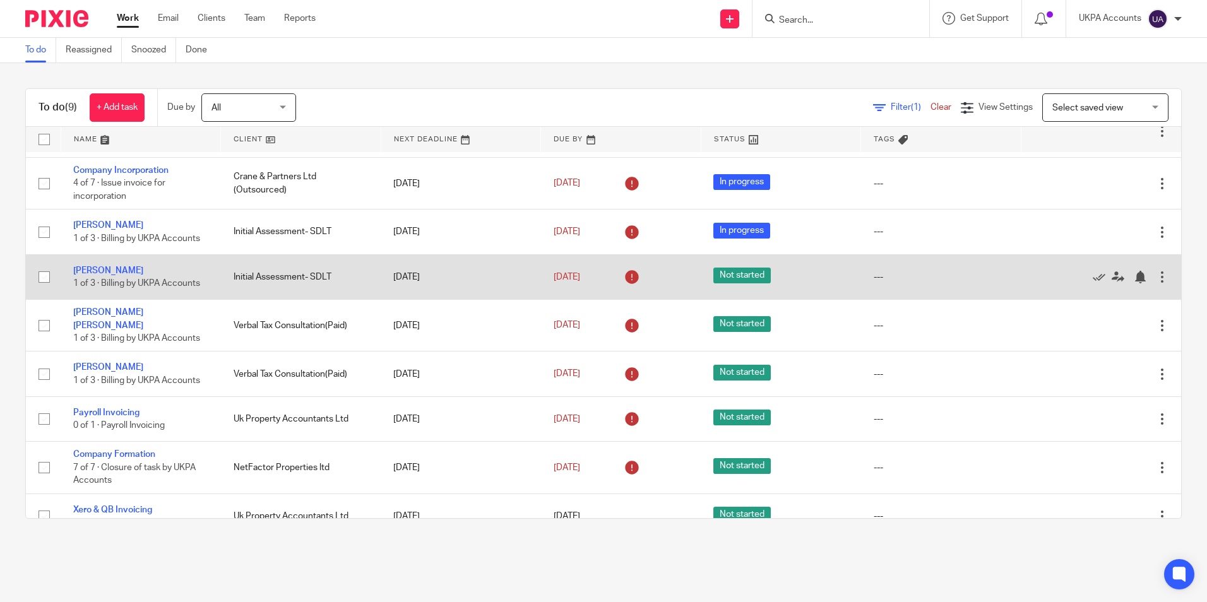
scroll to position [60, 0]
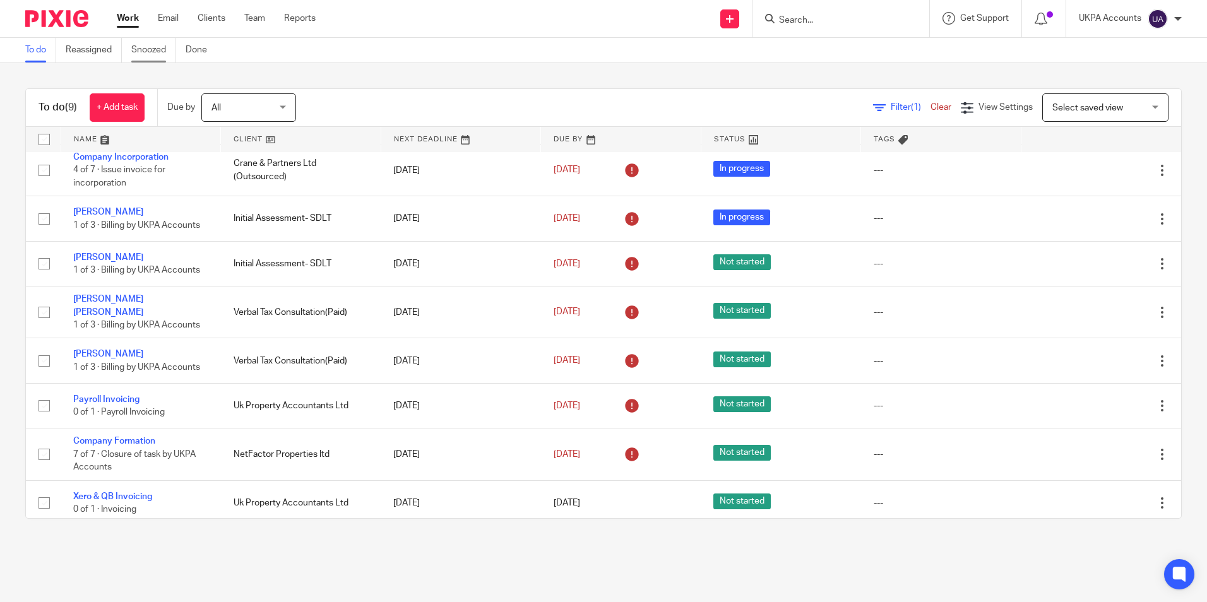
click at [161, 56] on link "Snoozed" at bounding box center [153, 50] width 45 height 25
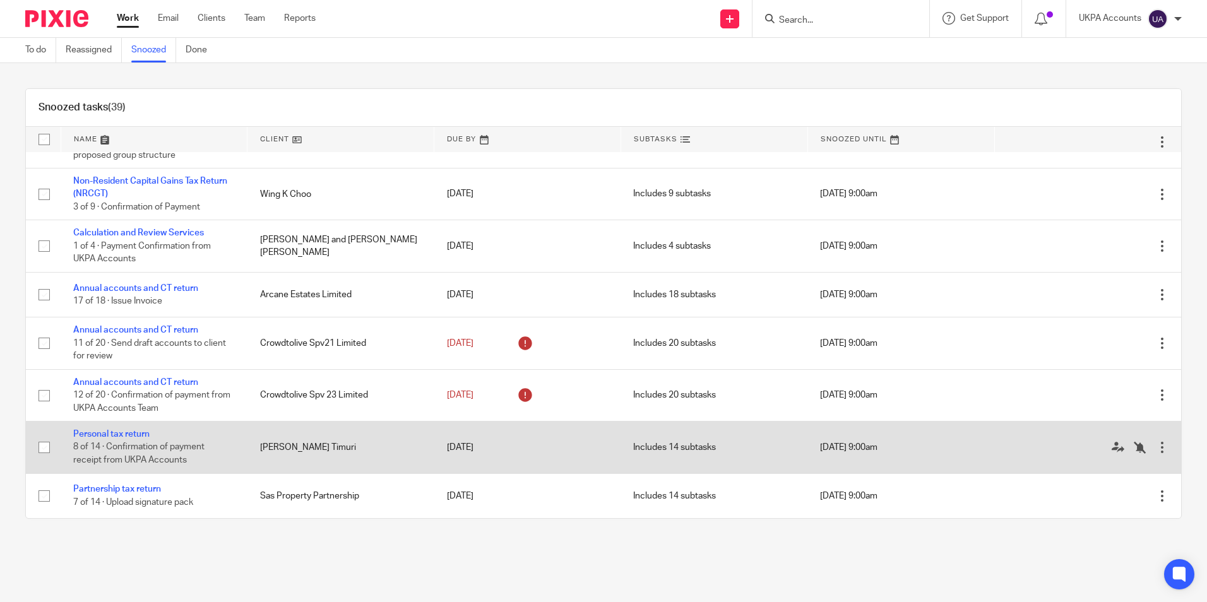
scroll to position [1619, 0]
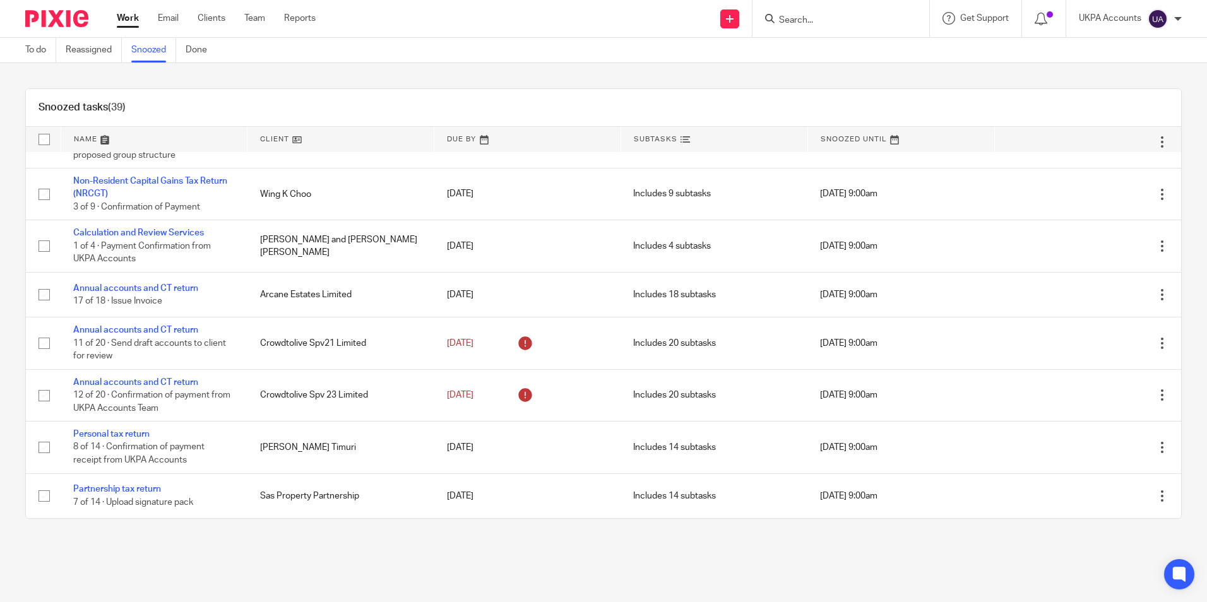
click at [369, 560] on main "To do Reassigned Snoozed Done Snoozed tasks (39) Name Client Due By Subtasks Sn…" at bounding box center [603, 301] width 1207 height 602
click at [403, 95] on div "Snoozed tasks (39)" at bounding box center [603, 108] width 1155 height 38
click at [215, 555] on main "To do Reassigned Snoozed Done Snoozed tasks (39) Name Client Due By Subtasks Sn…" at bounding box center [603, 301] width 1207 height 602
click at [166, 86] on div "Snoozed tasks (39) Name Client Due By Subtasks Snoozed Until Annual Update Stat…" at bounding box center [603, 303] width 1207 height 481
click at [221, 95] on div "Snoozed tasks (39)" at bounding box center [603, 108] width 1155 height 38
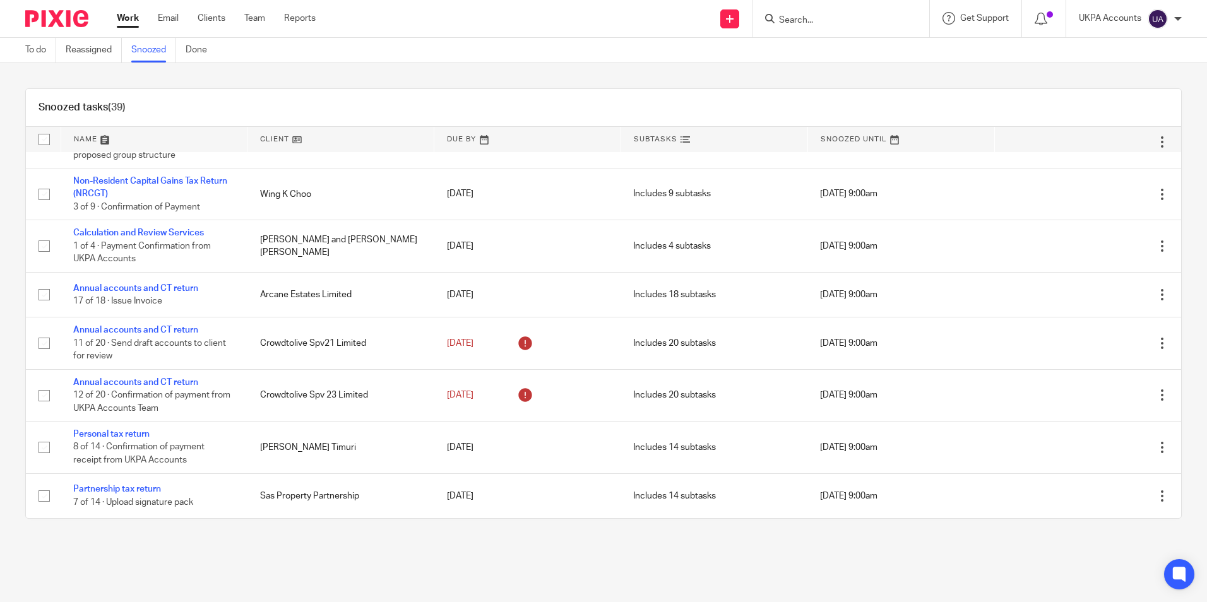
click at [368, 103] on div "Snoozed tasks (39)" at bounding box center [603, 108] width 1155 height 38
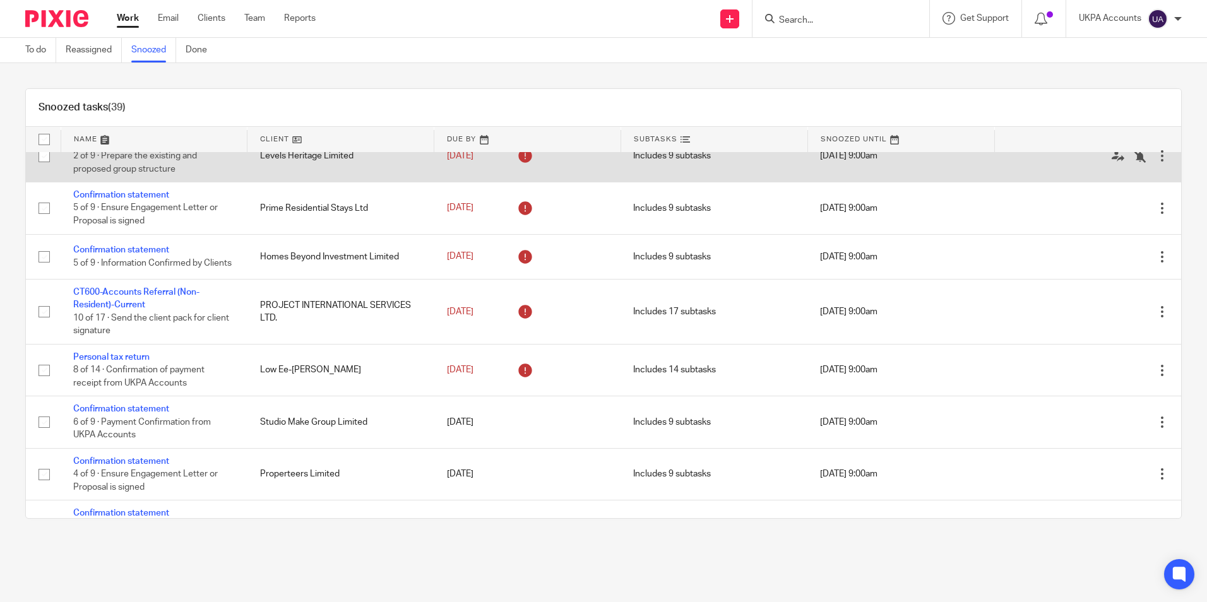
scroll to position [862, 0]
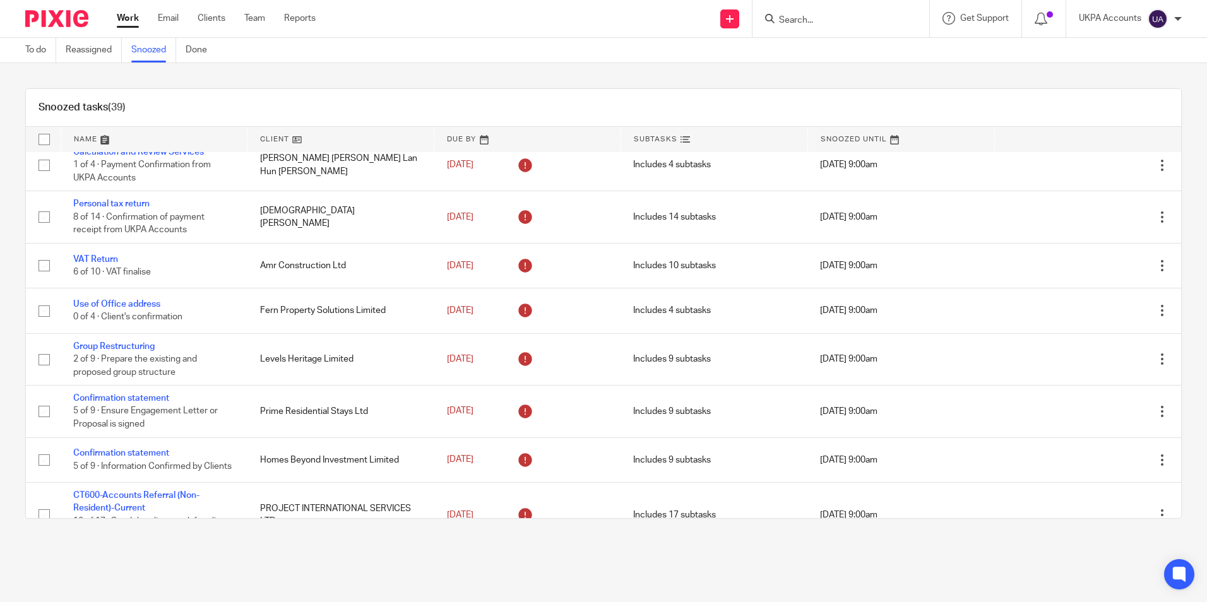
click at [572, 115] on div "Snoozed tasks (39)" at bounding box center [603, 108] width 1155 height 38
drag, startPoint x: 794, startPoint y: 11, endPoint x: 793, endPoint y: 21, distance: 10.9
click at [793, 19] on form at bounding box center [844, 19] width 134 height 16
click at [793, 21] on input "Search" at bounding box center [834, 20] width 114 height 11
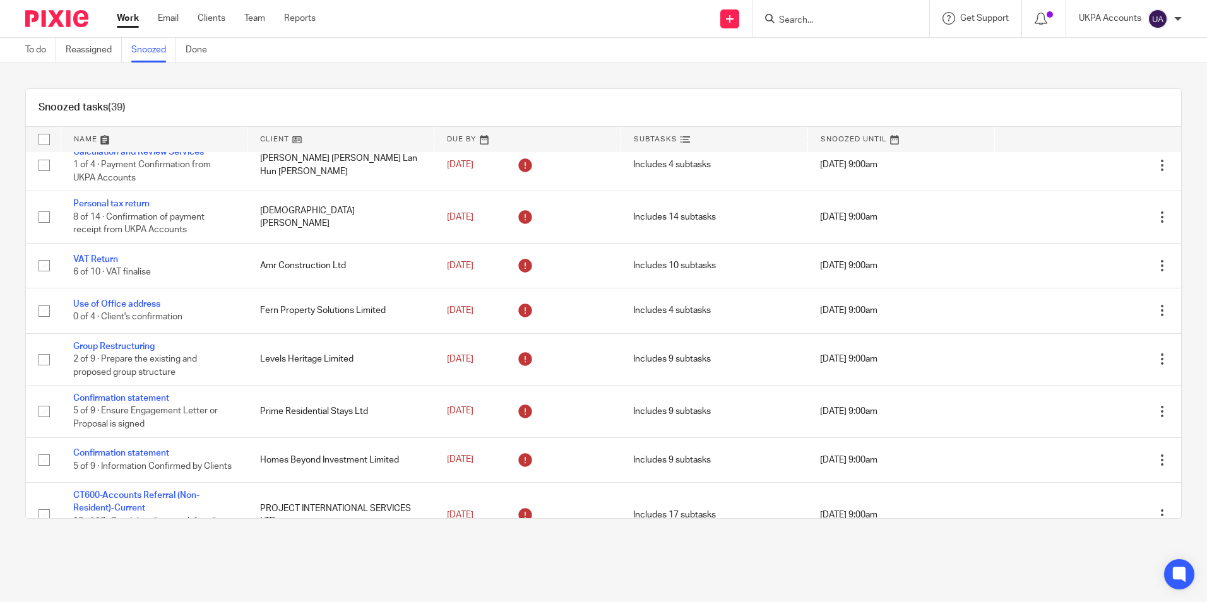
paste input "Am Housing Croydon Ltd"
type input "Am Housing Croydon Ltd"
click button "submit" at bounding box center [0, 0] width 0 height 0
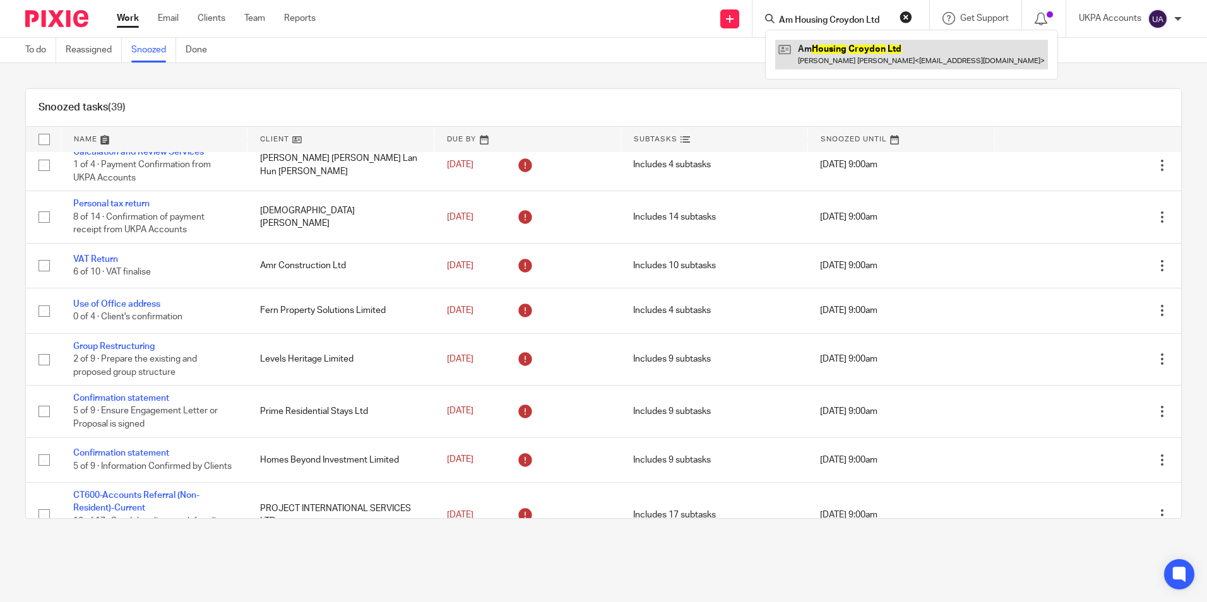
click at [945, 55] on link at bounding box center [911, 54] width 273 height 29
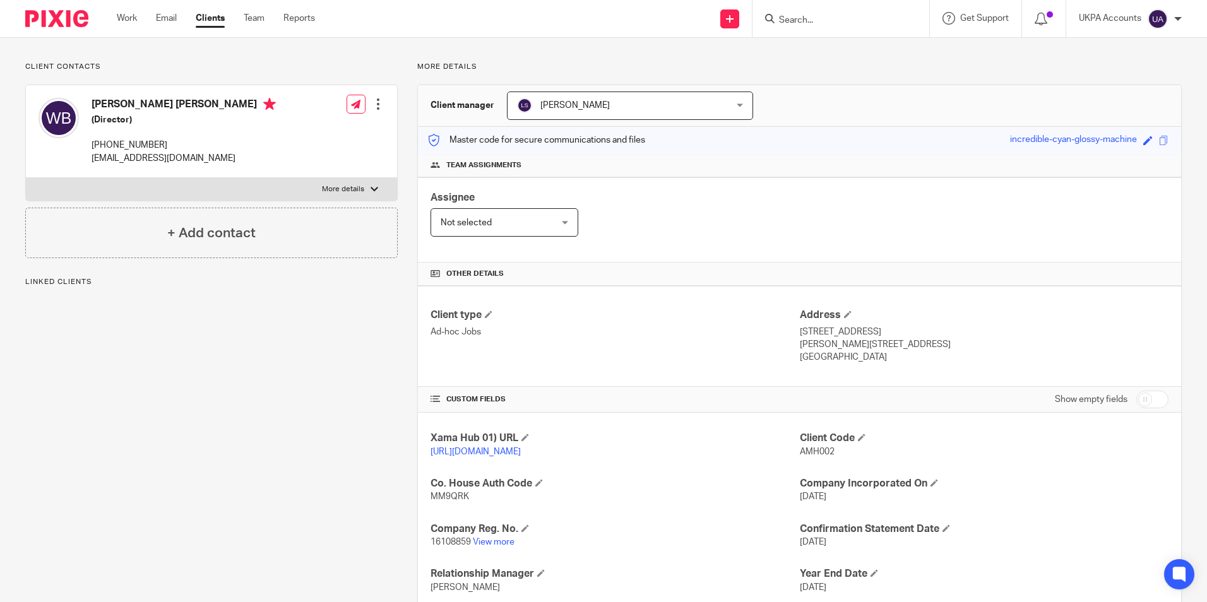
scroll to position [155, 0]
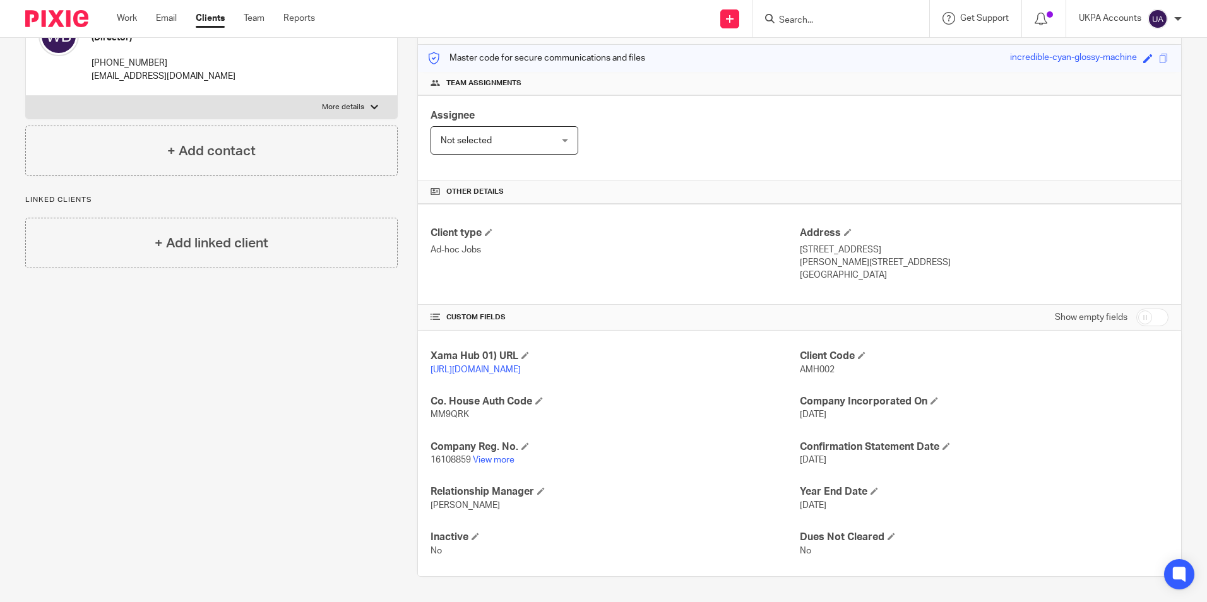
click at [804, 15] on input "Search" at bounding box center [834, 20] width 114 height 11
paste input "Crystal Property Reading Limited"
type input "Crystal Property Reading Limited"
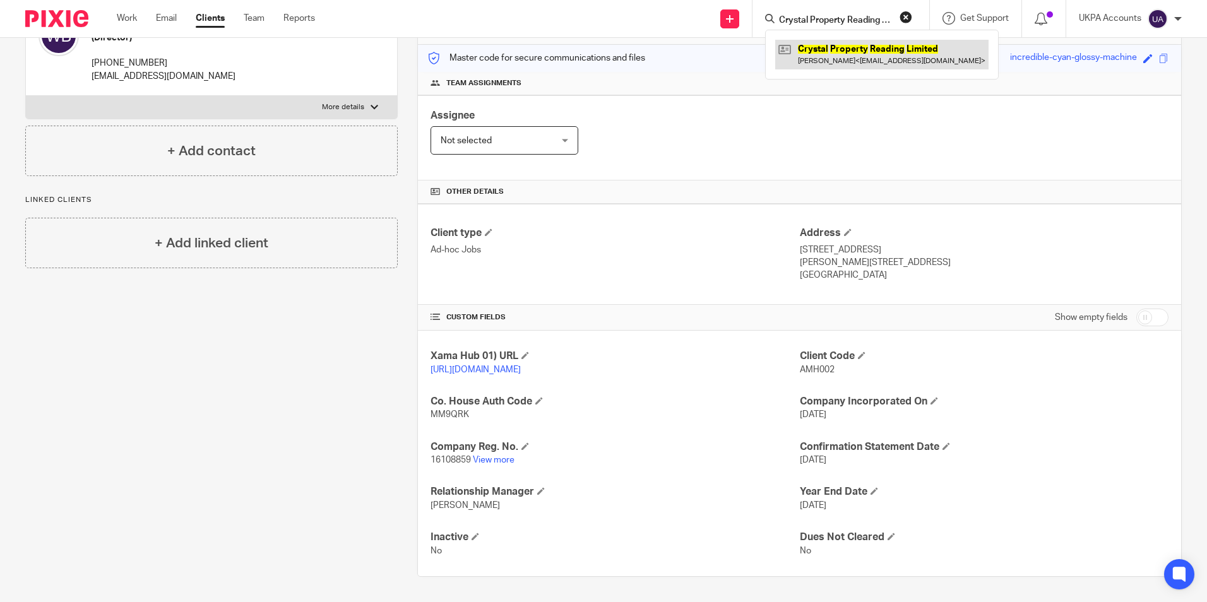
click at [863, 46] on link at bounding box center [881, 54] width 213 height 29
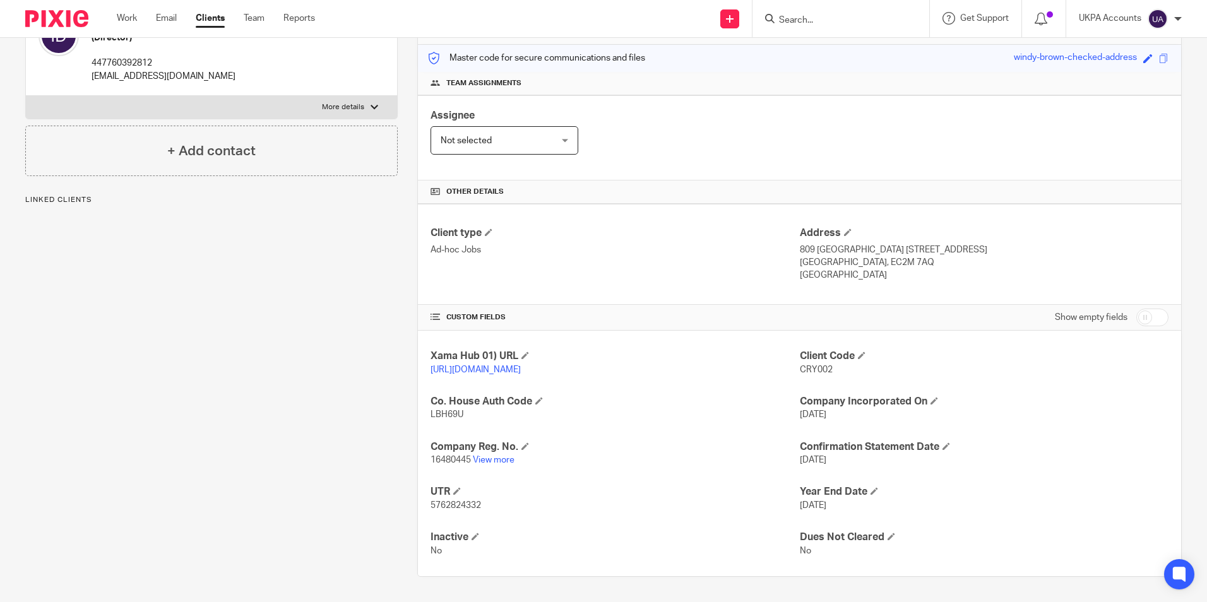
scroll to position [167, 0]
click at [829, 20] on input "Search" at bounding box center [834, 20] width 114 height 11
paste input "[PERSON_NAME] Partners"
type input "[PERSON_NAME] Partners"
click at [890, 47] on link at bounding box center [884, 54] width 219 height 29
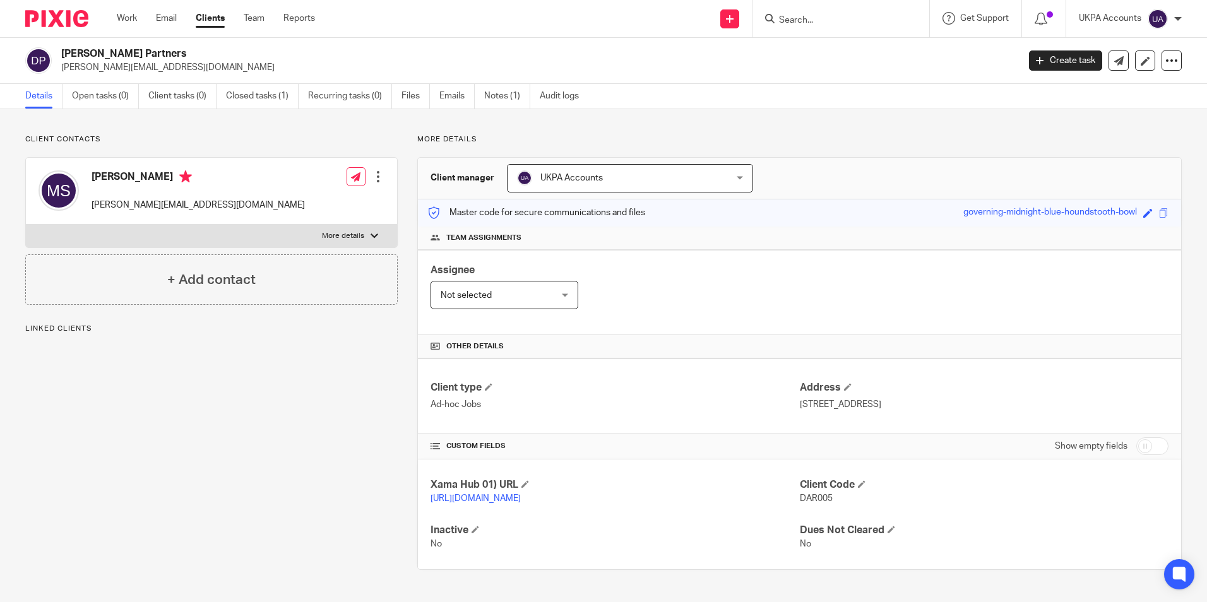
scroll to position [6, 0]
click at [841, 16] on input "Search" at bounding box center [834, 20] width 114 height 11
paste input "[PERSON_NAME]"
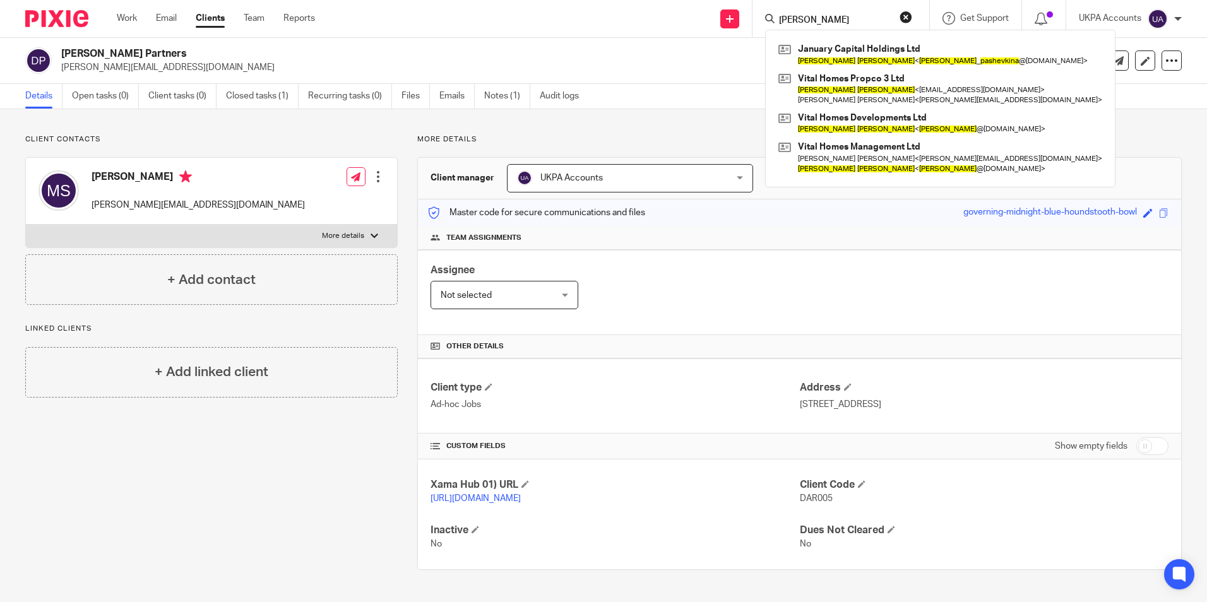
type input "[PERSON_NAME]"
click at [1070, 128] on div "Client contacts [PERSON_NAME] [PERSON_NAME][EMAIL_ADDRESS][DOMAIN_NAME] Edit co…" at bounding box center [603, 352] width 1207 height 486
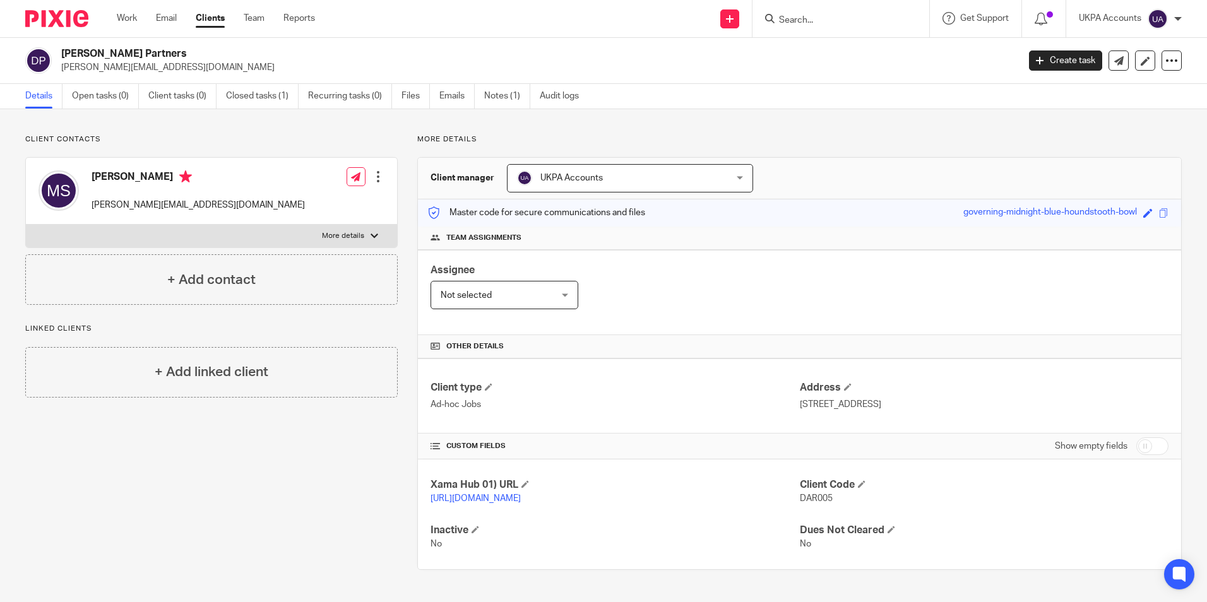
click at [829, 25] on input "Search" at bounding box center [834, 20] width 114 height 11
click at [790, 21] on input "Search" at bounding box center [834, 20] width 114 height 11
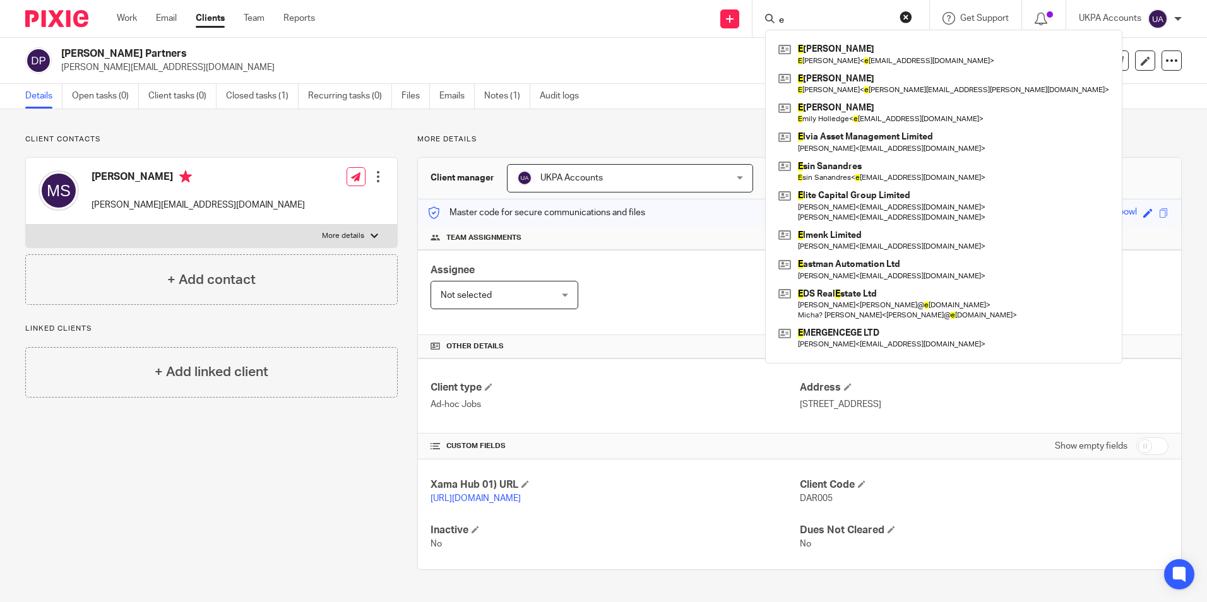
paste input "Elena Pashevkina"
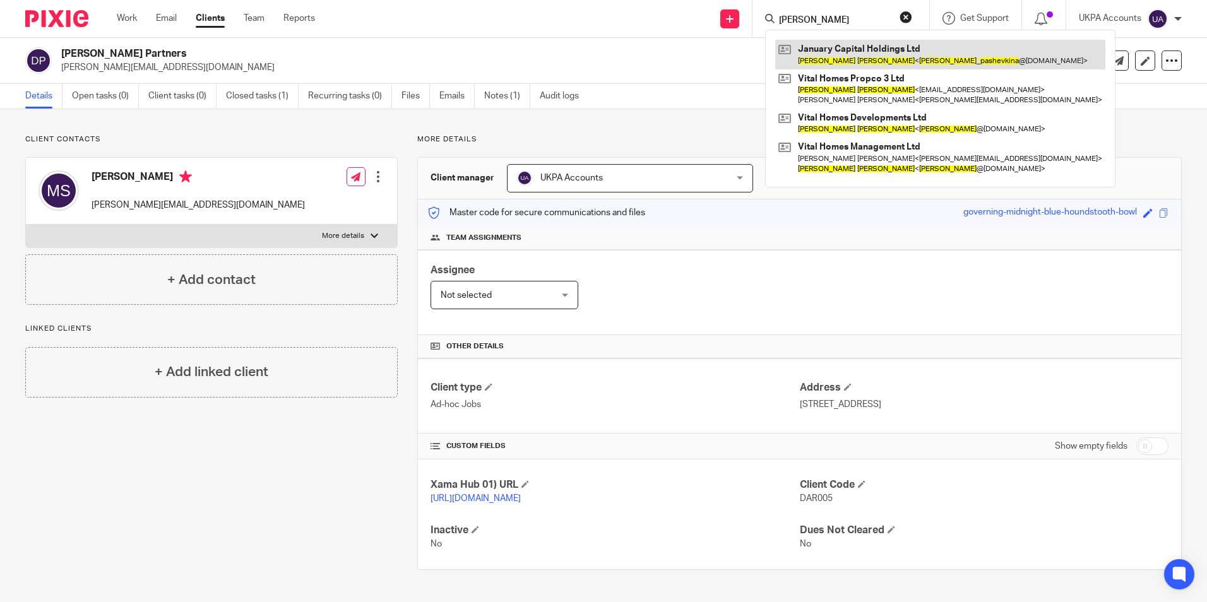
type input "Elena Pashevkina"
click at [854, 53] on link at bounding box center [940, 54] width 330 height 29
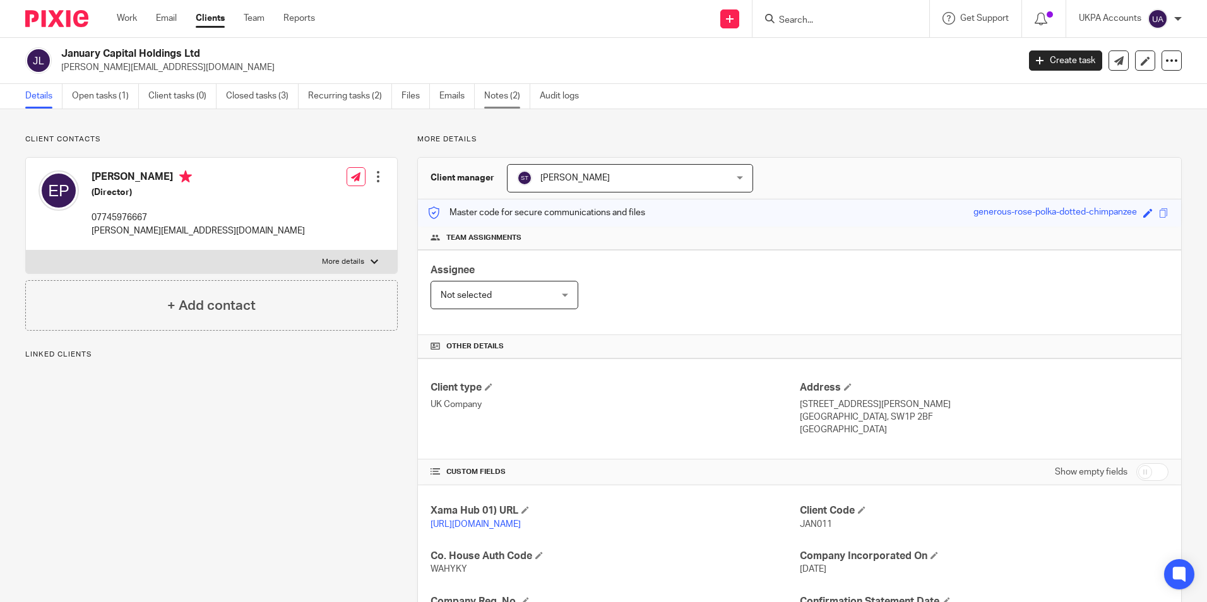
click at [509, 98] on link "Notes (2)" at bounding box center [507, 96] width 46 height 25
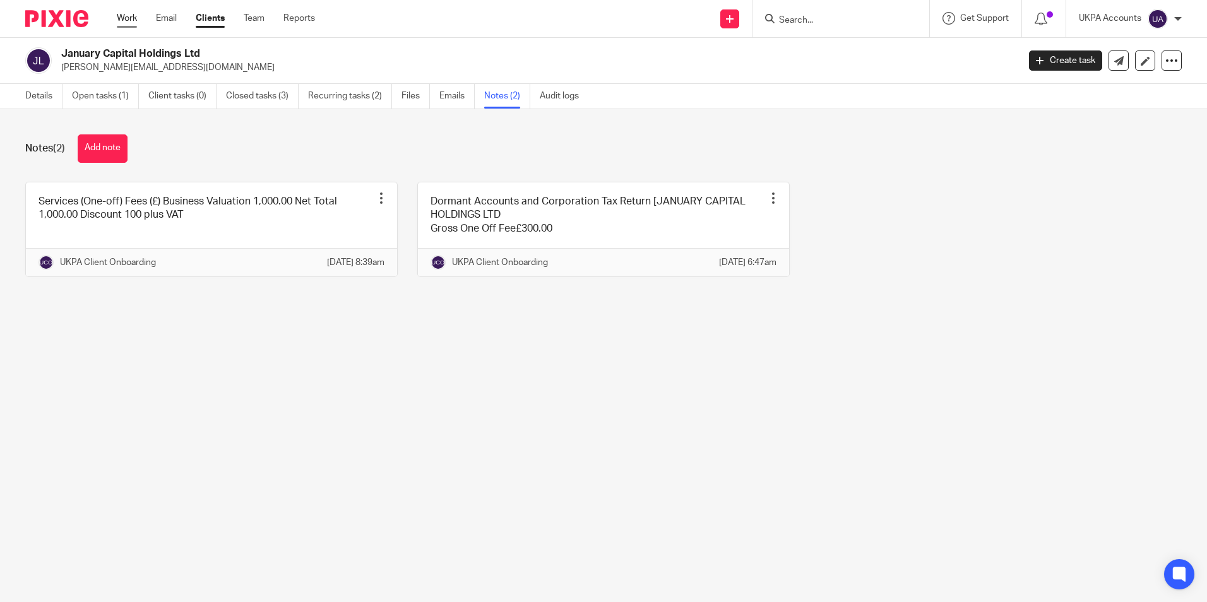
click at [132, 21] on link "Work" at bounding box center [127, 18] width 20 height 13
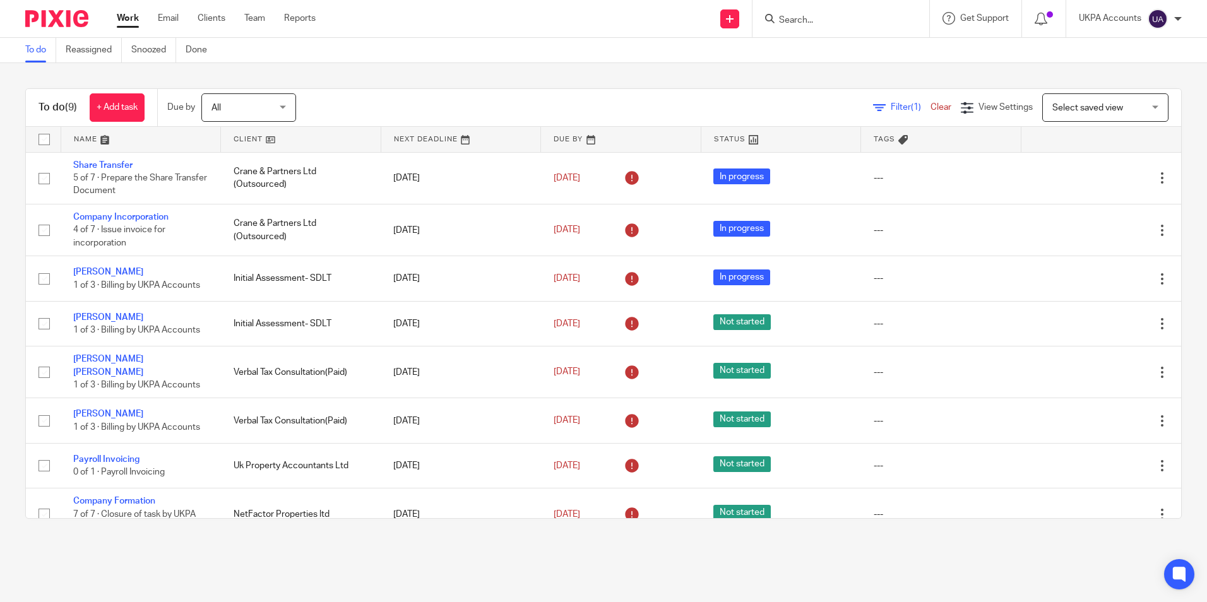
click at [801, 5] on div at bounding box center [840, 18] width 177 height 37
click at [801, 15] on input "Search" at bounding box center [834, 20] width 114 height 11
paste input "Eleni Leila Nicolaidis"
type input "Eleni Leila Nicolaidis"
drag, startPoint x: 907, startPoint y: 20, endPoint x: 876, endPoint y: 20, distance: 30.9
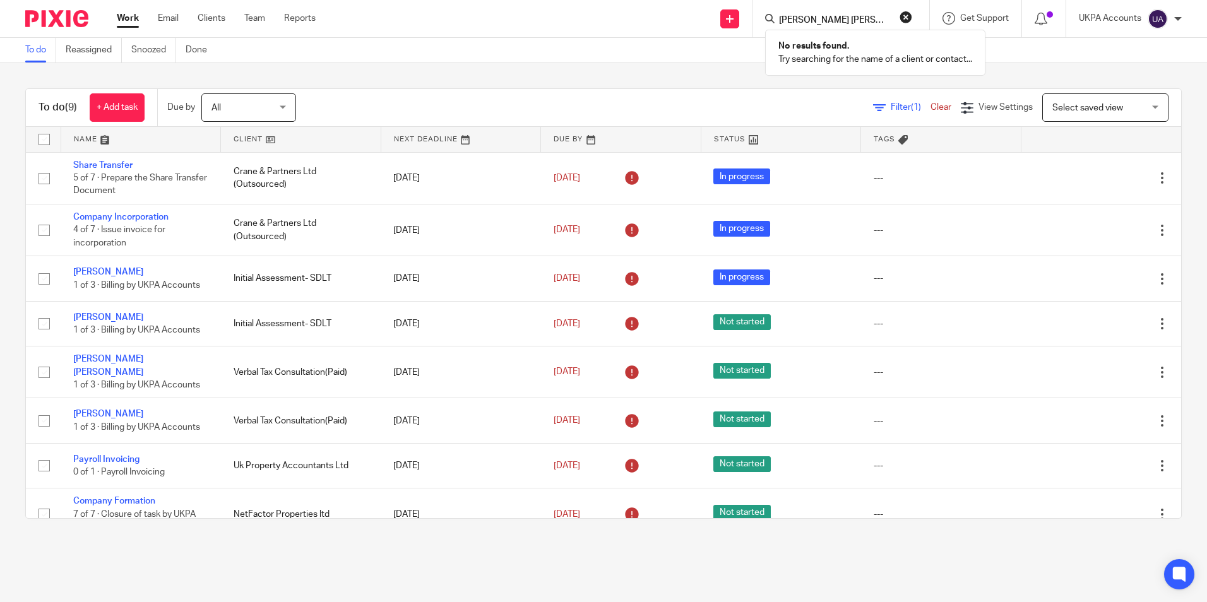
click at [905, 20] on button "reset" at bounding box center [905, 17] width 13 height 13
click at [847, 20] on input "Search" at bounding box center [834, 20] width 114 height 11
paste input "General Mediterranean Holding S.A., Spf"
type input "General Mediterranean Holding S.A., Spf"
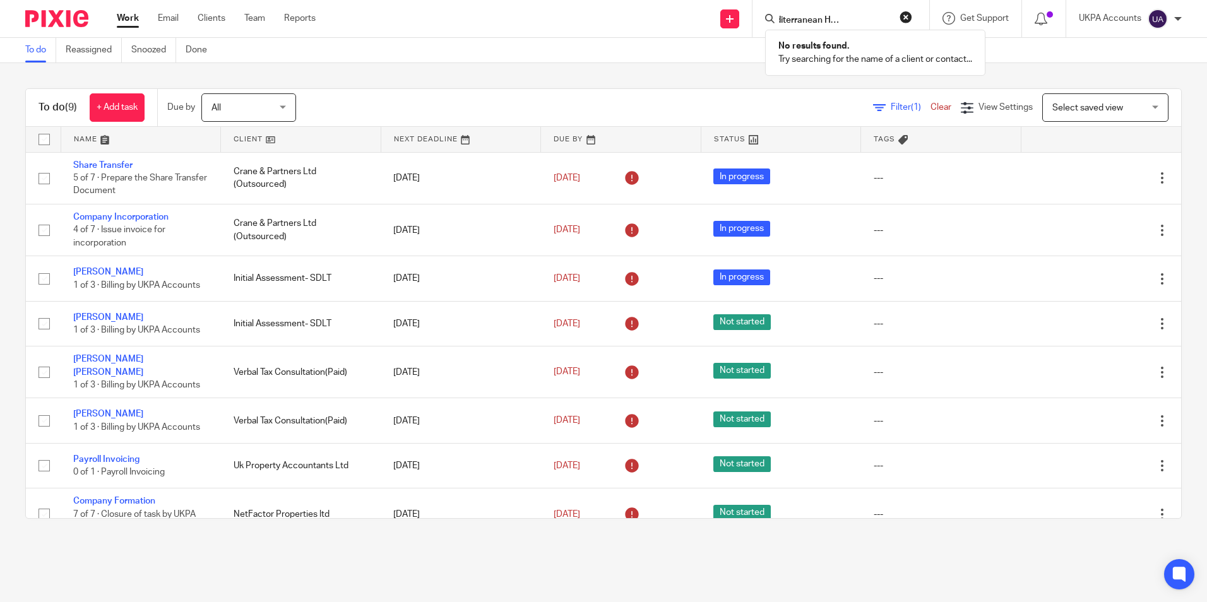
scroll to position [0, 0]
drag, startPoint x: 904, startPoint y: 14, endPoint x: 897, endPoint y: 16, distance: 7.2
click at [904, 15] on button "reset" at bounding box center [905, 17] width 13 height 13
click at [840, 18] on input "Search" at bounding box center [834, 20] width 114 height 11
paste input "GENERAL MEDITERRANEAN HOLDING (UK) LIMITED"
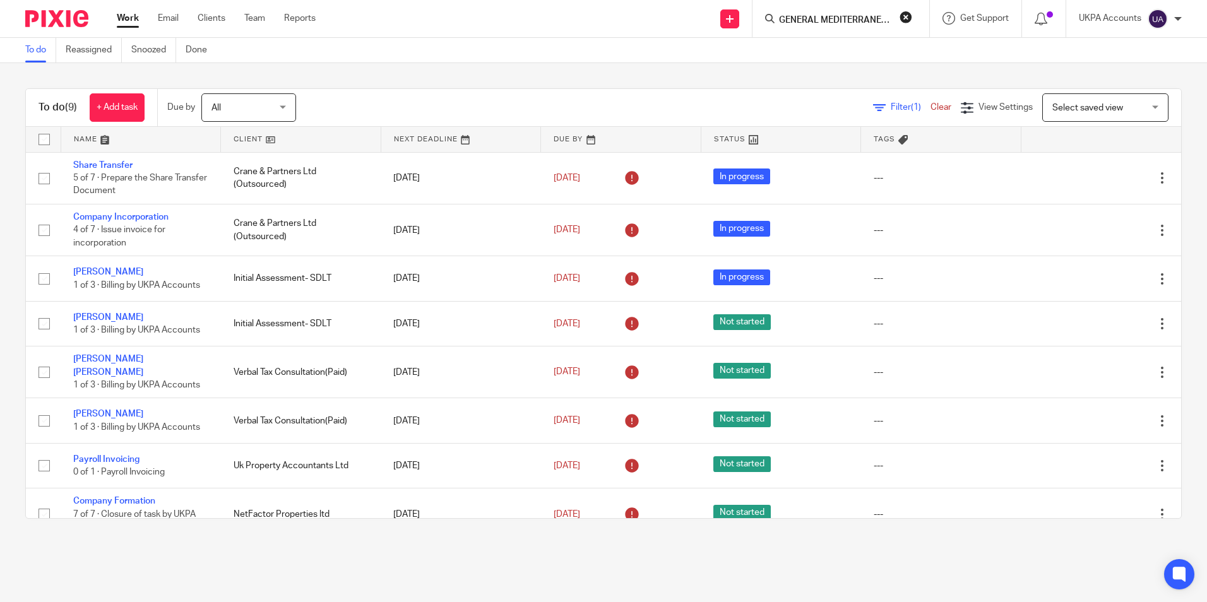
scroll to position [0, 102]
type input "GENERAL MEDITERRANEAN HOLDING ([GEOGRAPHIC_DATA]) LIMITED"
click at [887, 52] on link at bounding box center [892, 49] width 235 height 19
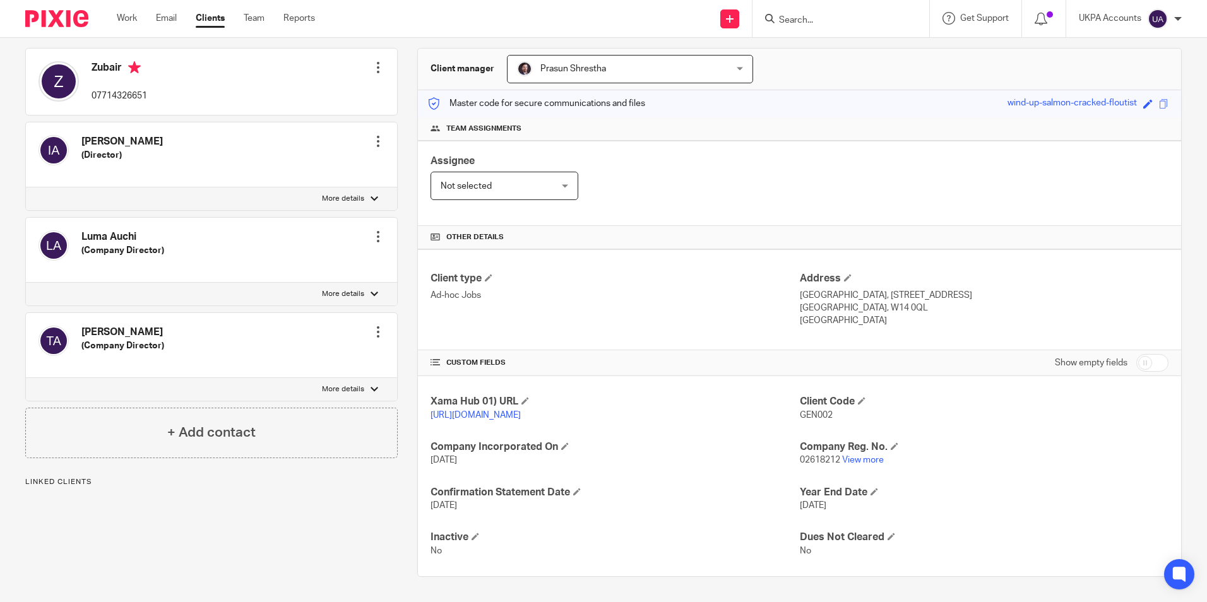
scroll to position [122, 0]
drag, startPoint x: 793, startPoint y: 403, endPoint x: 831, endPoint y: 403, distance: 38.5
click at [831, 409] on p "GEN002" at bounding box center [984, 415] width 369 height 13
copy span "GEN002"
drag, startPoint x: 823, startPoint y: 8, endPoint x: 822, endPoint y: 16, distance: 8.9
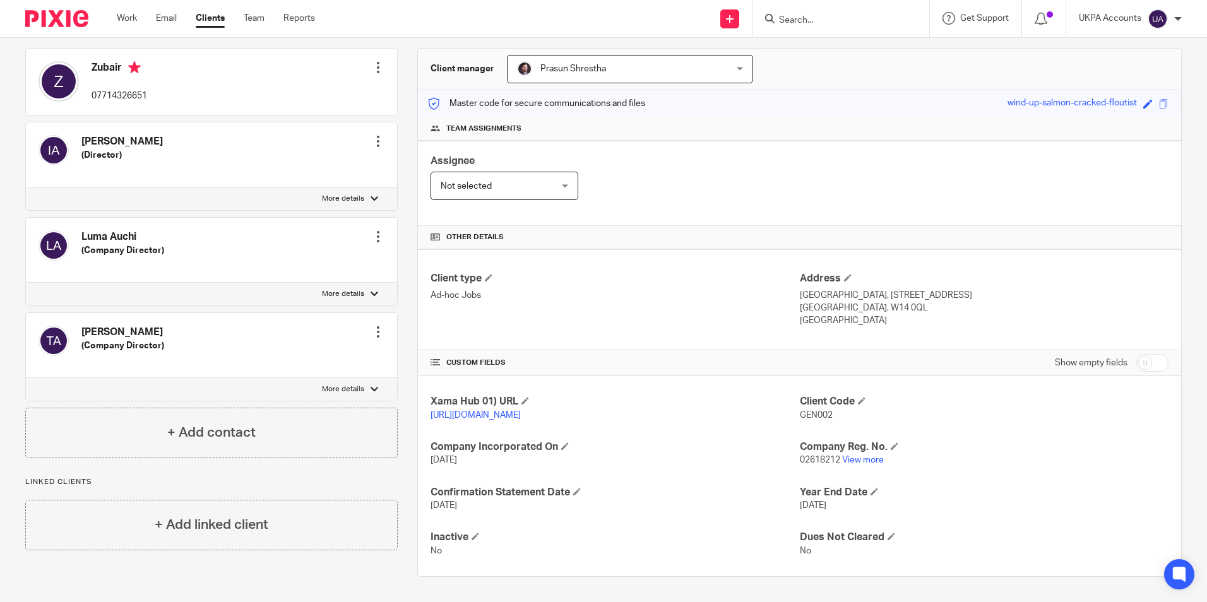
click at [823, 15] on div at bounding box center [840, 18] width 177 height 37
click at [822, 18] on input "Search" at bounding box center [834, 20] width 114 height 11
paste input "Greenland Residents Management Company Limited"
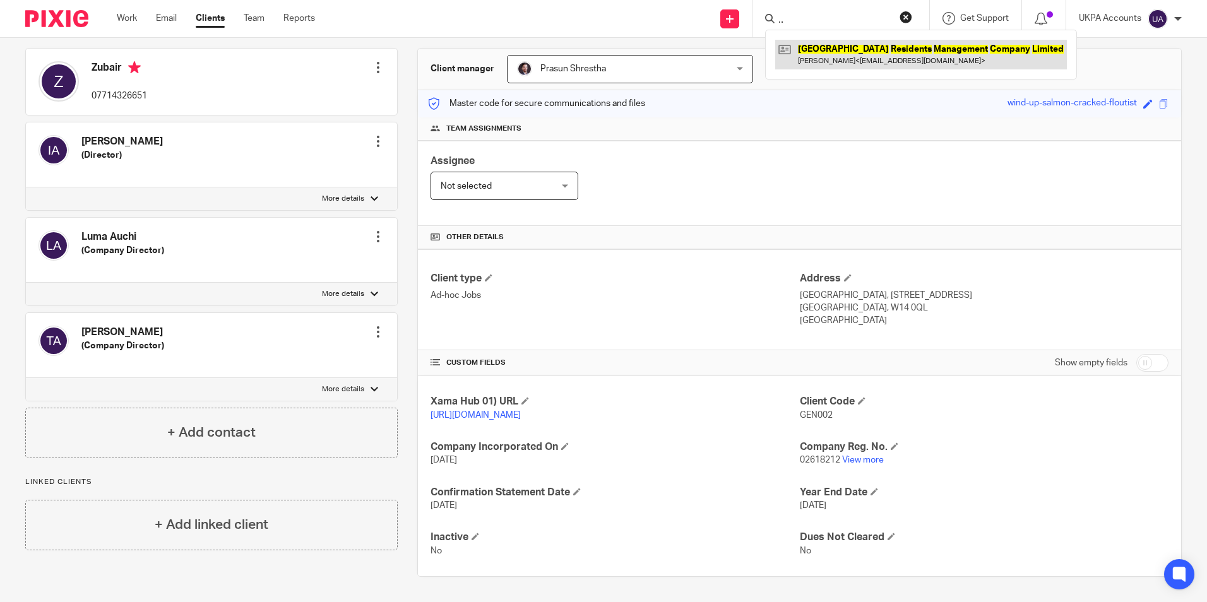
type input "Greenland Residents Management Company Limited"
click at [869, 57] on link at bounding box center [921, 54] width 292 height 29
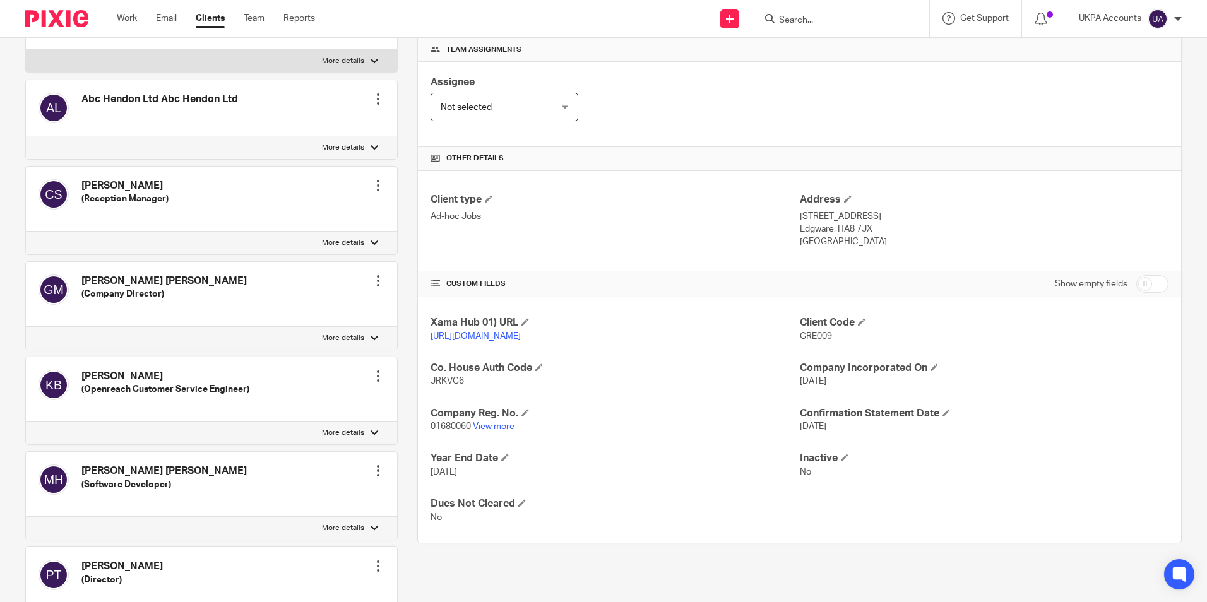
scroll to position [189, 0]
click at [864, 20] on input "Search" at bounding box center [834, 20] width 114 height 11
paste input "[PERSON_NAME]"
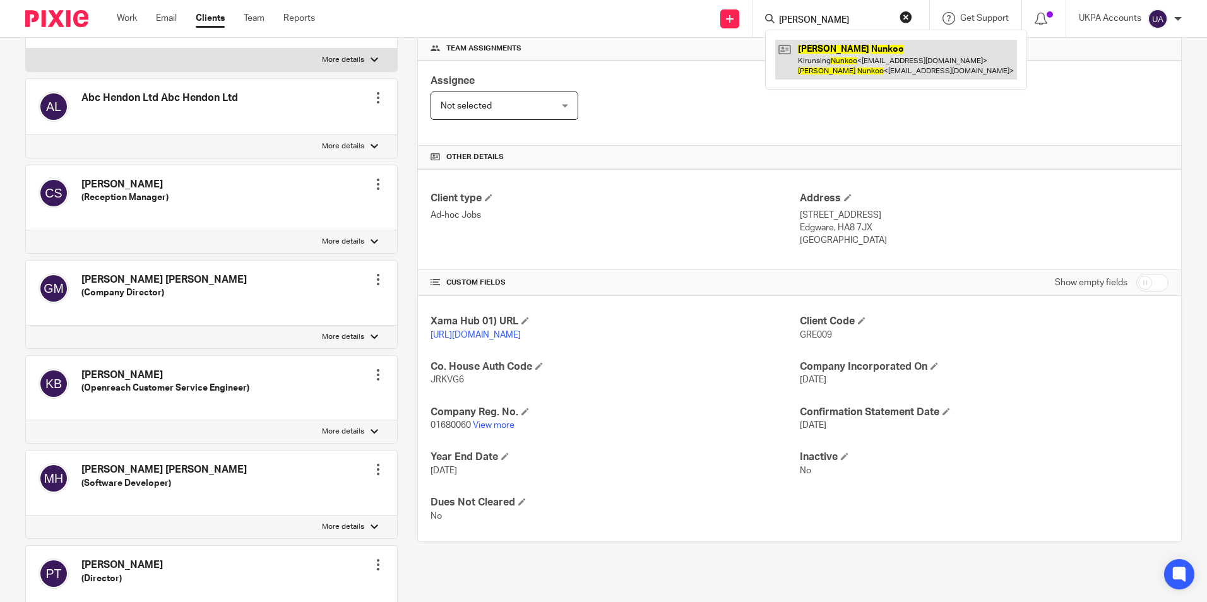
type input "[PERSON_NAME]"
click at [874, 51] on link at bounding box center [896, 59] width 242 height 39
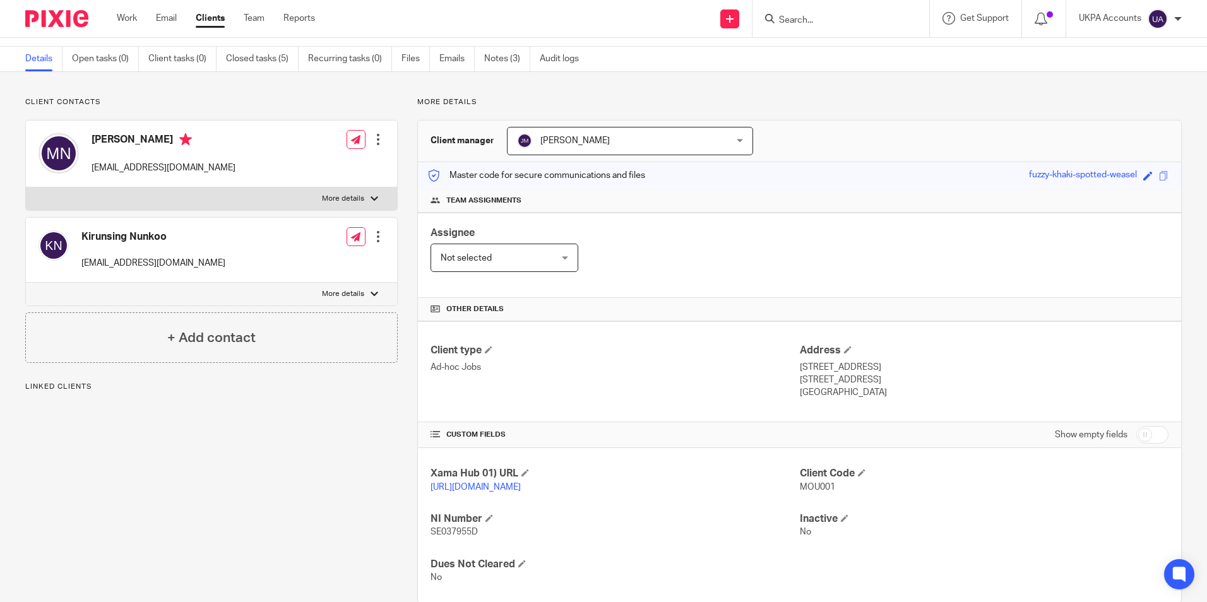
scroll to position [77, 0]
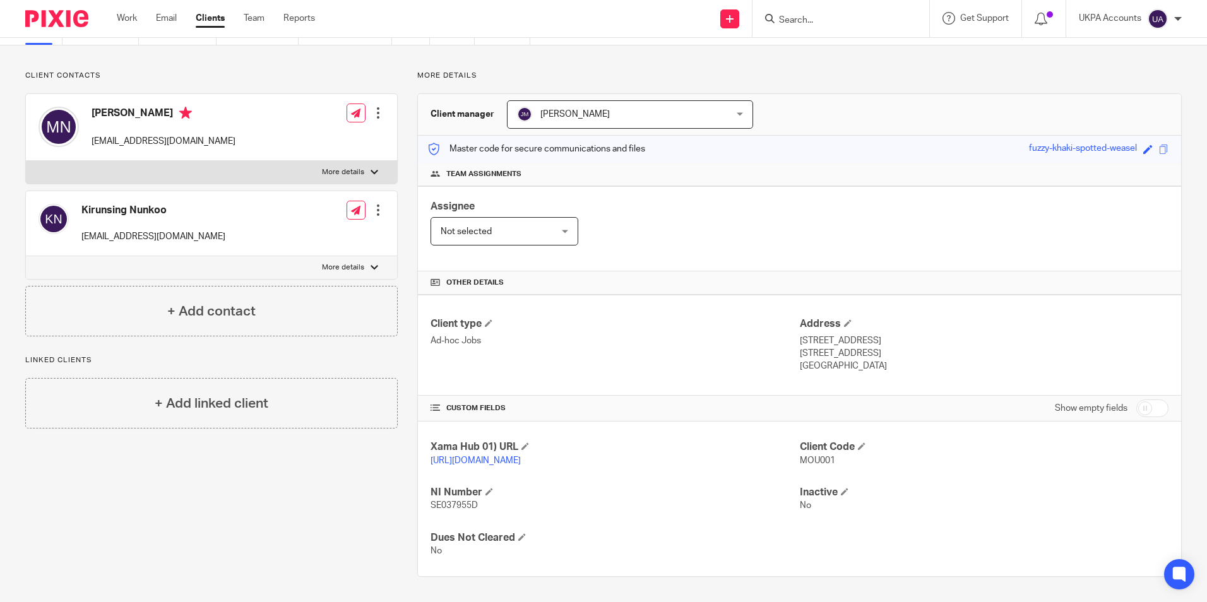
click at [290, 45] on div "Client contacts Kirunsing Nunkoo [EMAIL_ADDRESS][DOMAIN_NAME] Edit contact Crea…" at bounding box center [603, 323] width 1207 height 557
click at [239, 71] on p "Client contacts" at bounding box center [211, 76] width 372 height 10
click at [124, 20] on link "Work" at bounding box center [127, 18] width 20 height 13
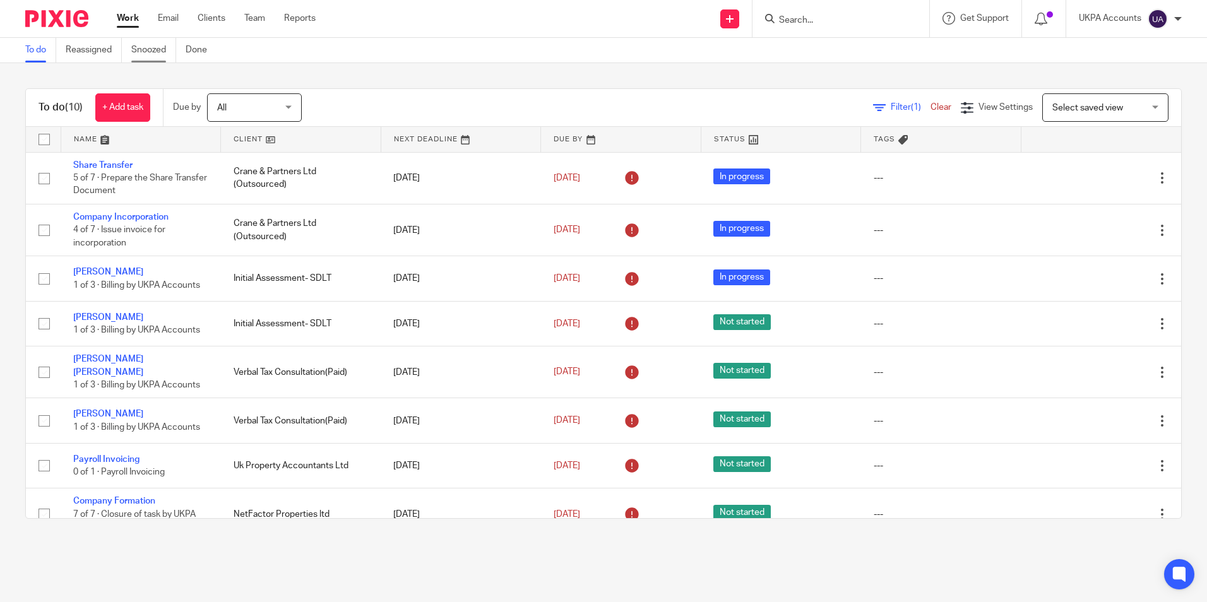
click at [157, 56] on link "Snoozed" at bounding box center [153, 50] width 45 height 25
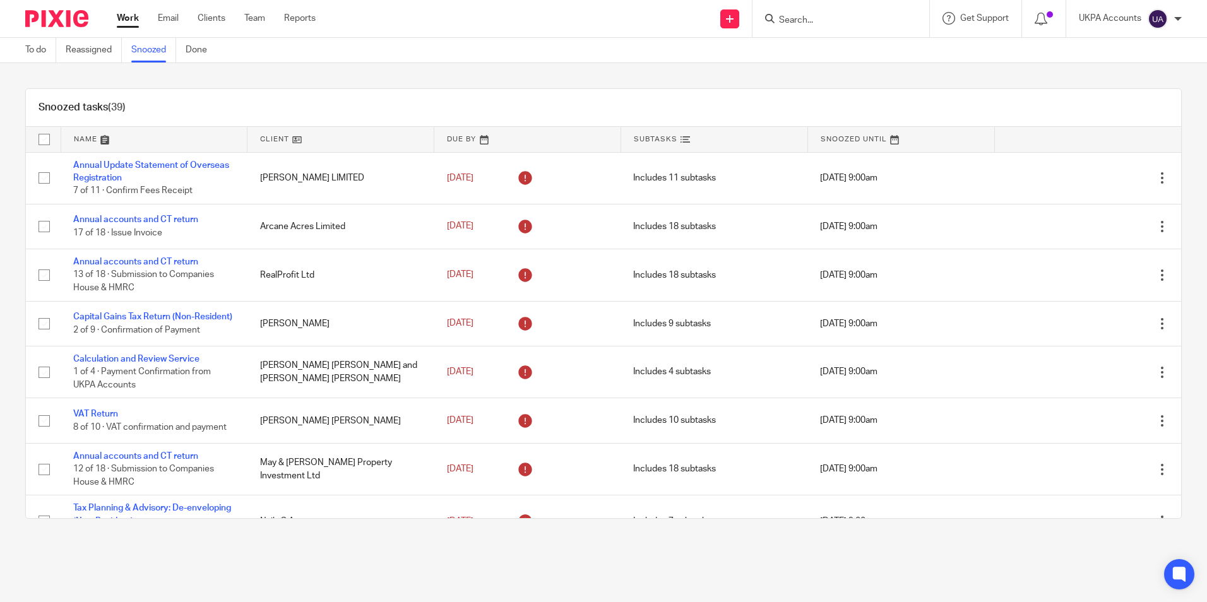
drag, startPoint x: 223, startPoint y: 111, endPoint x: 1204, endPoint y: 252, distance: 990.7
click at [224, 111] on div "Snoozed tasks (39)" at bounding box center [603, 108] width 1155 height 38
click at [568, 107] on div "Snoozed tasks (39)" at bounding box center [603, 108] width 1155 height 38
drag, startPoint x: 388, startPoint y: 106, endPoint x: 395, endPoint y: 112, distance: 9.4
click at [391, 110] on div "Snoozed tasks (39)" at bounding box center [603, 108] width 1155 height 38
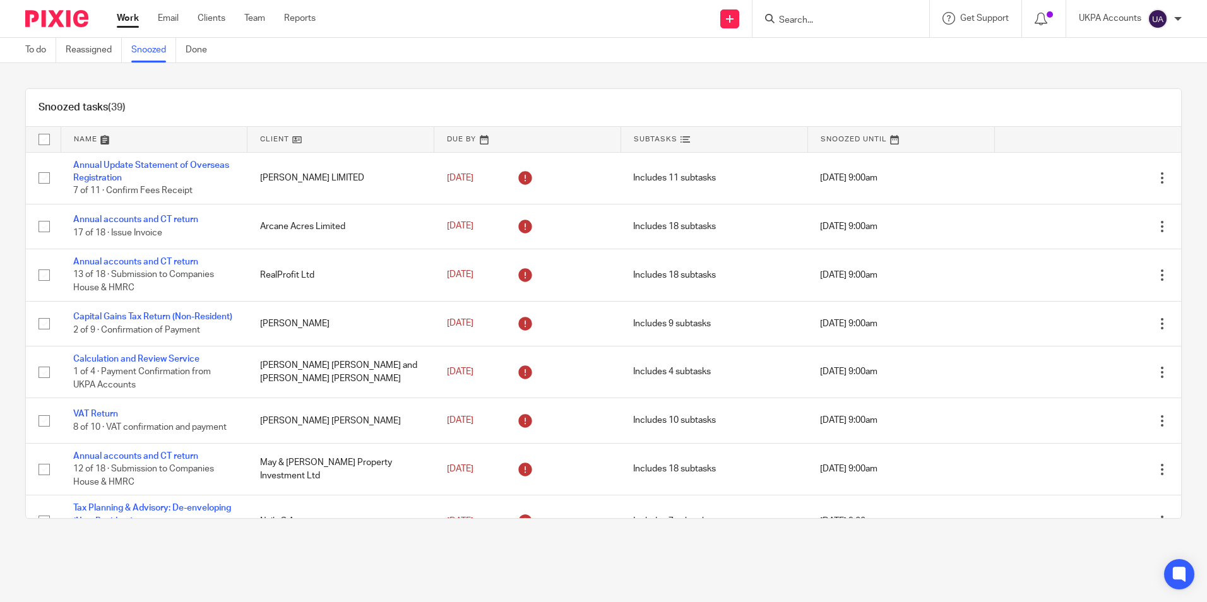
click at [296, 101] on div "Snoozed tasks (39)" at bounding box center [603, 108] width 1155 height 38
click at [295, 110] on div "Snoozed tasks (39)" at bounding box center [603, 108] width 1155 height 38
click at [783, 11] on form at bounding box center [844, 19] width 134 height 16
click at [783, 15] on input "Search" at bounding box center [834, 20] width 114 height 11
type input "yellow h"
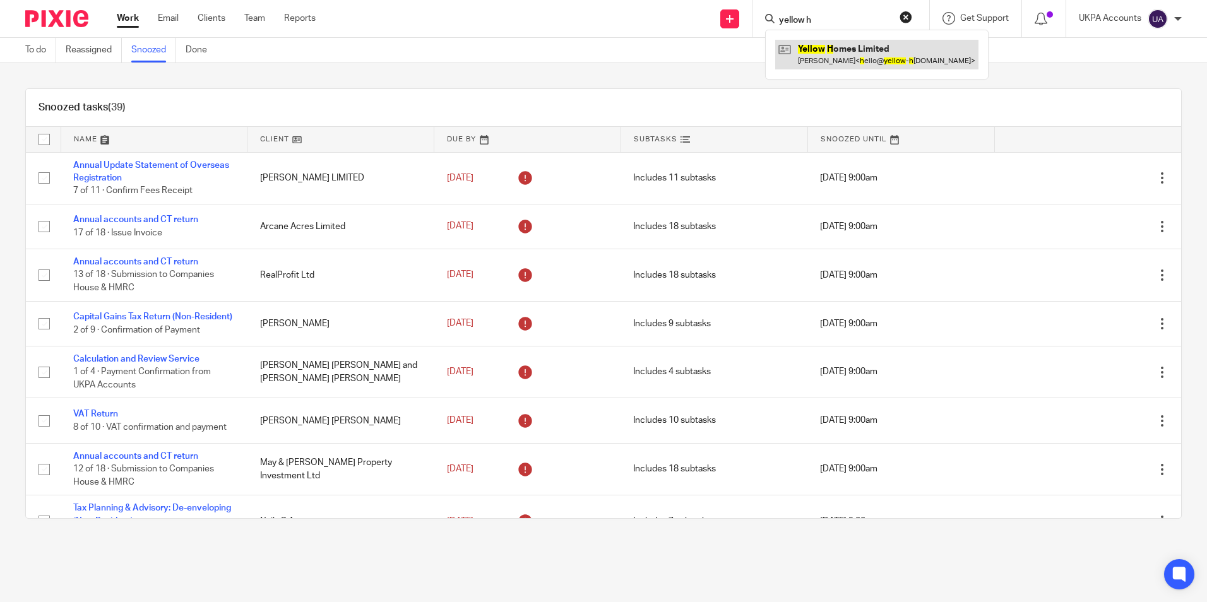
click at [802, 46] on link at bounding box center [876, 54] width 203 height 29
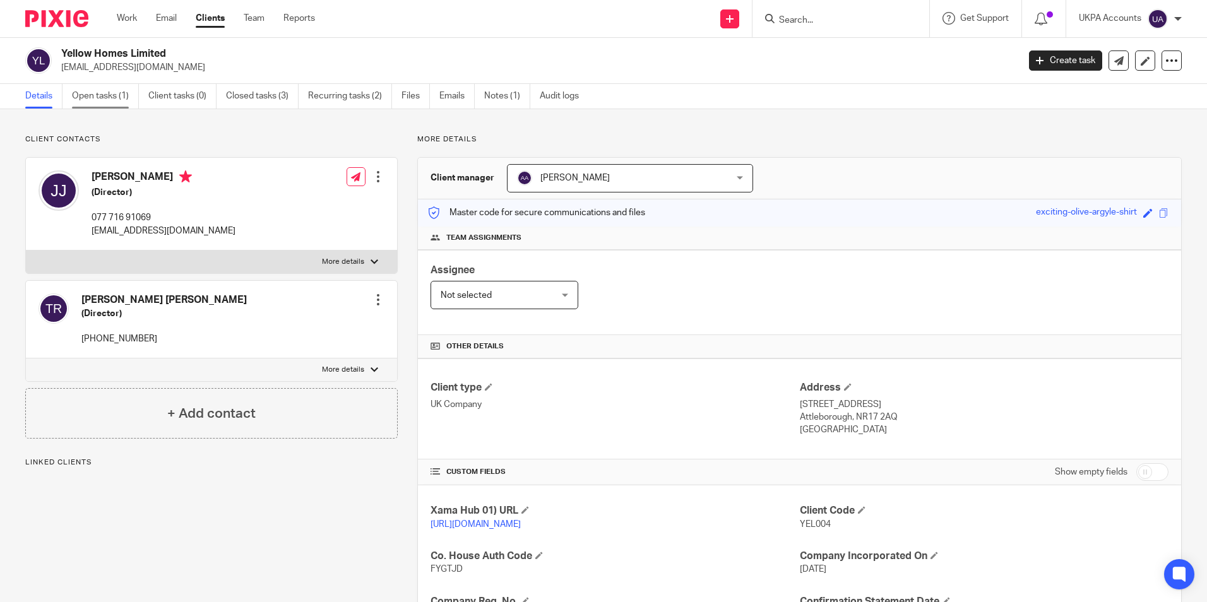
click at [128, 95] on link "Open tasks (1)" at bounding box center [105, 96] width 67 height 25
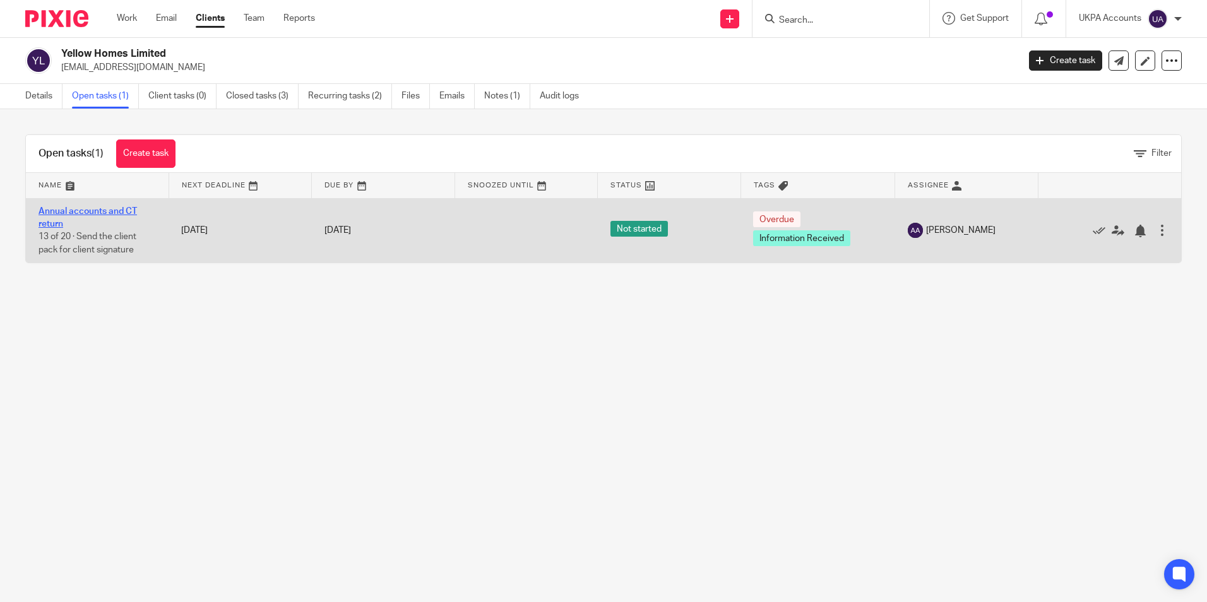
click at [95, 207] on link "Annual accounts and CT return" at bounding box center [87, 217] width 98 height 21
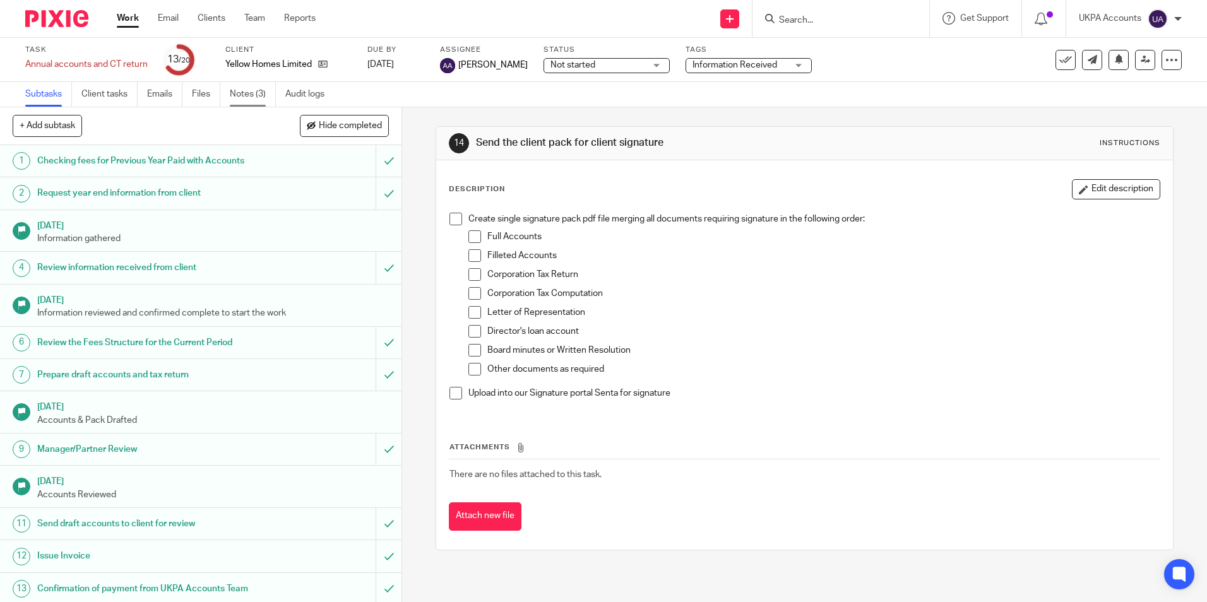
click at [257, 98] on link "Notes (3)" at bounding box center [253, 94] width 46 height 25
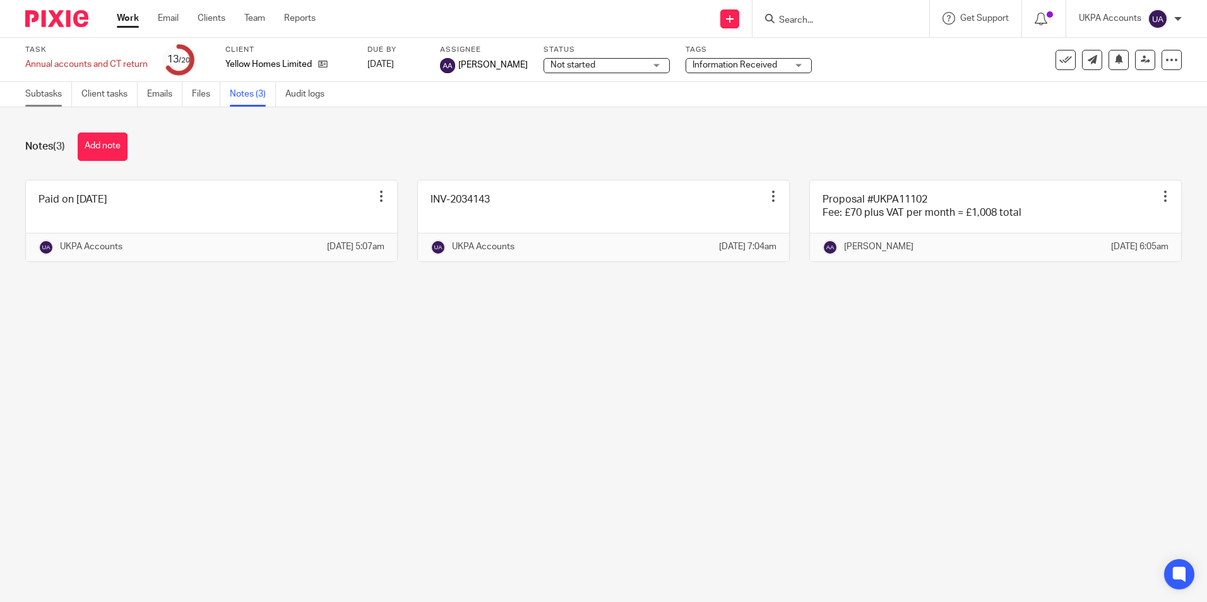
click at [50, 93] on link "Subtasks" at bounding box center [48, 94] width 47 height 25
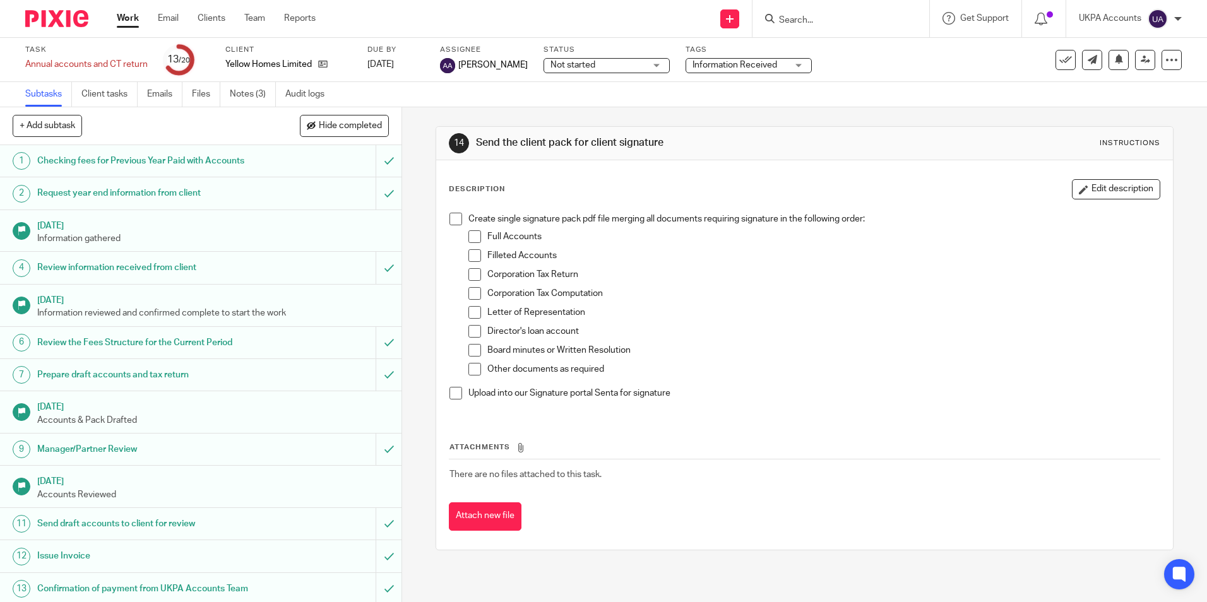
click at [129, 15] on link "Work" at bounding box center [128, 18] width 22 height 13
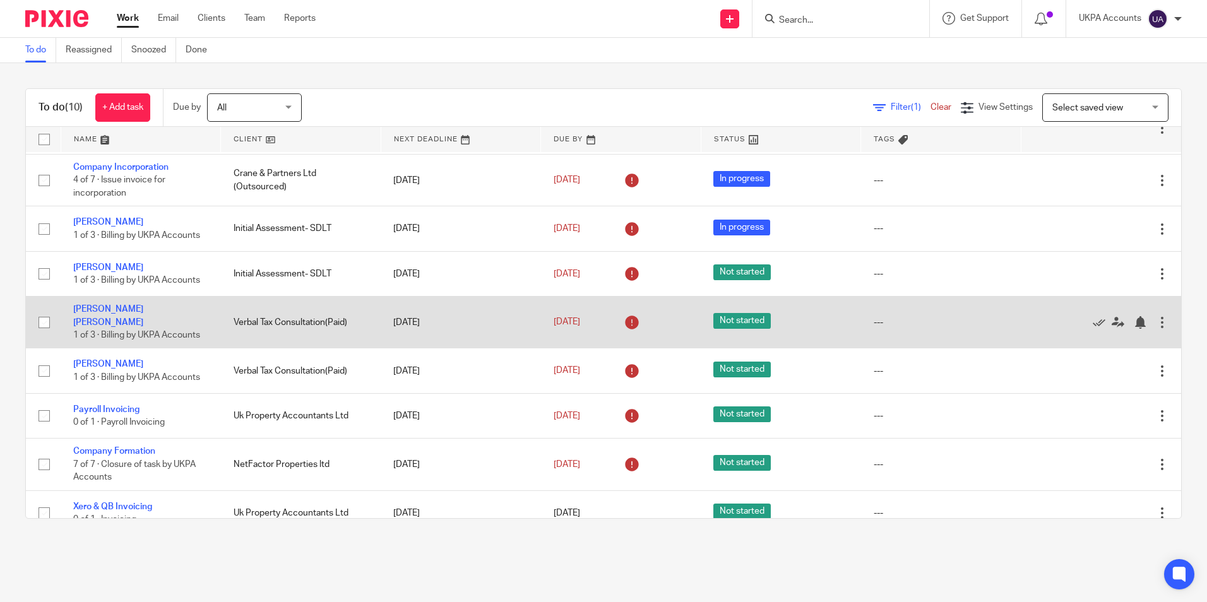
scroll to position [112, 0]
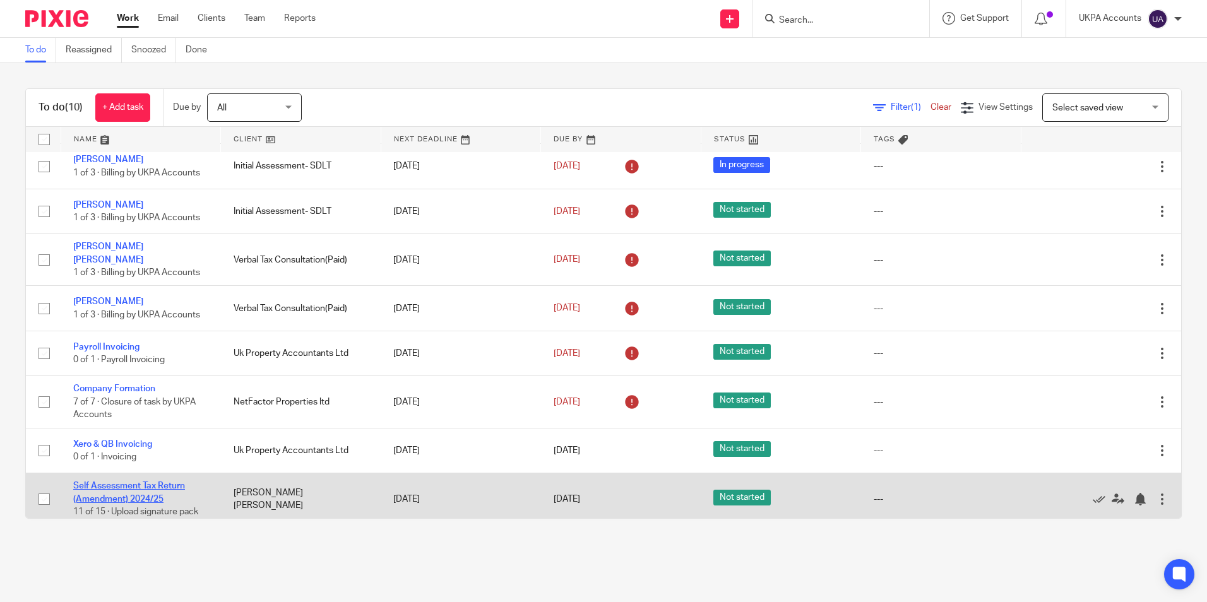
click at [155, 481] on link "Self Assessment Tax Return (Amendment) 2024/25" at bounding box center [129, 491] width 112 height 21
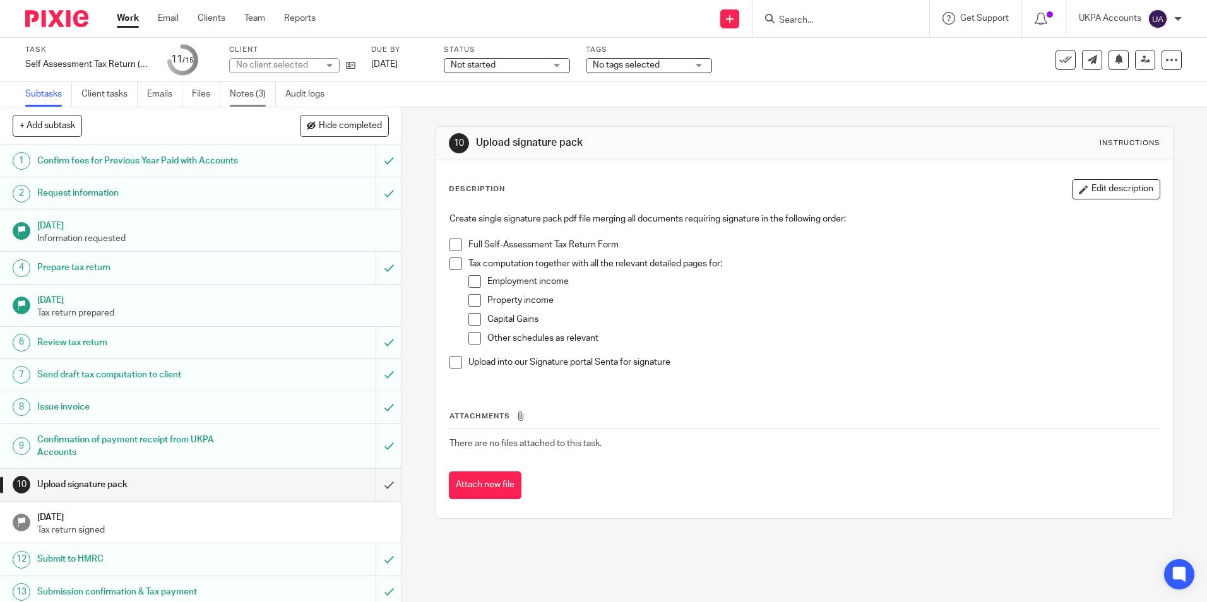
click at [240, 88] on link "Notes (3)" at bounding box center [253, 94] width 46 height 25
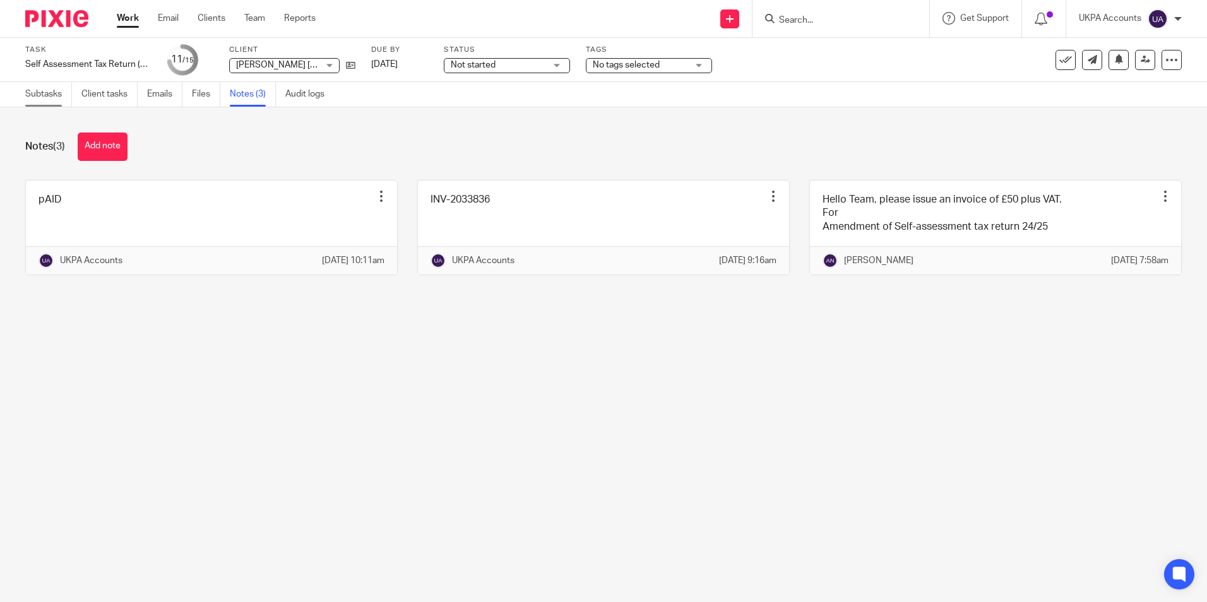
click at [46, 100] on link "Subtasks" at bounding box center [48, 94] width 47 height 25
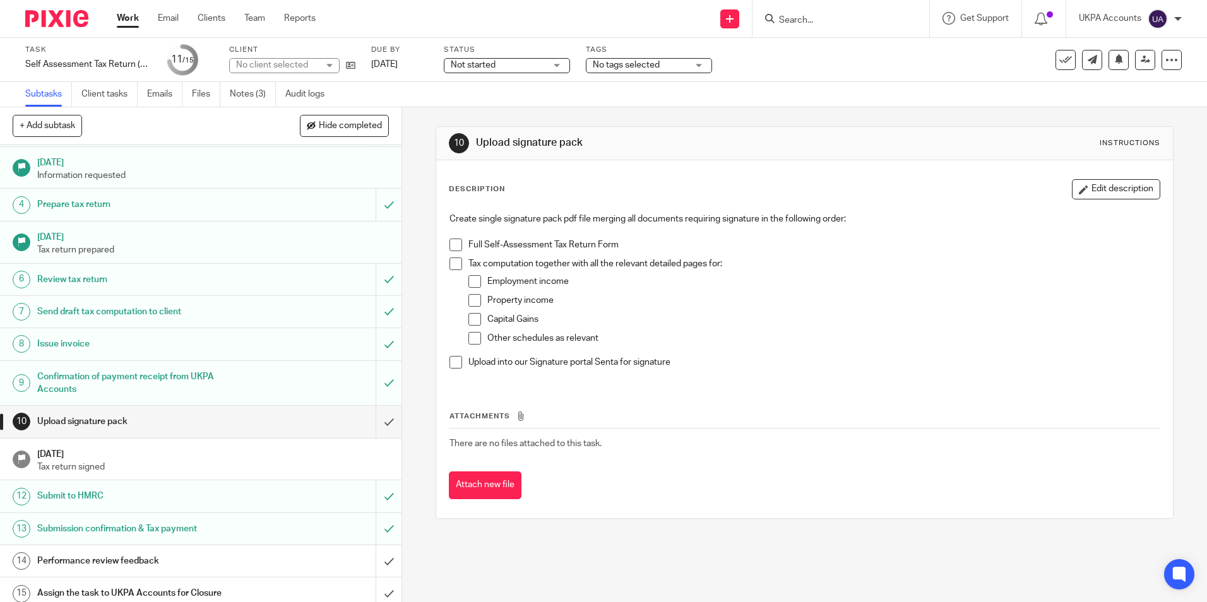
scroll to position [71, 0]
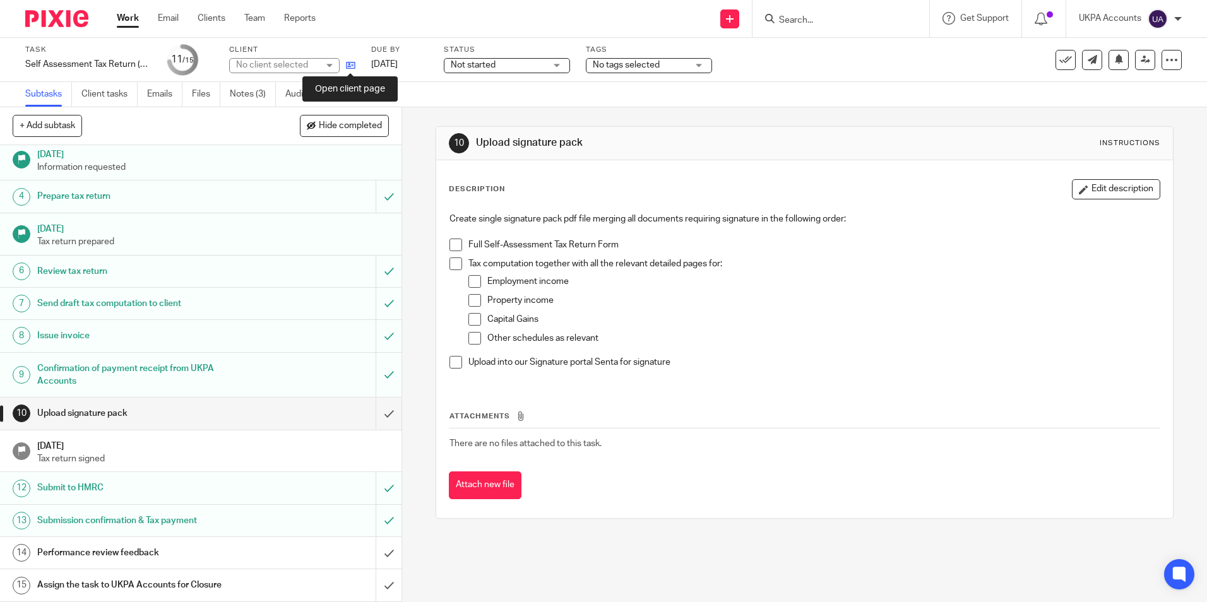
click at [350, 63] on icon at bounding box center [350, 65] width 9 height 9
click at [129, 22] on link "Work" at bounding box center [128, 18] width 22 height 13
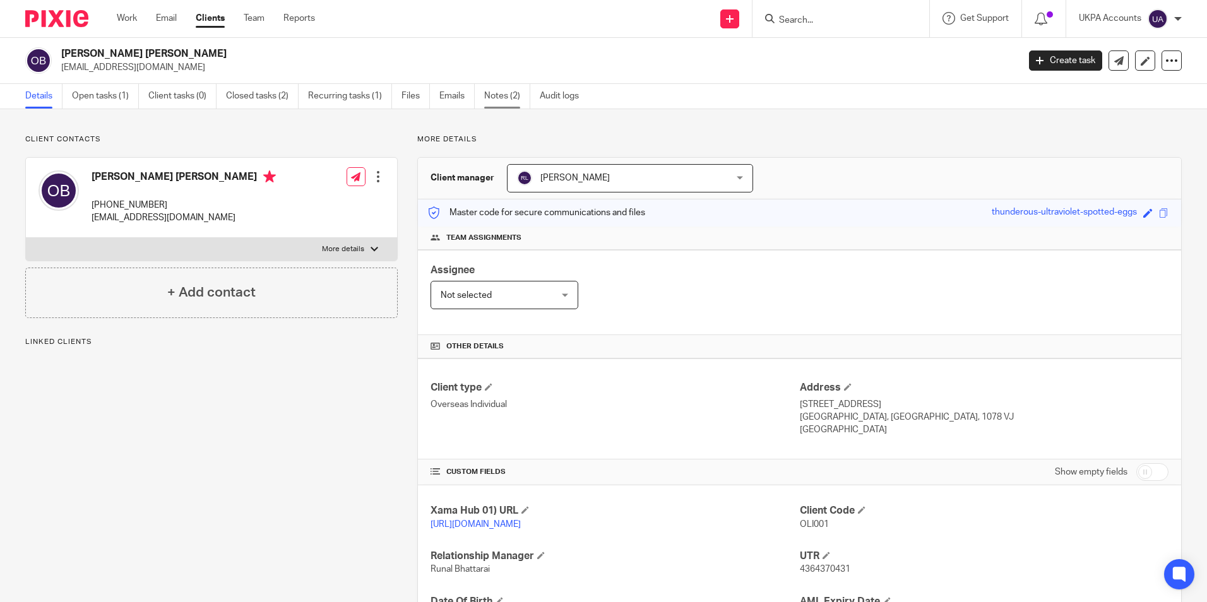
click at [498, 99] on link "Notes (2)" at bounding box center [507, 96] width 46 height 25
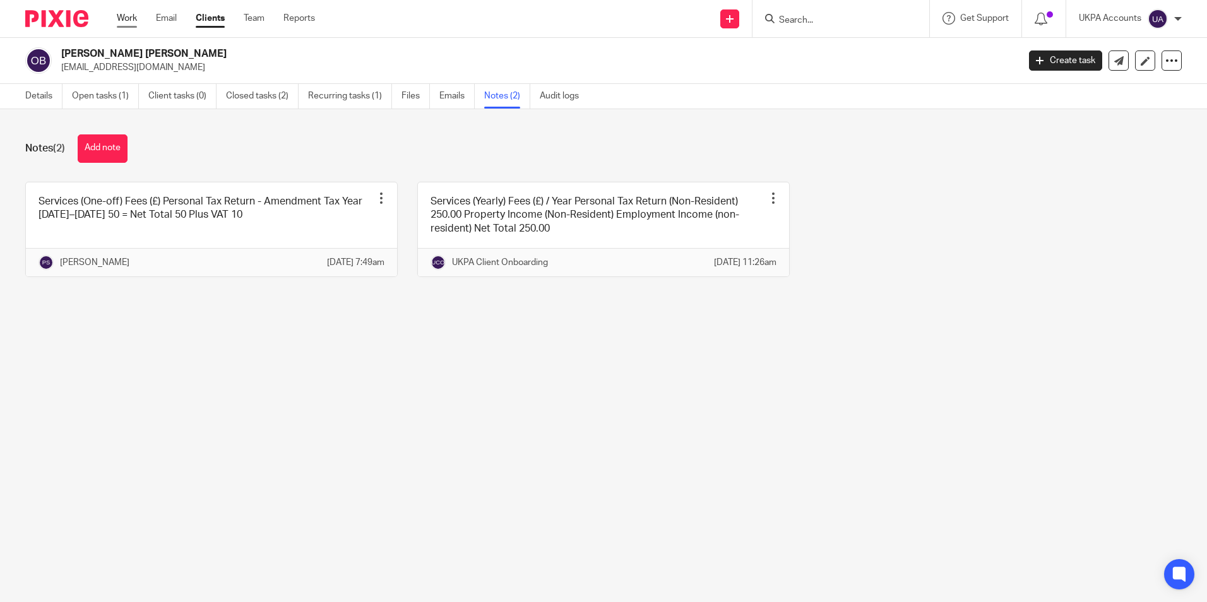
click at [131, 21] on link "Work" at bounding box center [127, 18] width 20 height 13
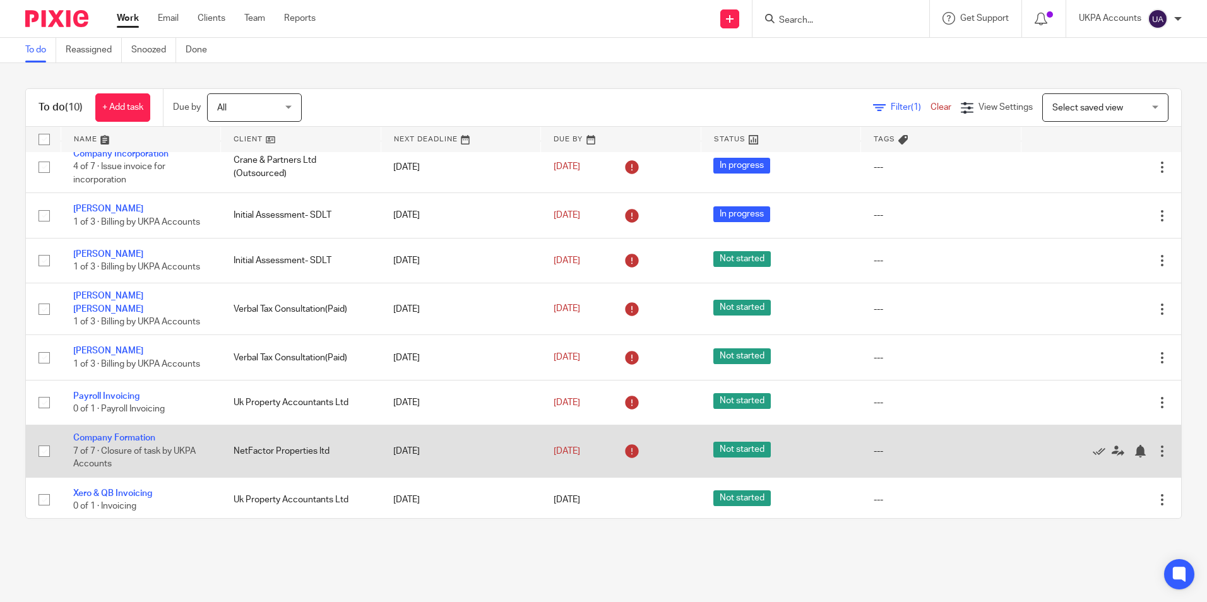
scroll to position [112, 0]
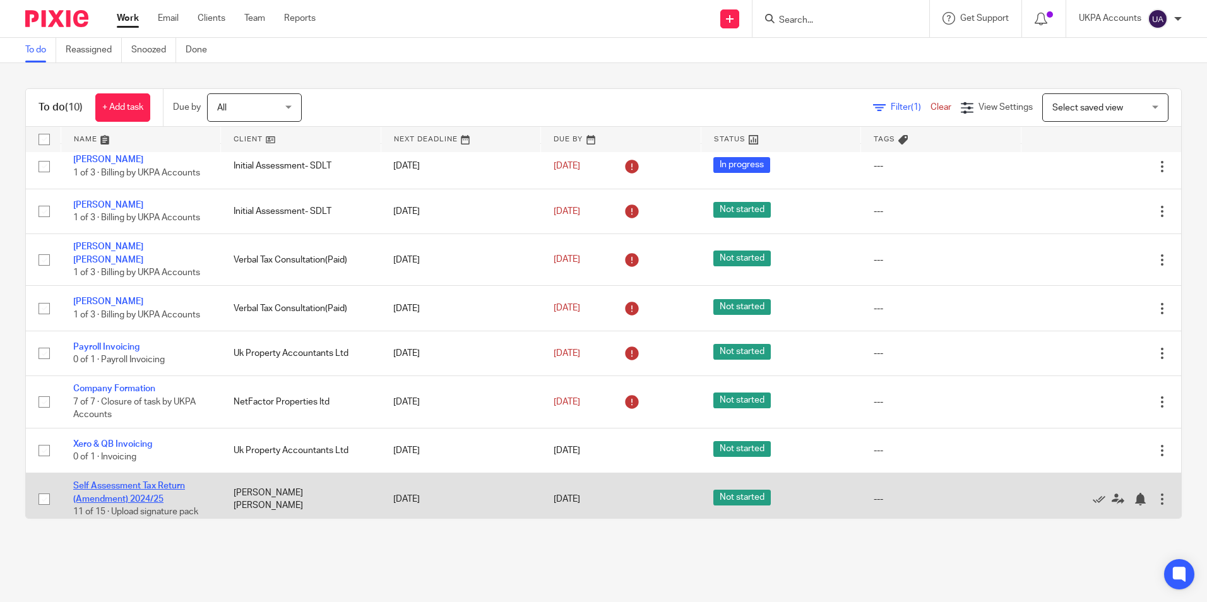
click at [146, 493] on link "Self Assessment Tax Return (Amendment) 2024/25" at bounding box center [129, 491] width 112 height 21
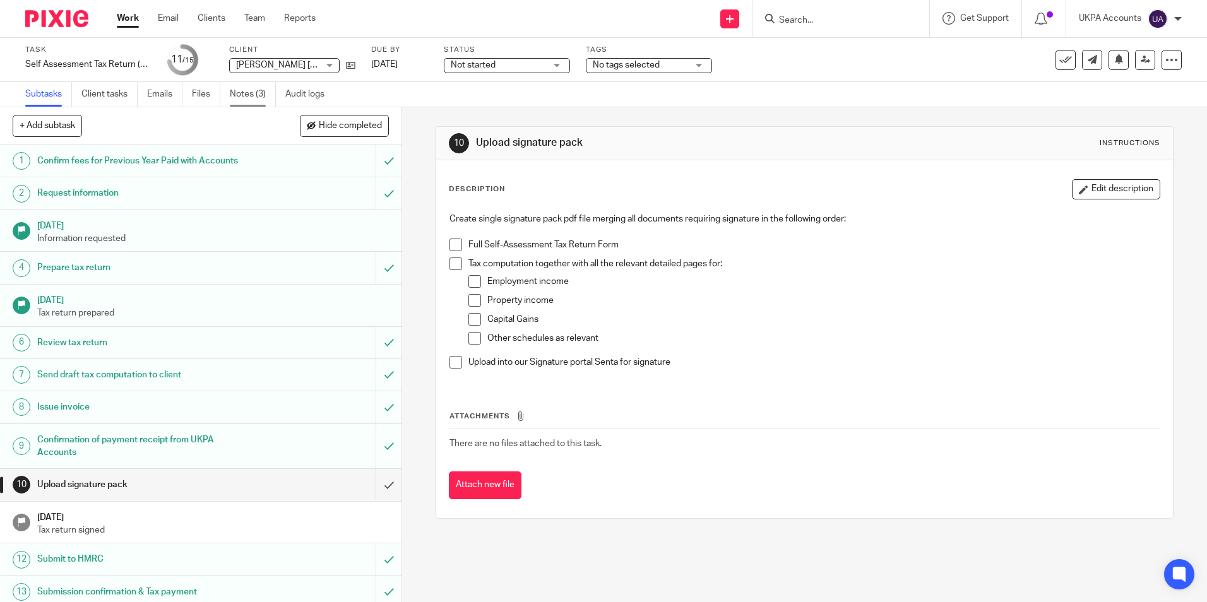
click at [244, 100] on link "Notes (3)" at bounding box center [253, 94] width 46 height 25
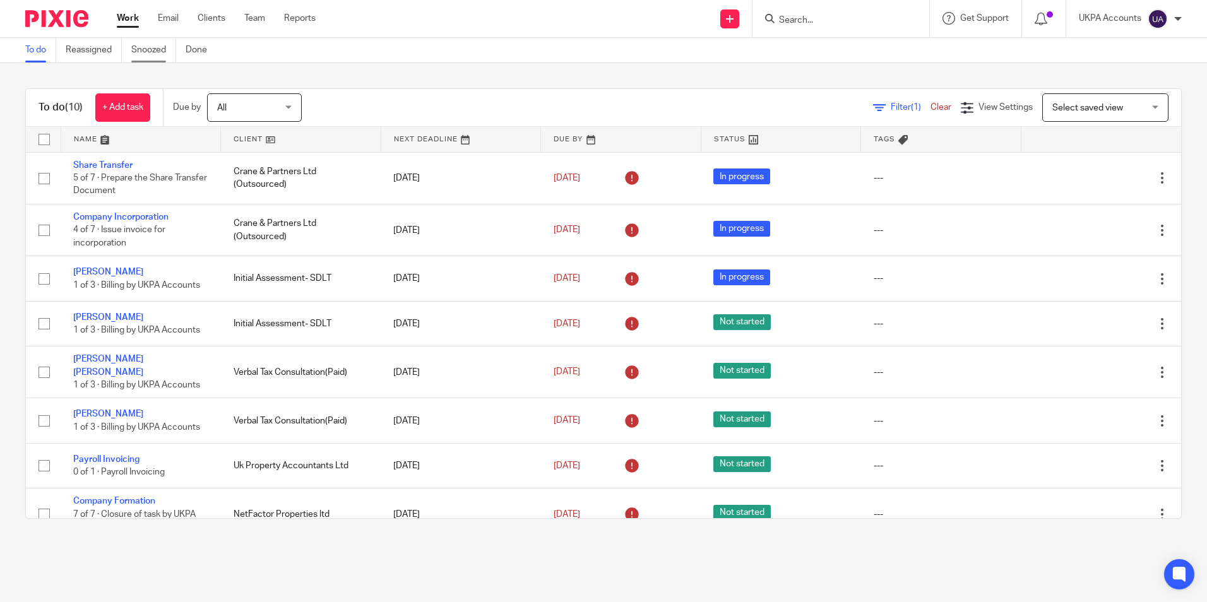
click at [156, 54] on link "Snoozed" at bounding box center [153, 50] width 45 height 25
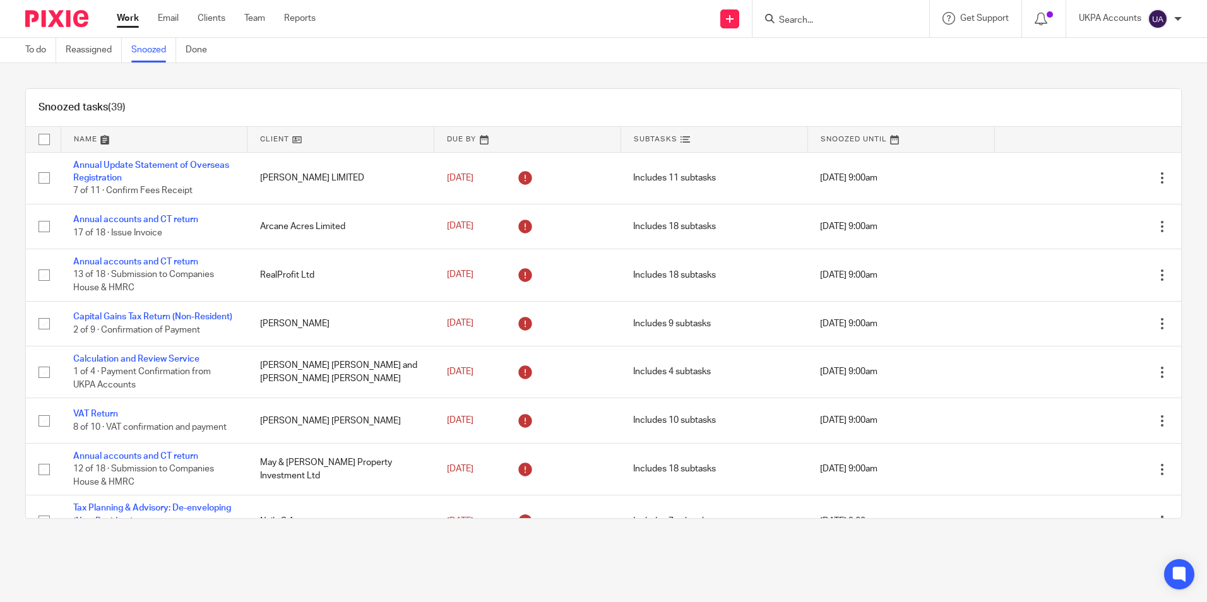
click at [591, 110] on div "Snoozed tasks (39)" at bounding box center [603, 108] width 1155 height 38
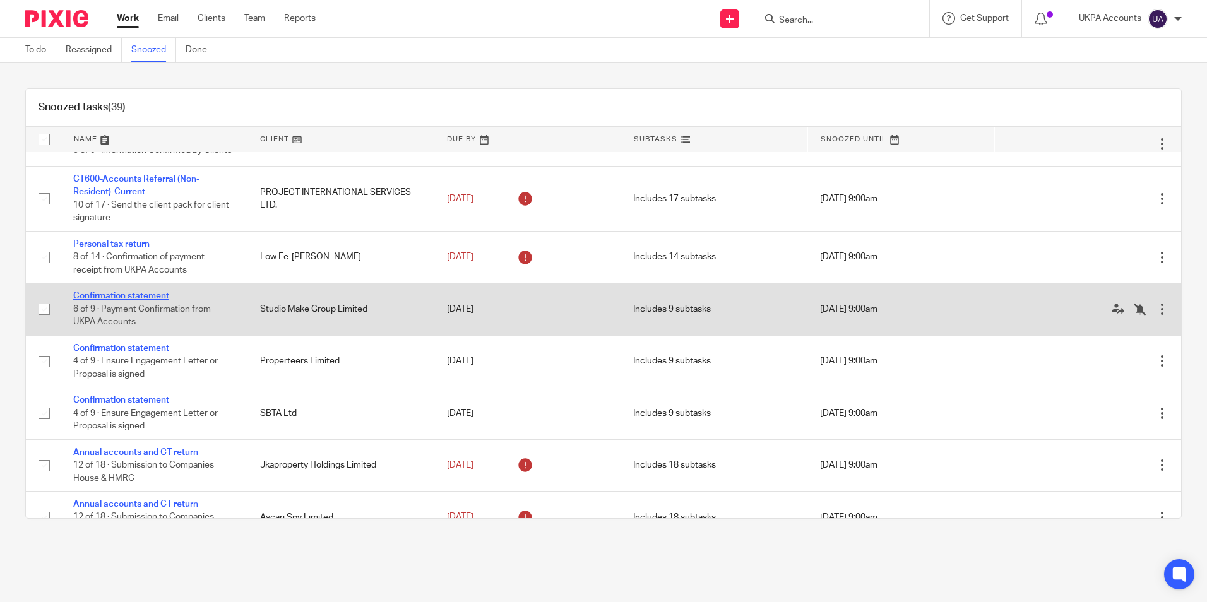
click at [163, 300] on link "Confirmation statement" at bounding box center [121, 296] width 96 height 9
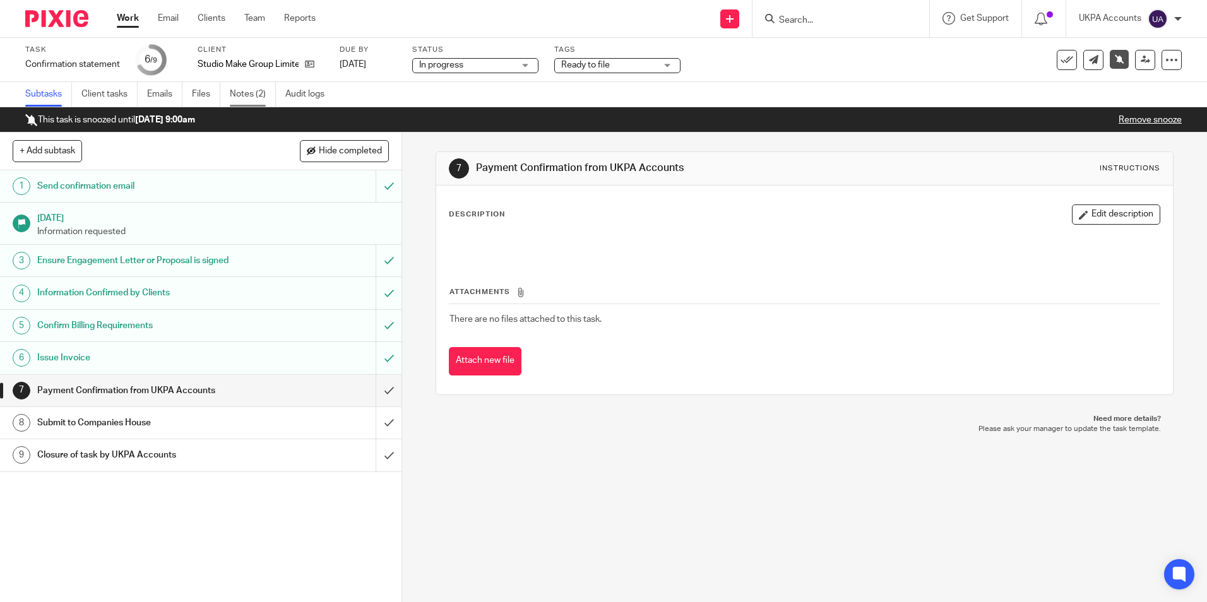
click at [254, 92] on link "Notes (2)" at bounding box center [253, 94] width 46 height 25
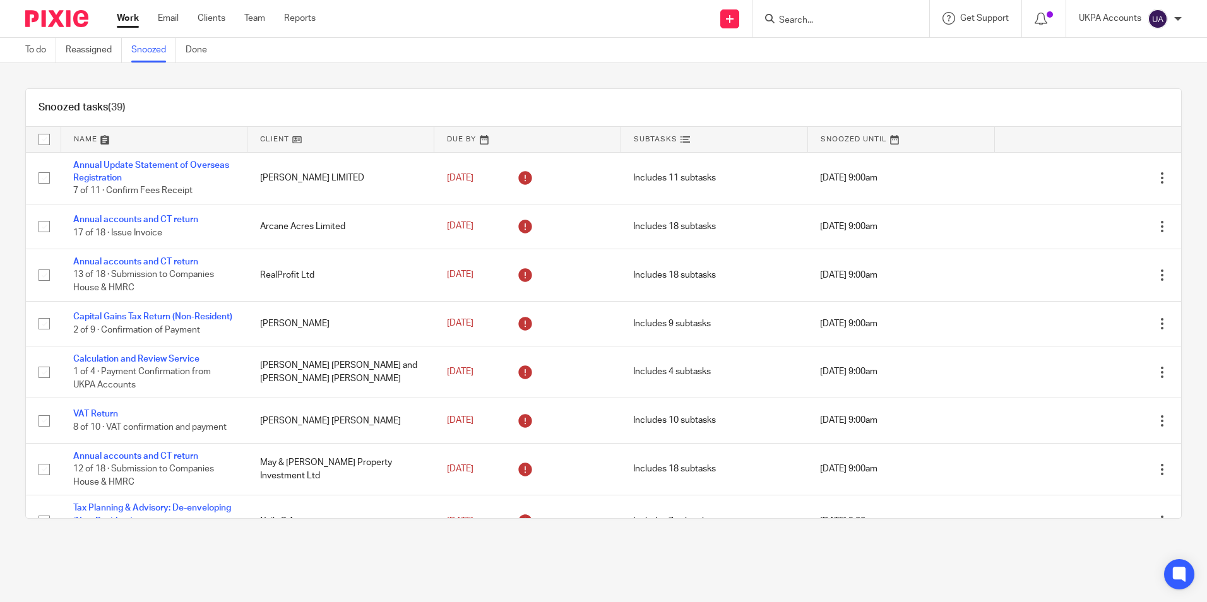
click at [224, 102] on div "Snoozed tasks (39)" at bounding box center [603, 108] width 1155 height 38
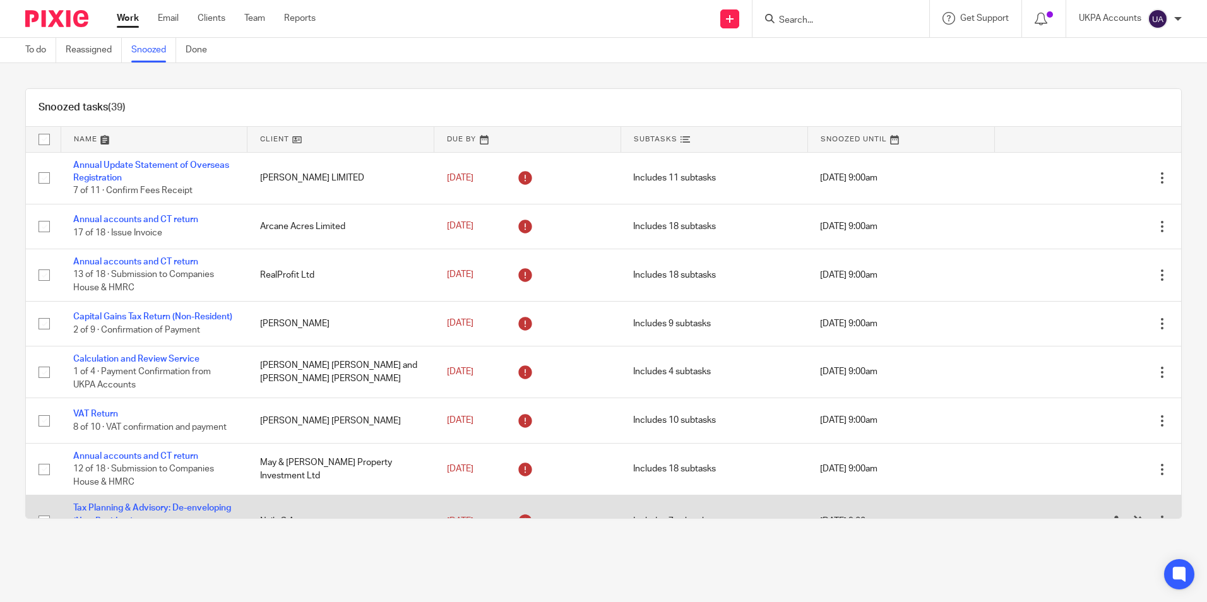
scroll to position [361, 0]
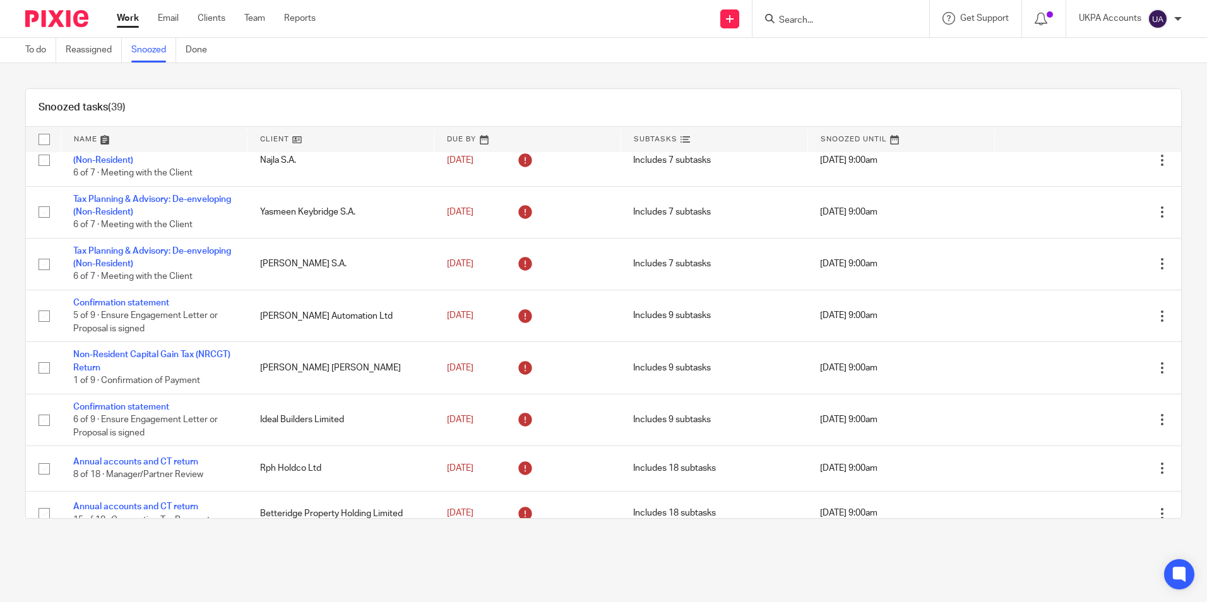
click at [993, 107] on div "Snoozed tasks (39)" at bounding box center [603, 108] width 1155 height 38
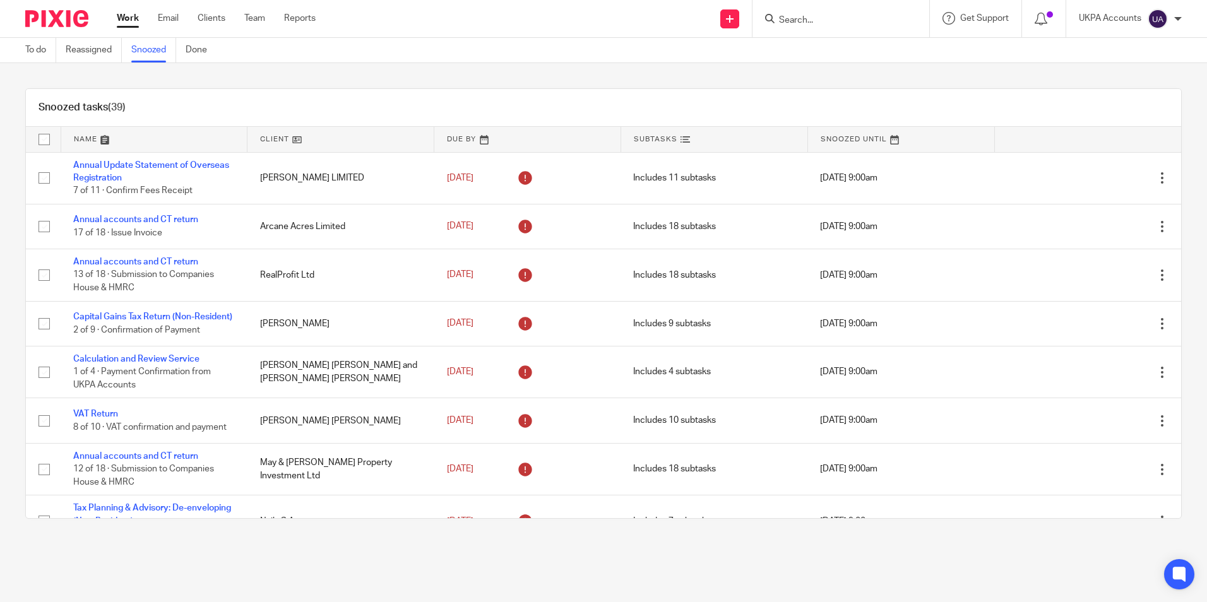
scroll to position [1490, 0]
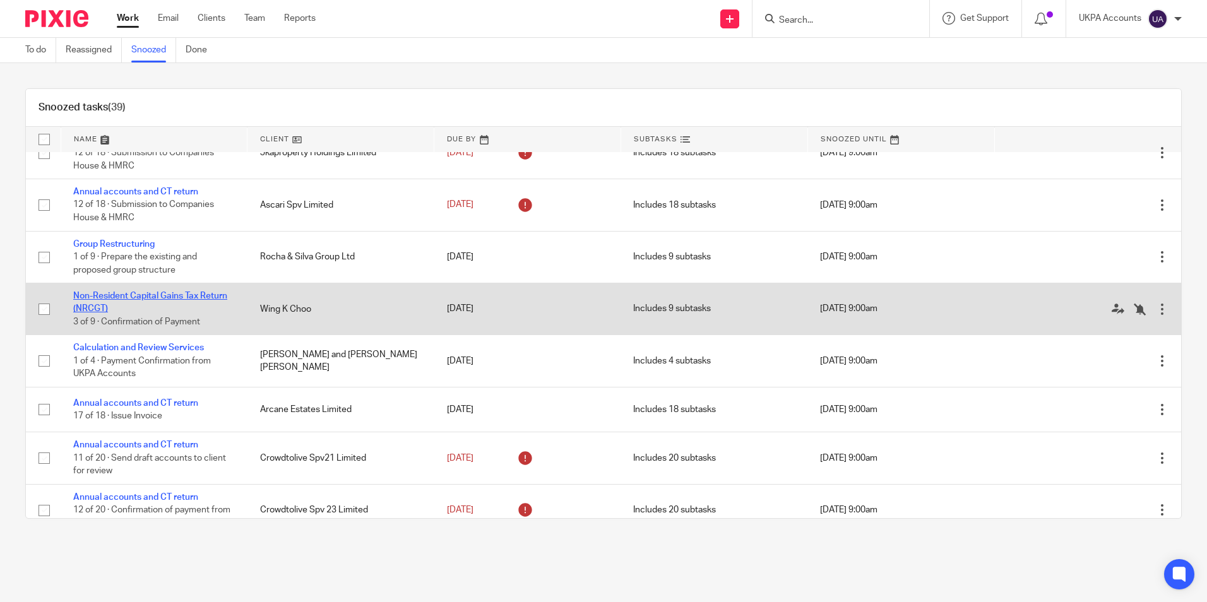
click at [192, 311] on link "Non-Resident Capital Gains Tax Return (NRCGT)" at bounding box center [150, 302] width 154 height 21
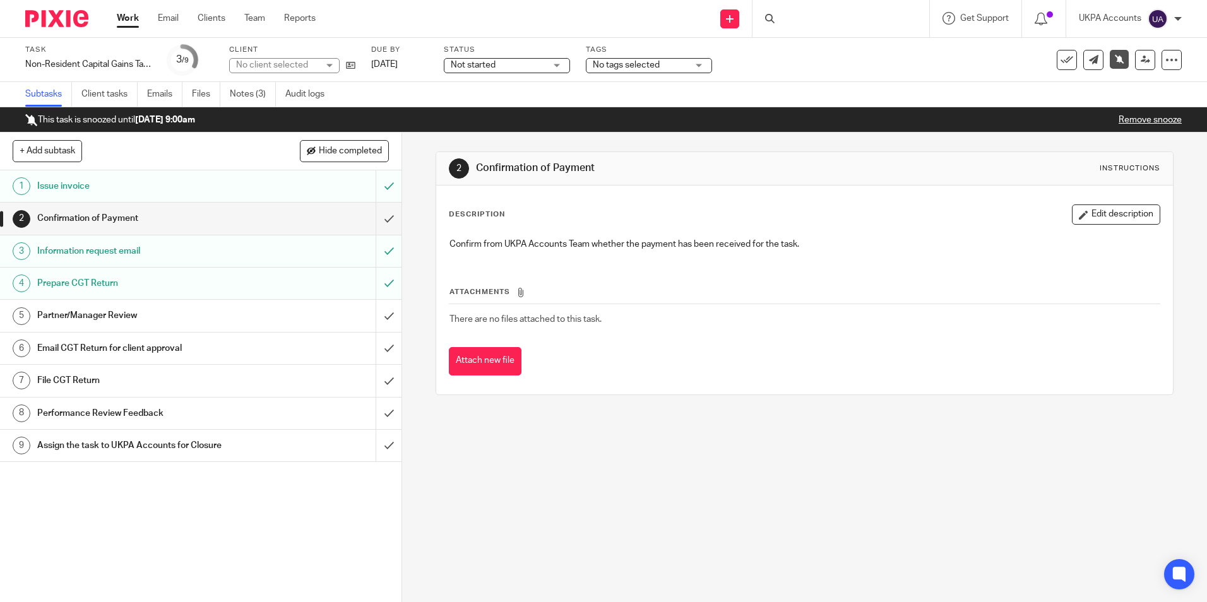
click at [257, 97] on link "Notes (3)" at bounding box center [253, 94] width 46 height 25
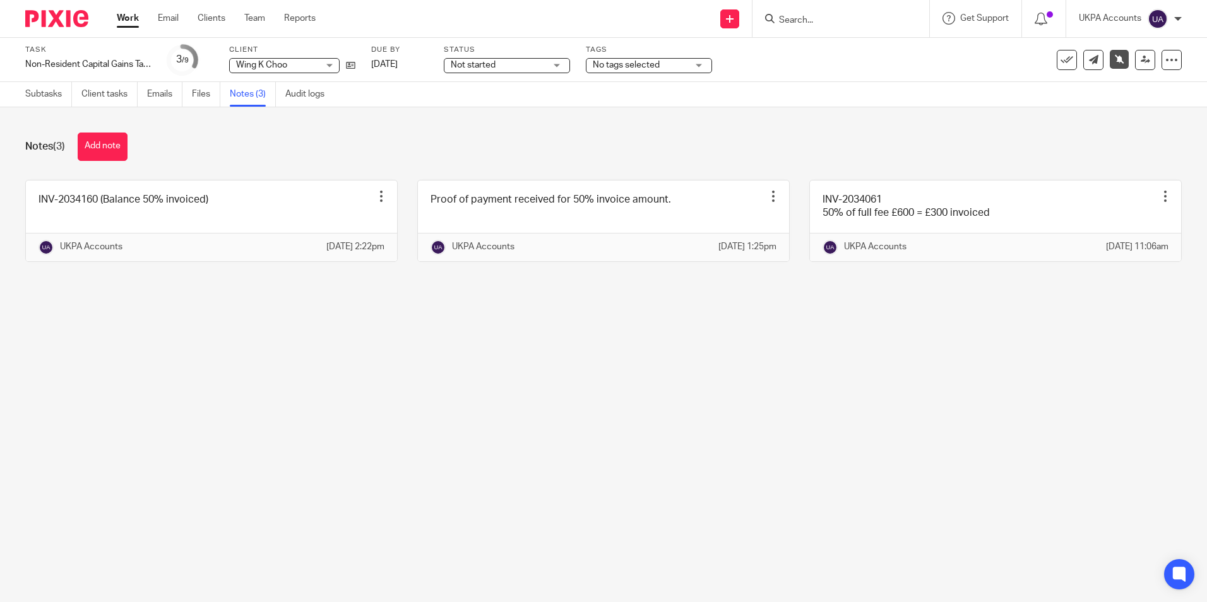
click at [217, 435] on main "Task Non-Resident Capital Gains Tax Return (NRCGT) Save Non-Resident Capital Ga…" at bounding box center [603, 301] width 1207 height 602
click at [127, 21] on link "Work" at bounding box center [128, 18] width 22 height 13
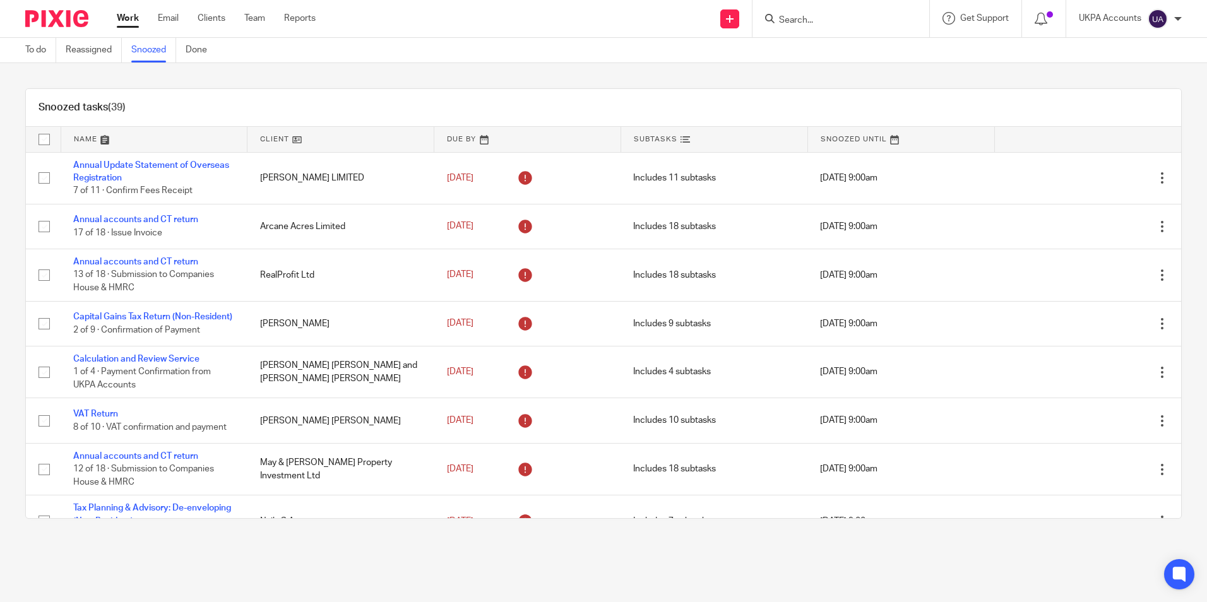
click at [655, 107] on div "Snoozed tasks (39)" at bounding box center [603, 108] width 1155 height 38
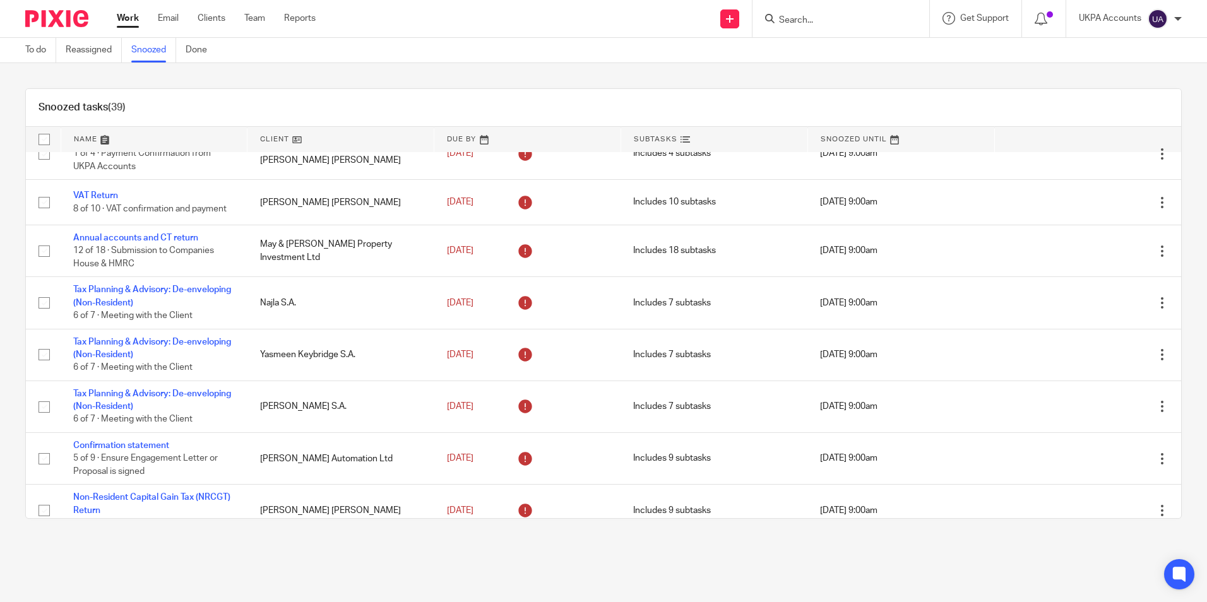
click at [127, 19] on link "Work" at bounding box center [128, 18] width 22 height 13
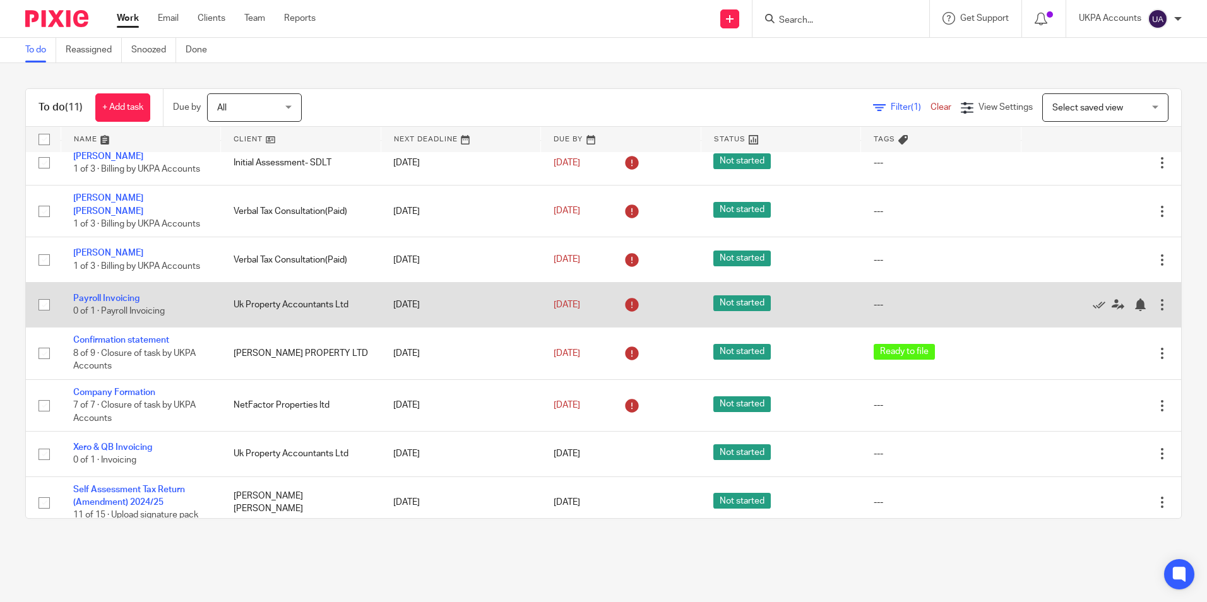
scroll to position [164, 0]
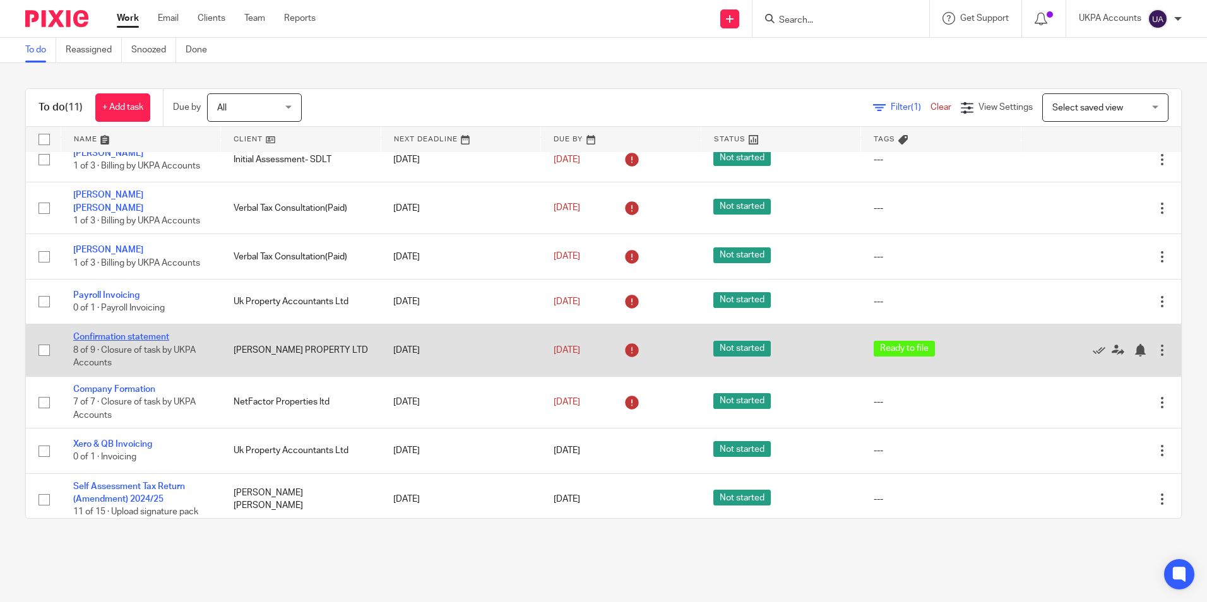
click at [151, 333] on link "Confirmation statement" at bounding box center [121, 337] width 96 height 9
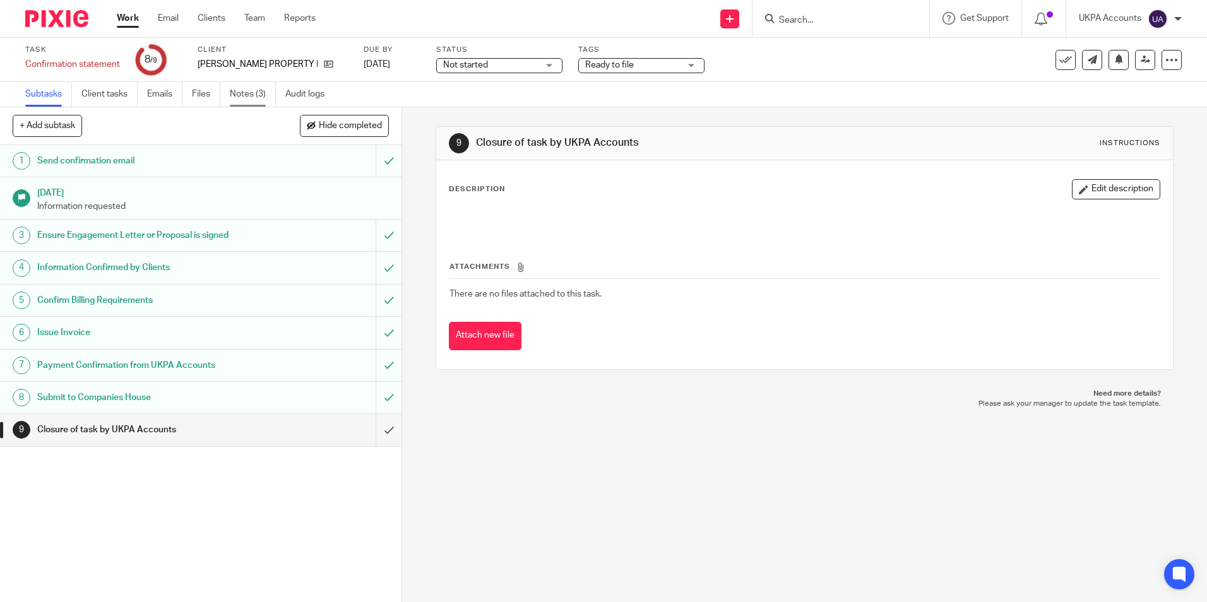
click at [253, 92] on link "Notes (3)" at bounding box center [253, 94] width 46 height 25
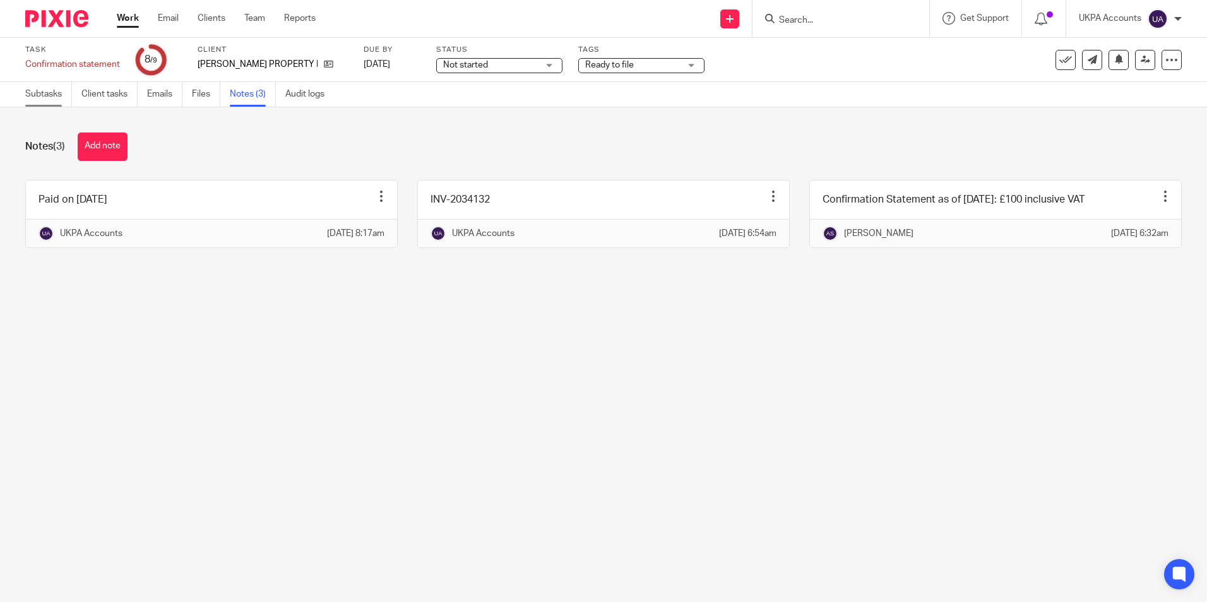
click at [47, 91] on link "Subtasks" at bounding box center [48, 94] width 47 height 25
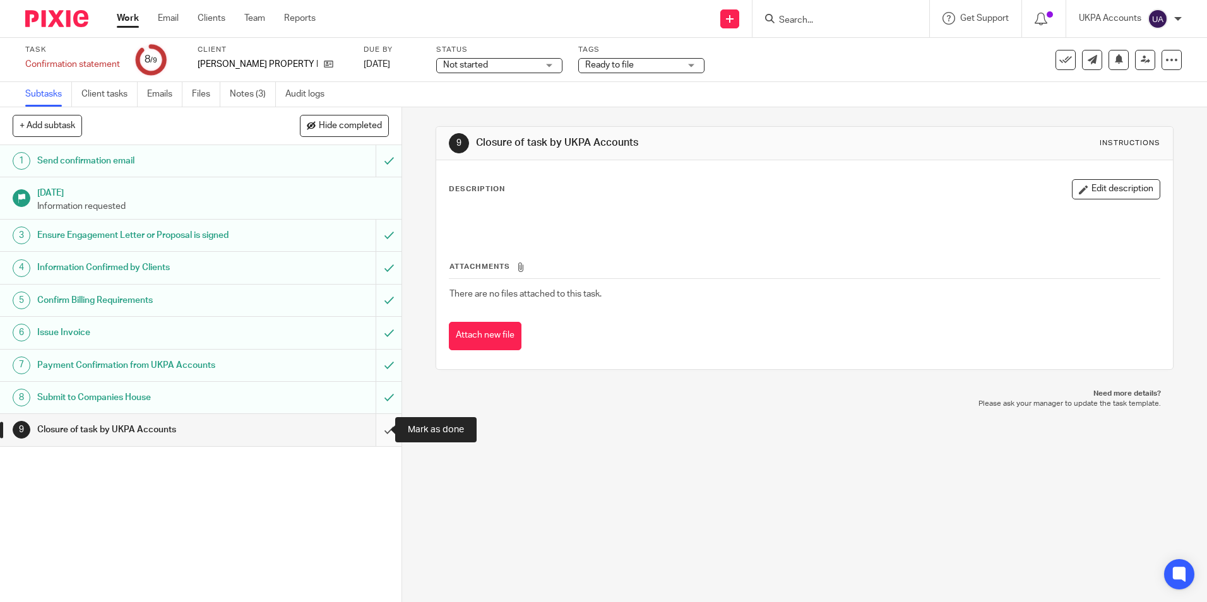
click at [377, 427] on input "submit" at bounding box center [200, 430] width 401 height 32
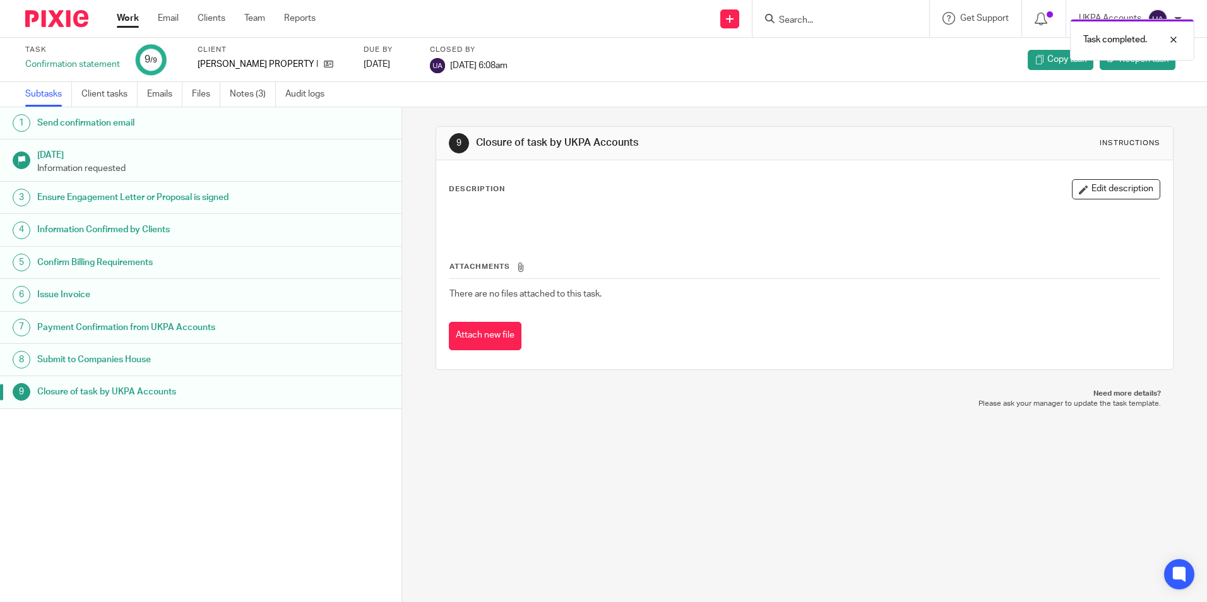
click at [124, 15] on link "Work" at bounding box center [128, 18] width 22 height 13
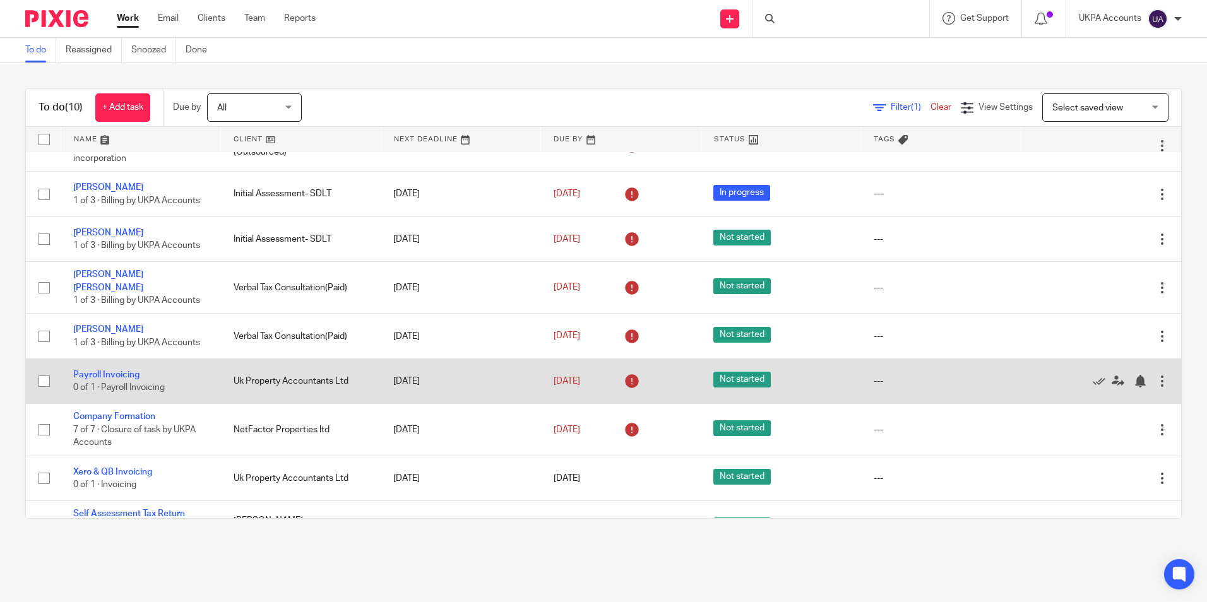
scroll to position [112, 0]
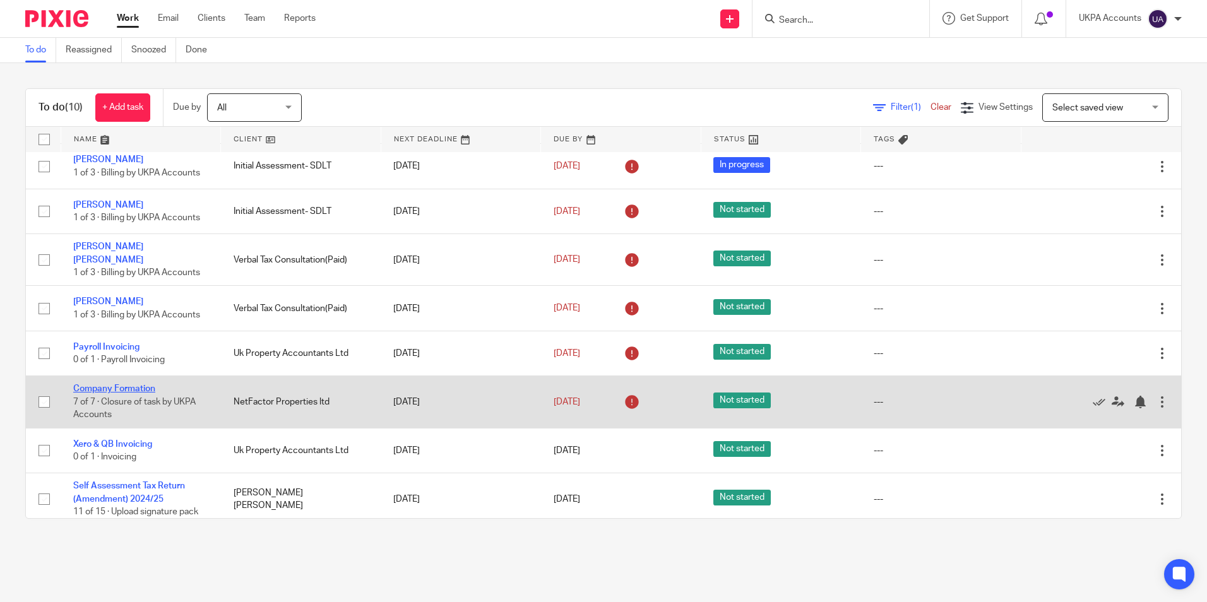
click at [131, 384] on link "Company Formation" at bounding box center [114, 388] width 82 height 9
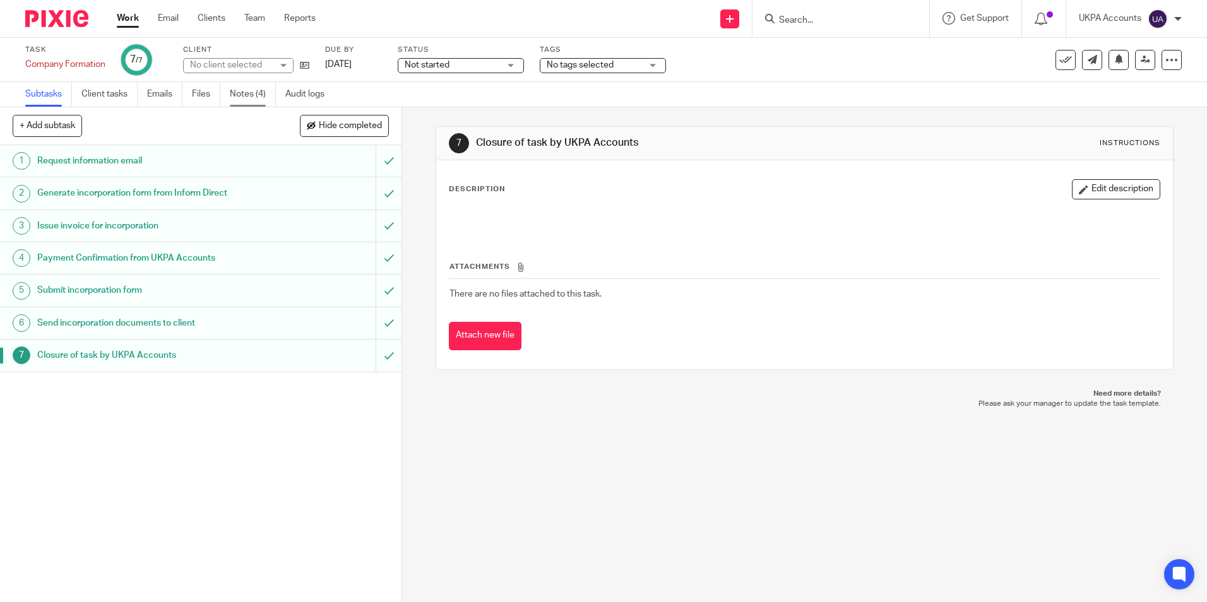
click at [243, 91] on link "Notes (4)" at bounding box center [253, 94] width 46 height 25
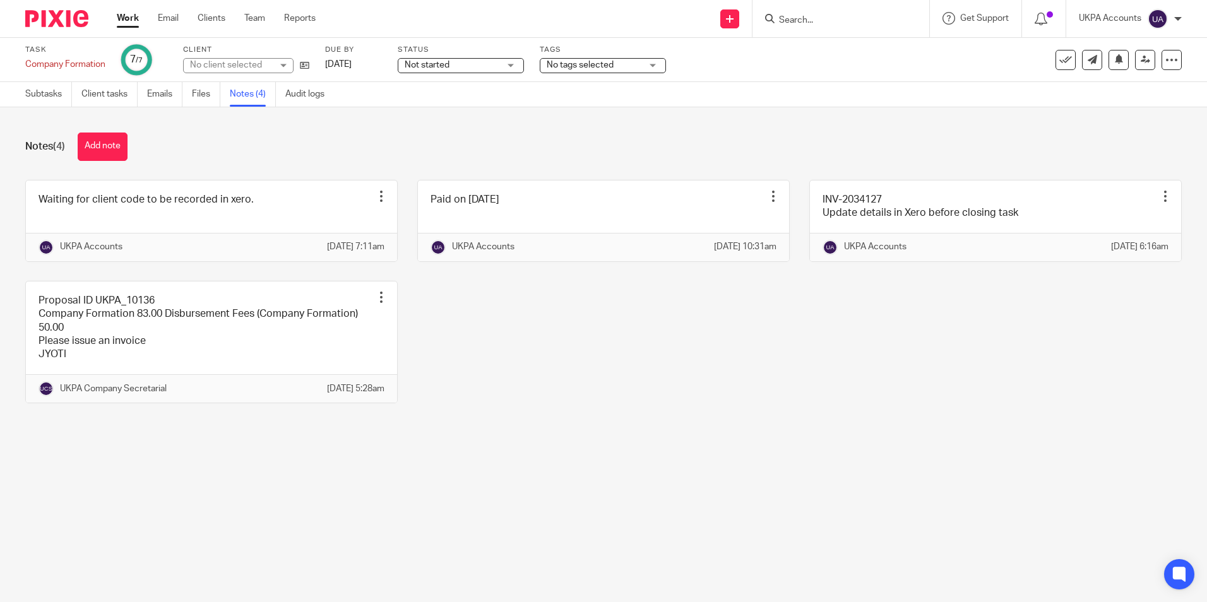
click at [122, 22] on link "Work" at bounding box center [128, 18] width 22 height 13
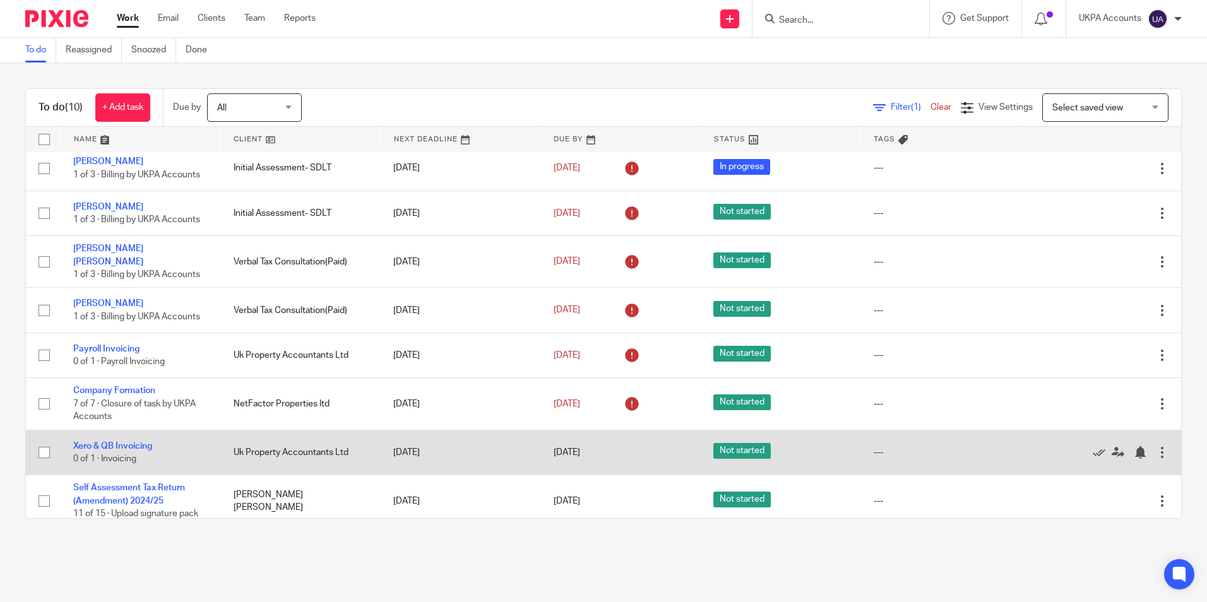
scroll to position [112, 0]
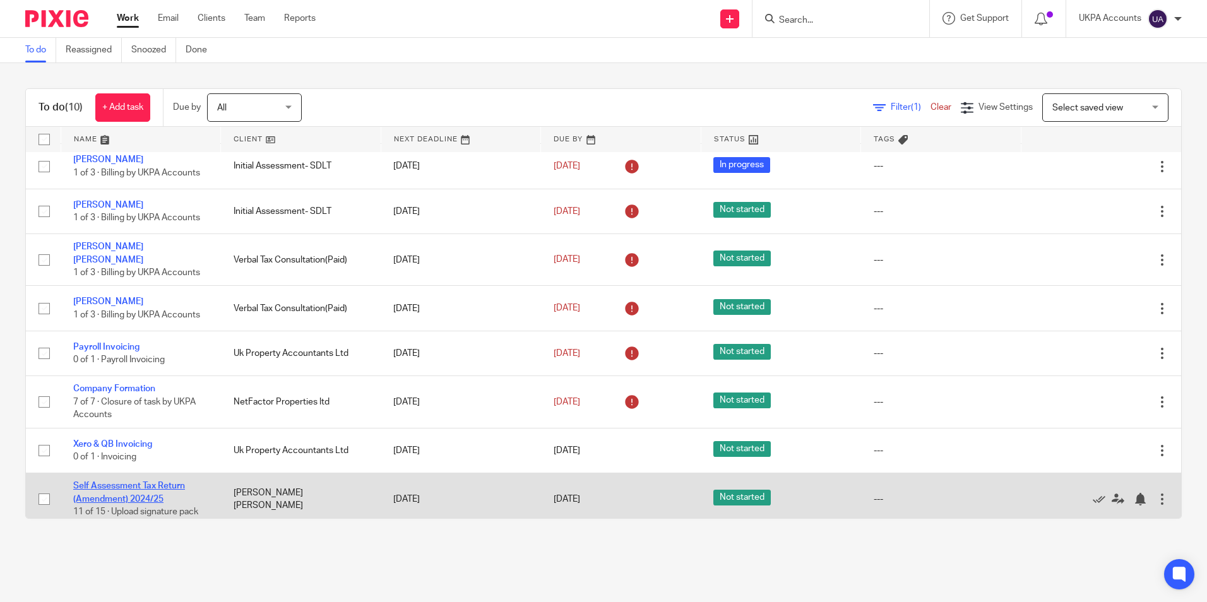
click at [142, 481] on link "Self Assessment Tax Return (Amendment) 2024/25" at bounding box center [129, 491] width 112 height 21
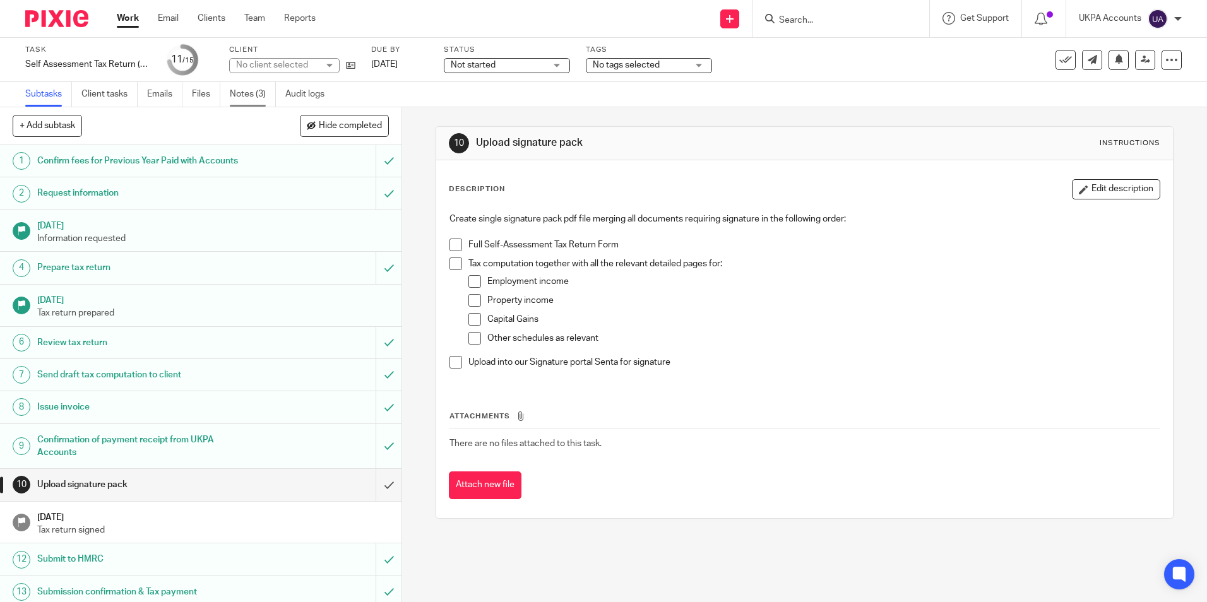
click at [247, 96] on link "Notes (3)" at bounding box center [253, 94] width 46 height 25
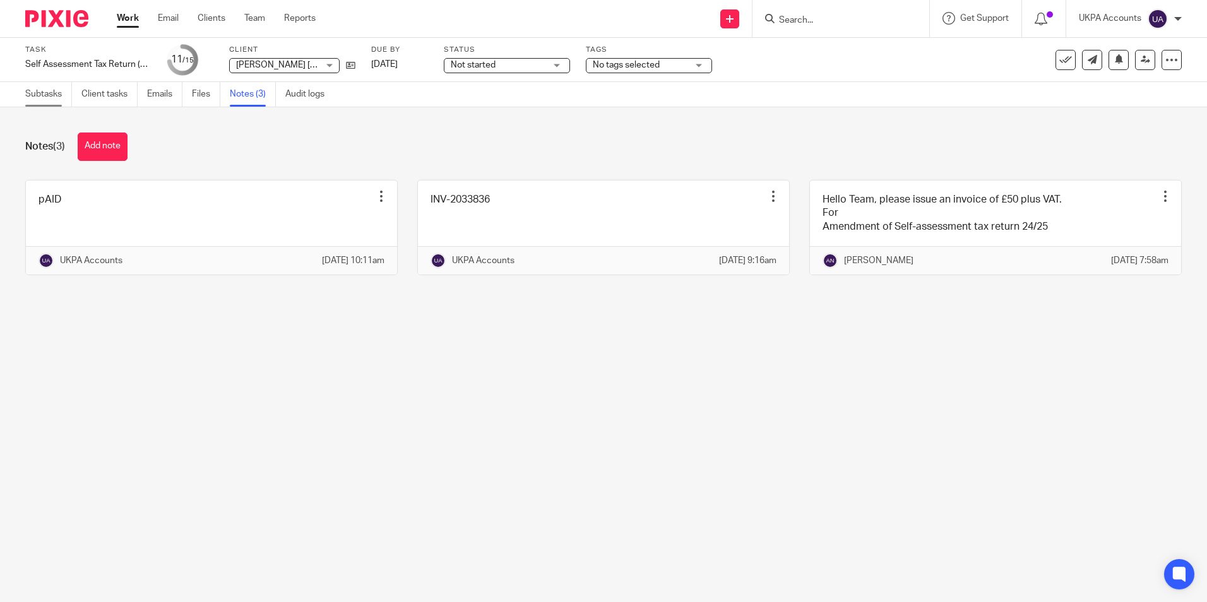
click at [49, 98] on link "Subtasks" at bounding box center [48, 94] width 47 height 25
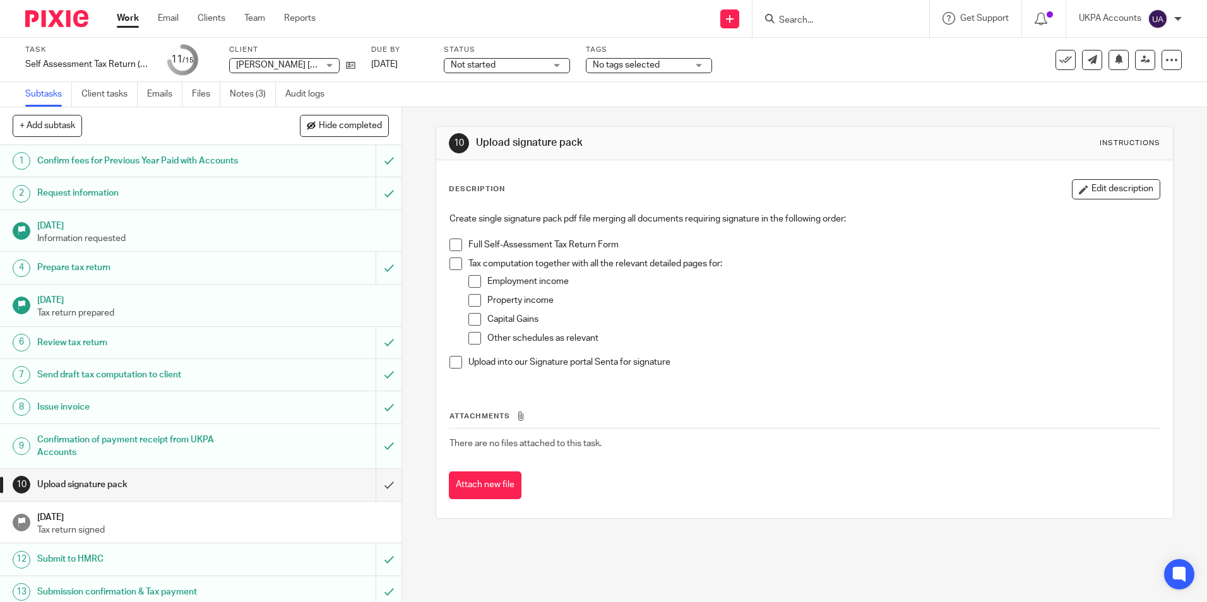
click at [124, 25] on link "Work" at bounding box center [128, 18] width 22 height 13
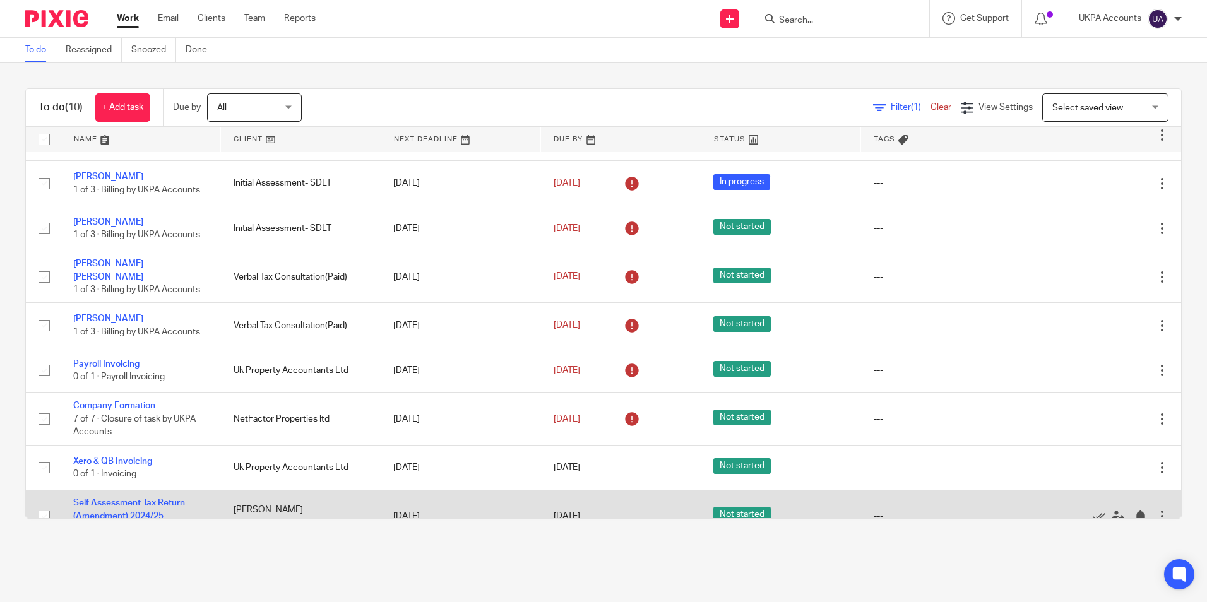
scroll to position [112, 0]
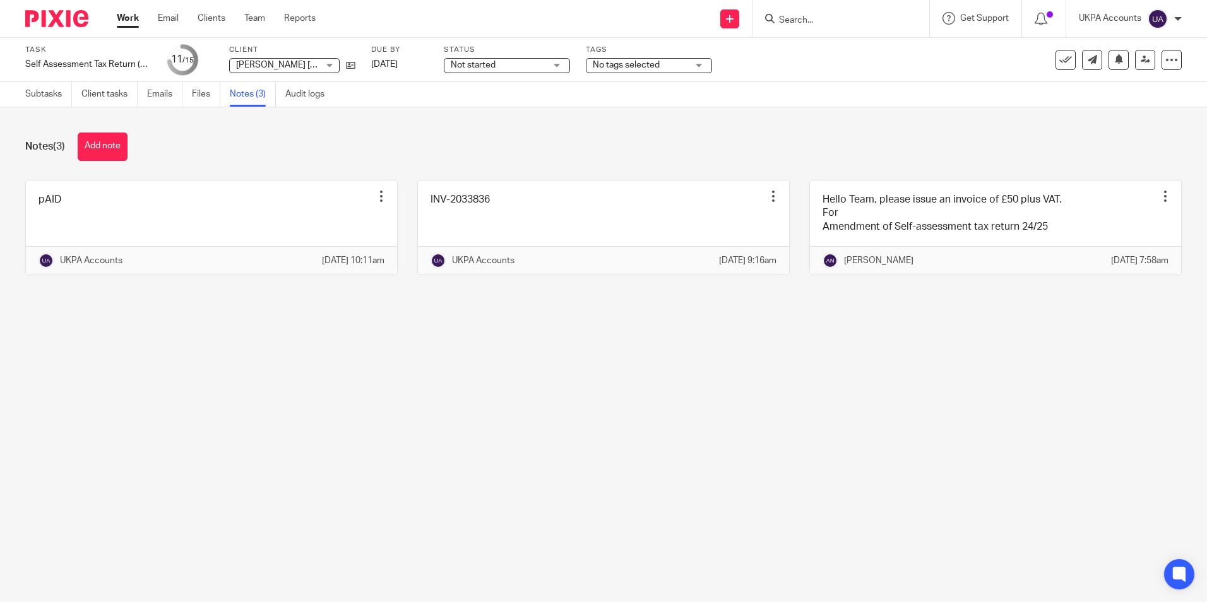
click at [220, 352] on main "Task Self Assessment Tax Return (Amendment) 2024/25 Save Self Assessment Tax Re…" at bounding box center [603, 301] width 1207 height 602
